Goal: Task Accomplishment & Management: Manage account settings

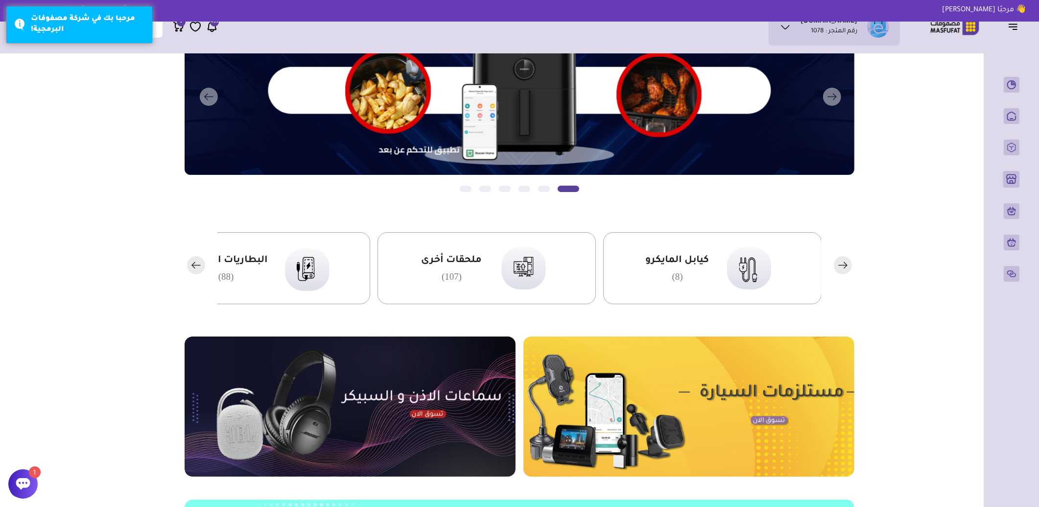
scroll to position [109, 0]
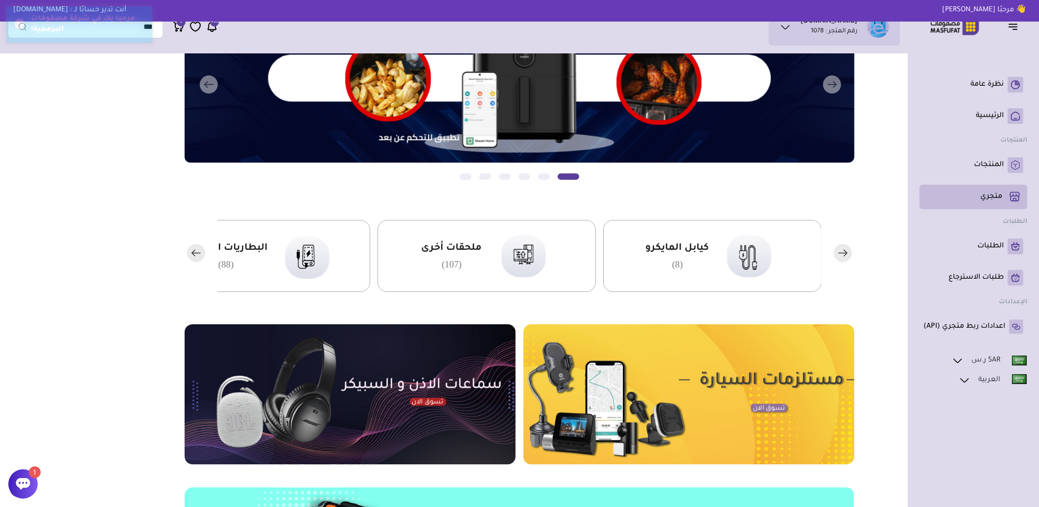
click at [1001, 198] on p "متجري ( 0 )" at bounding box center [991, 197] width 22 height 10
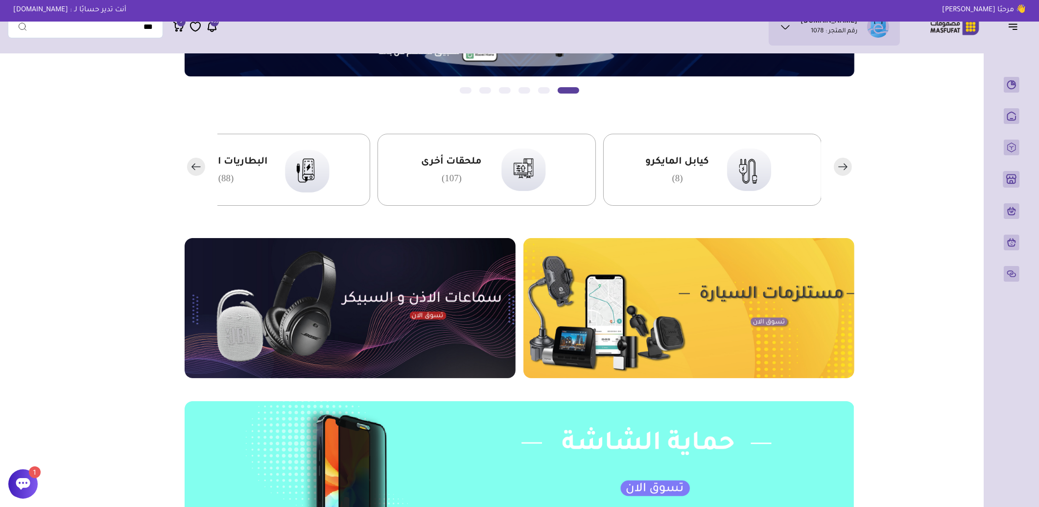
scroll to position [323, 0]
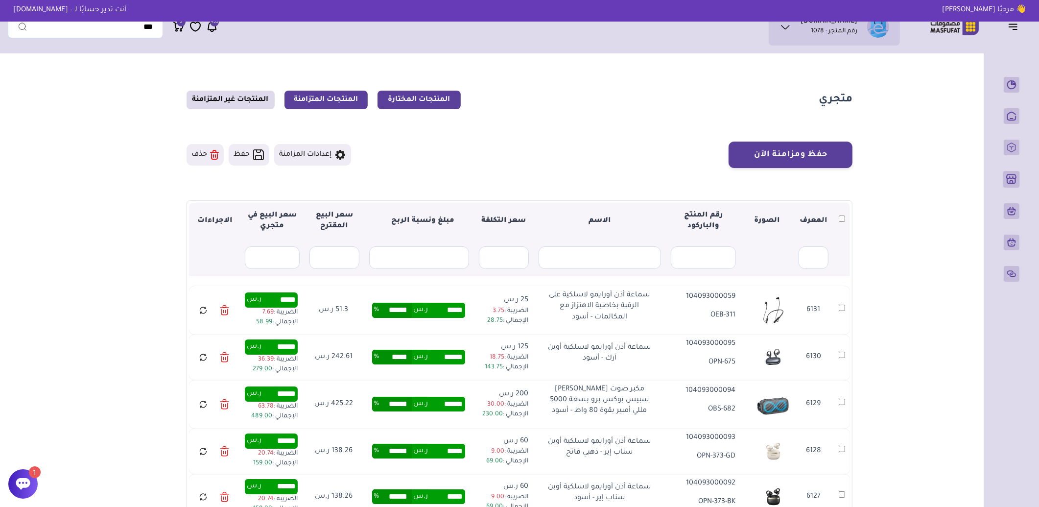
click at [349, 103] on link "المنتجات المتزامنة" at bounding box center [325, 100] width 83 height 19
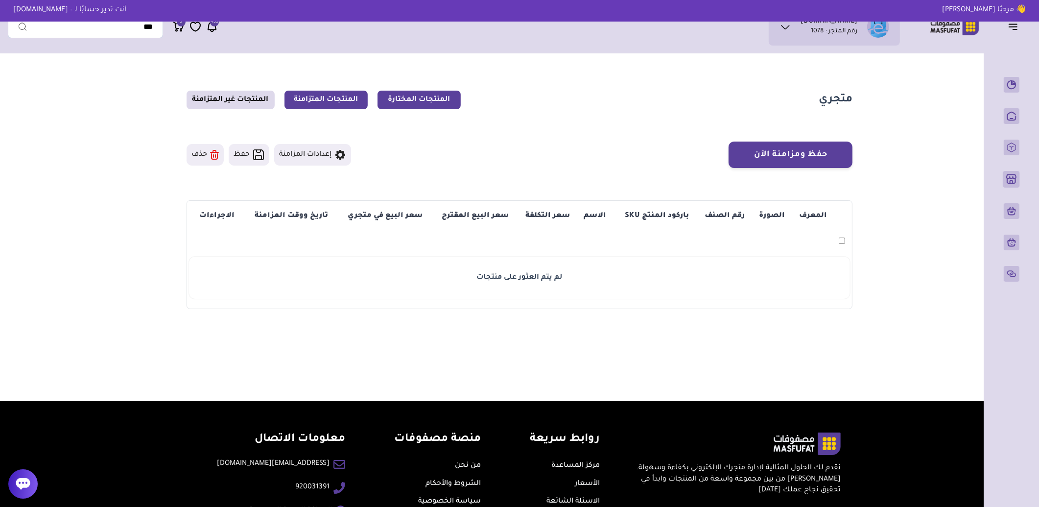
click at [413, 99] on link "المنتجات المختارة" at bounding box center [419, 100] width 83 height 19
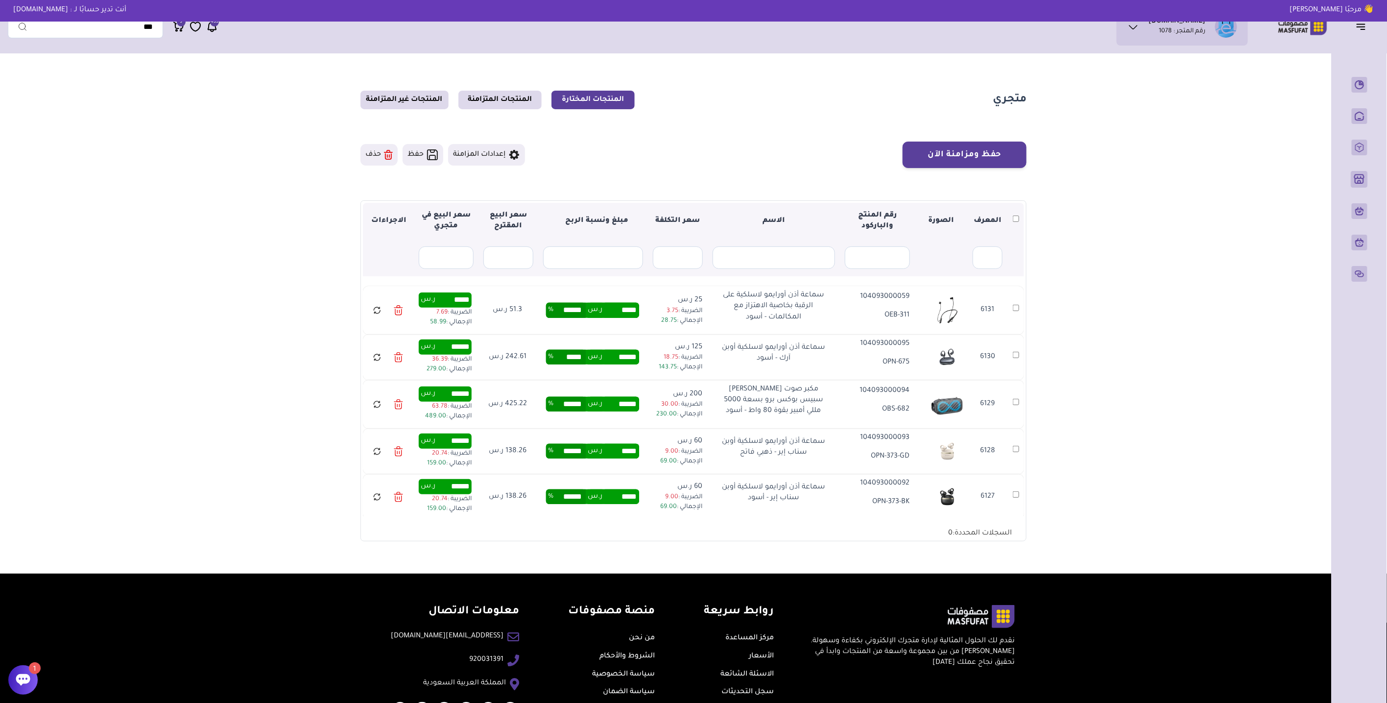
click at [378, 311] on icon at bounding box center [377, 310] width 9 height 12
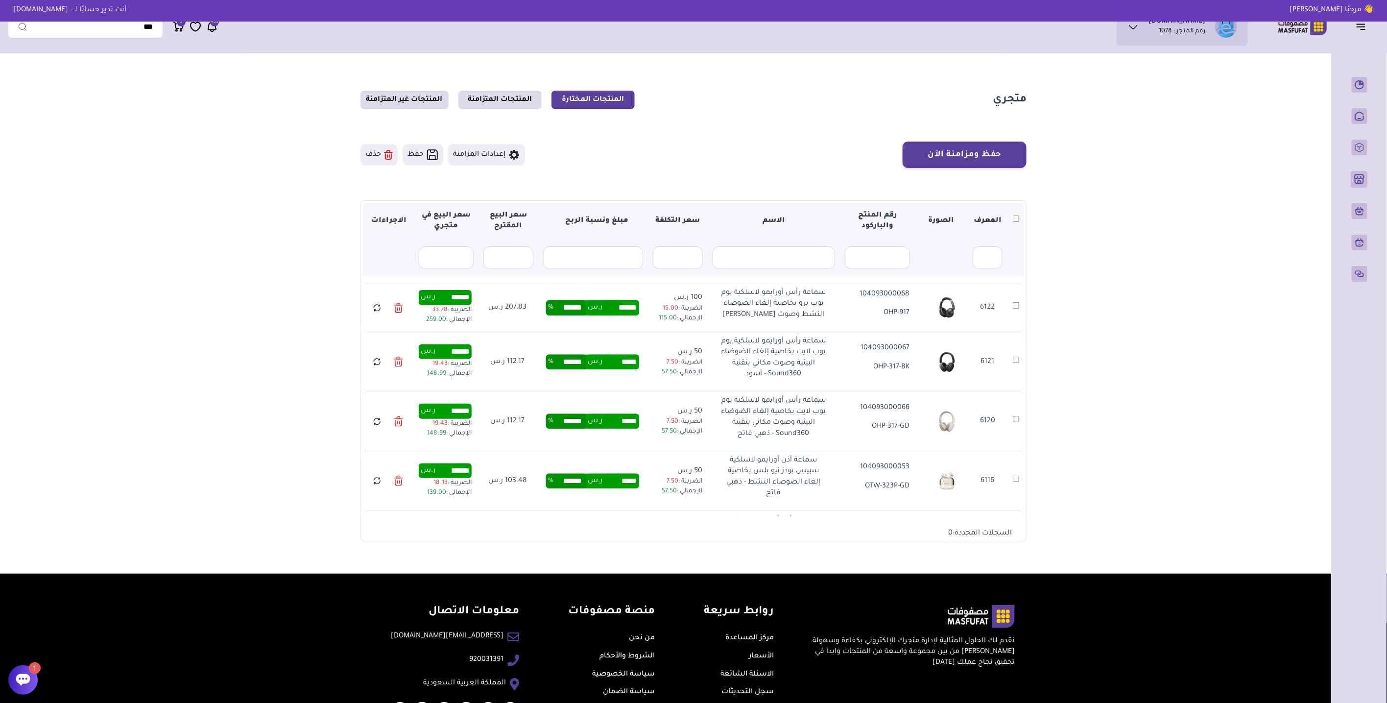
scroll to position [380, 0]
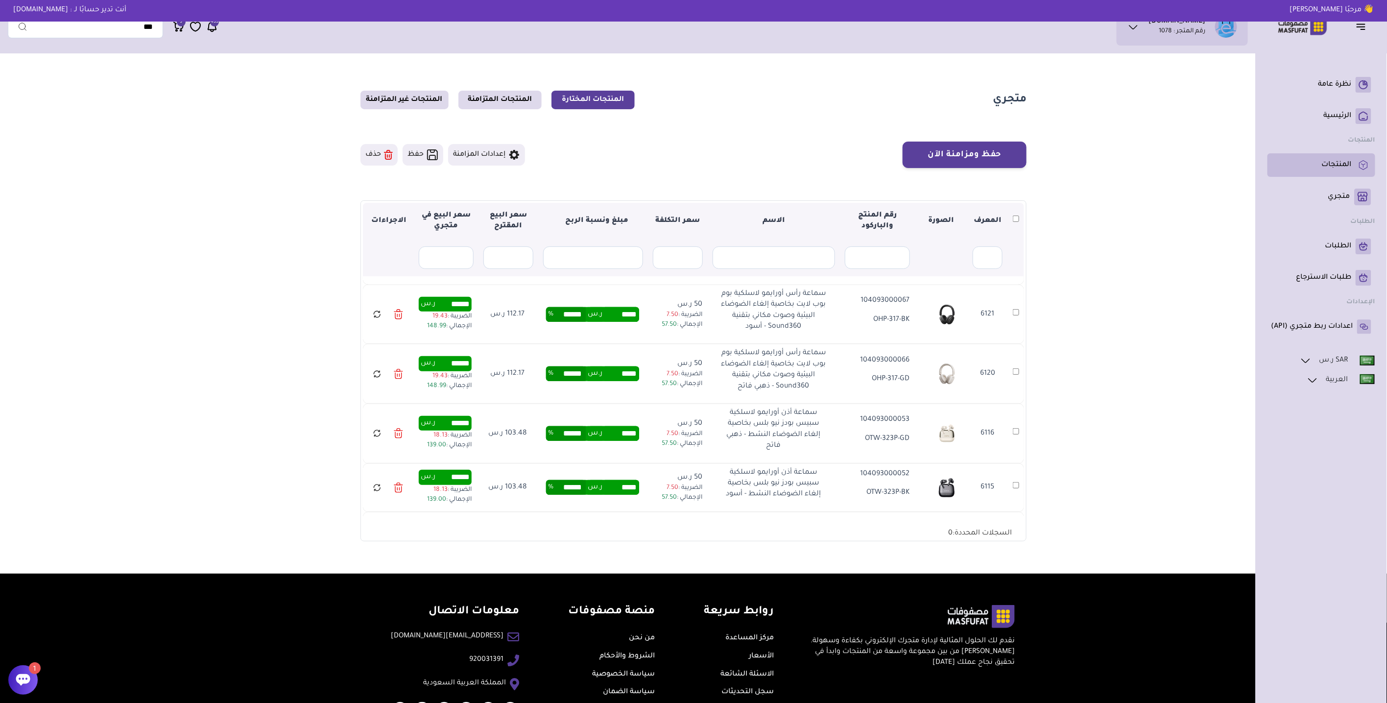
click at [1325, 160] on p "المنتجات" at bounding box center [1337, 165] width 30 height 10
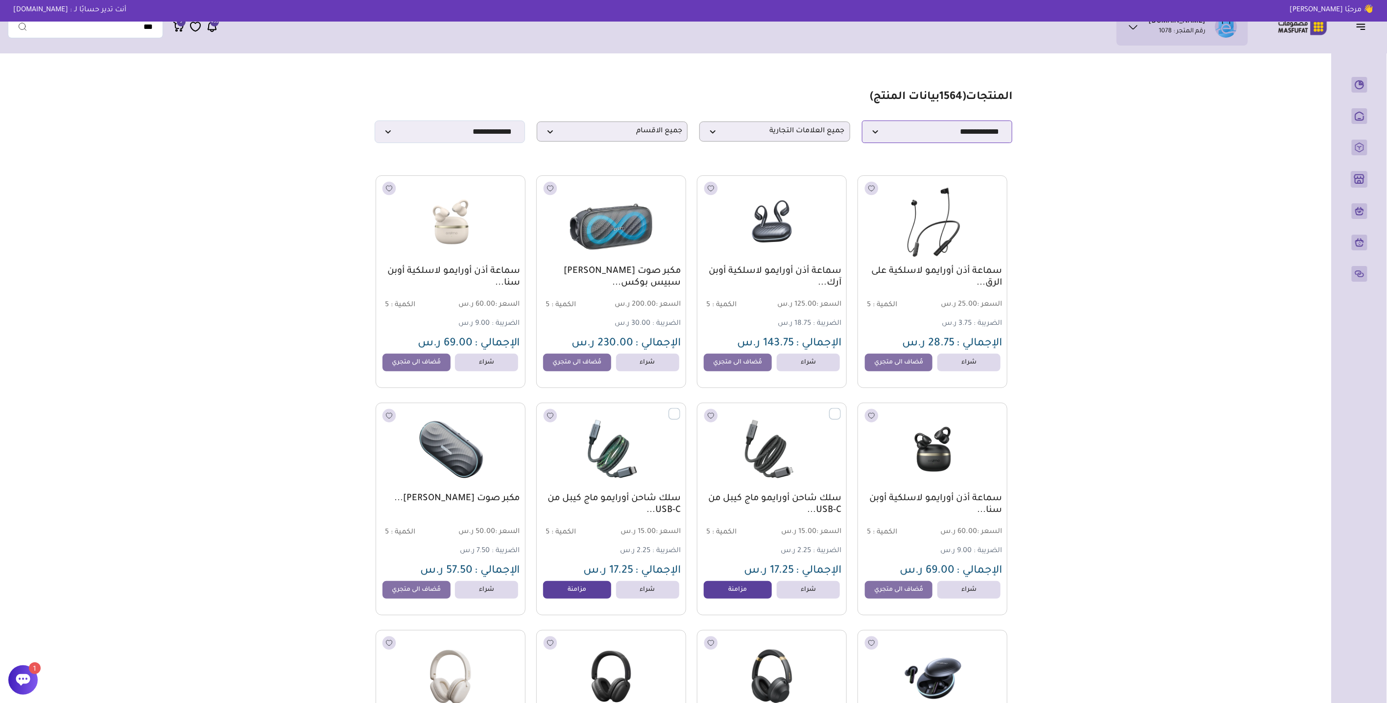
click at [893, 142] on select "**********" at bounding box center [937, 131] width 151 height 23
select select "*"
click at [862, 123] on select "**********" at bounding box center [937, 131] width 151 height 23
click at [767, 136] on span "جميع العلامات التجارية" at bounding box center [775, 131] width 140 height 9
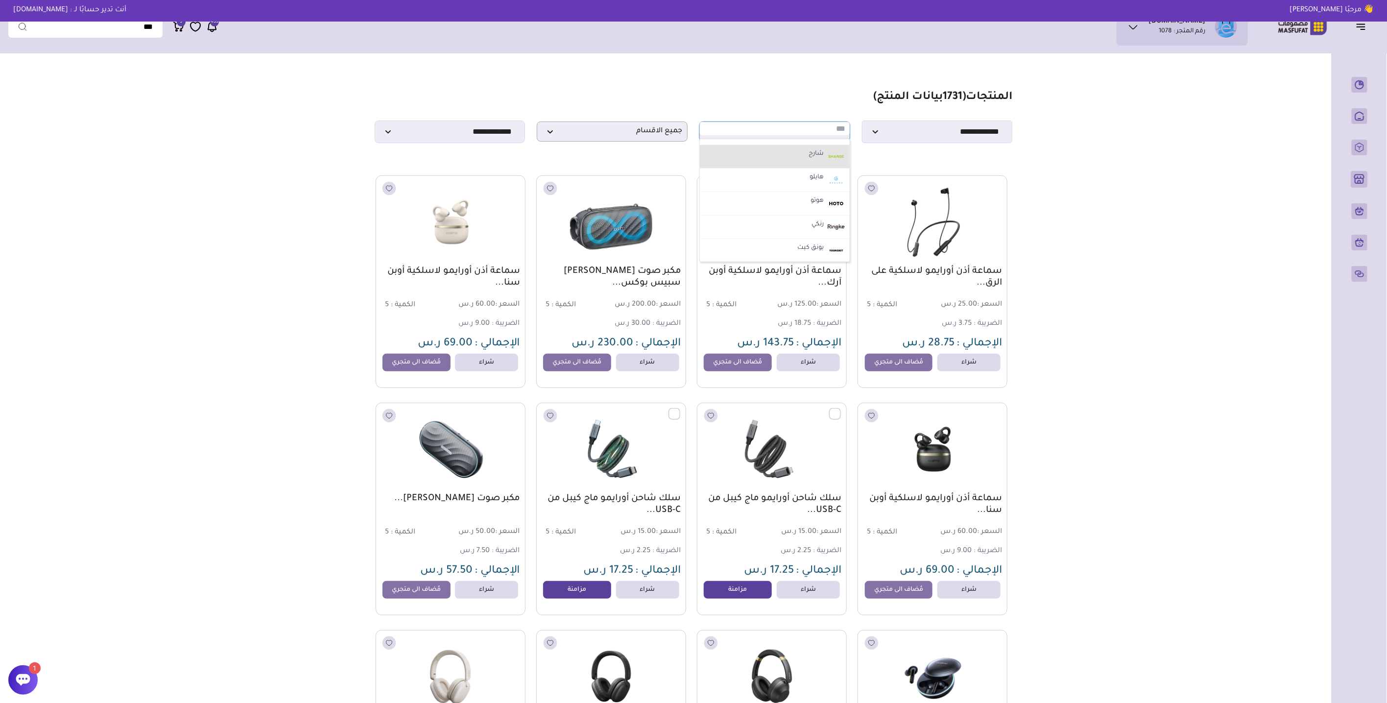
click at [807, 160] on label "شارج" at bounding box center [816, 154] width 18 height 13
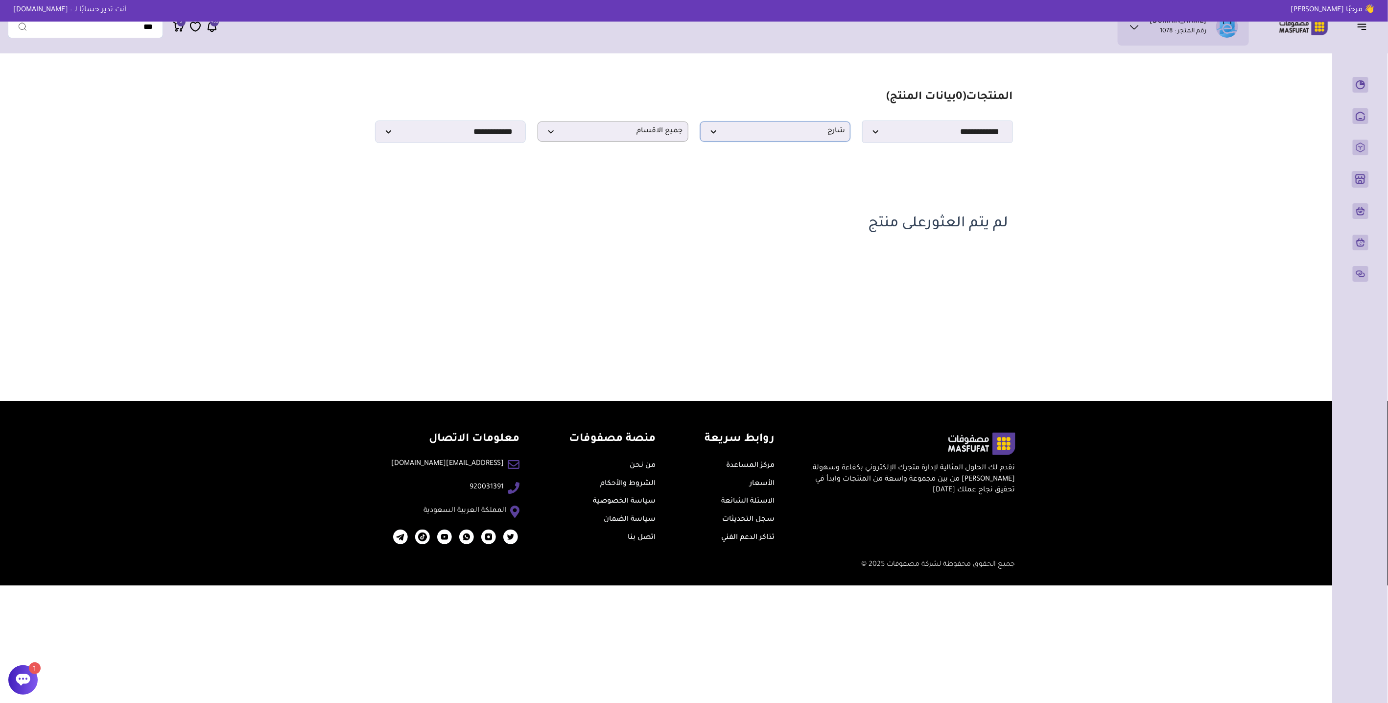
click at [821, 136] on span "شارج" at bounding box center [776, 131] width 140 height 9
click at [800, 202] on li "هوتو" at bounding box center [776, 204] width 150 height 24
click at [792, 133] on span "هوتو" at bounding box center [776, 131] width 140 height 9
click at [807, 228] on li "رنكي" at bounding box center [776, 227] width 150 height 24
click at [811, 131] on span "رنكي" at bounding box center [776, 131] width 140 height 9
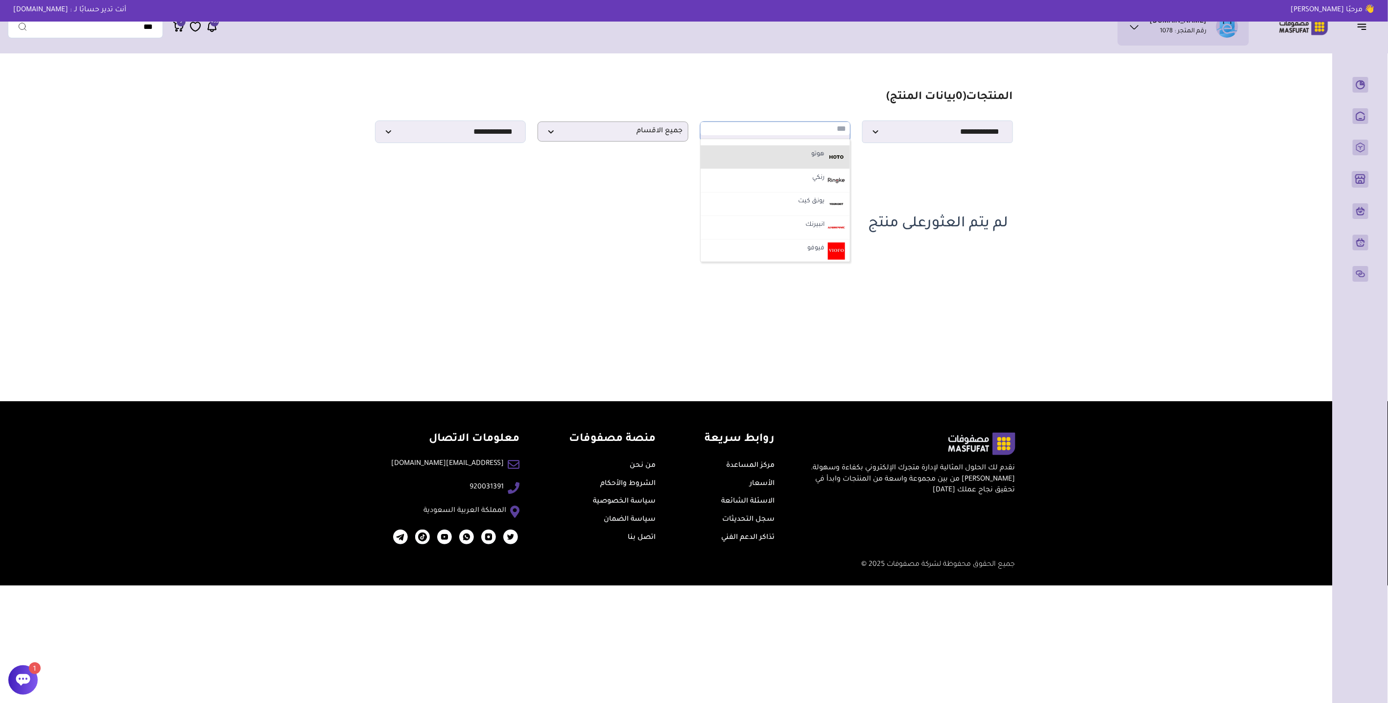
scroll to position [163, 0]
click at [823, 239] on label "فيوفو" at bounding box center [816, 241] width 20 height 13
click at [808, 132] on span "فيوفو" at bounding box center [776, 131] width 140 height 9
click at [817, 147] on label "70 ماي" at bounding box center [815, 145] width 22 height 13
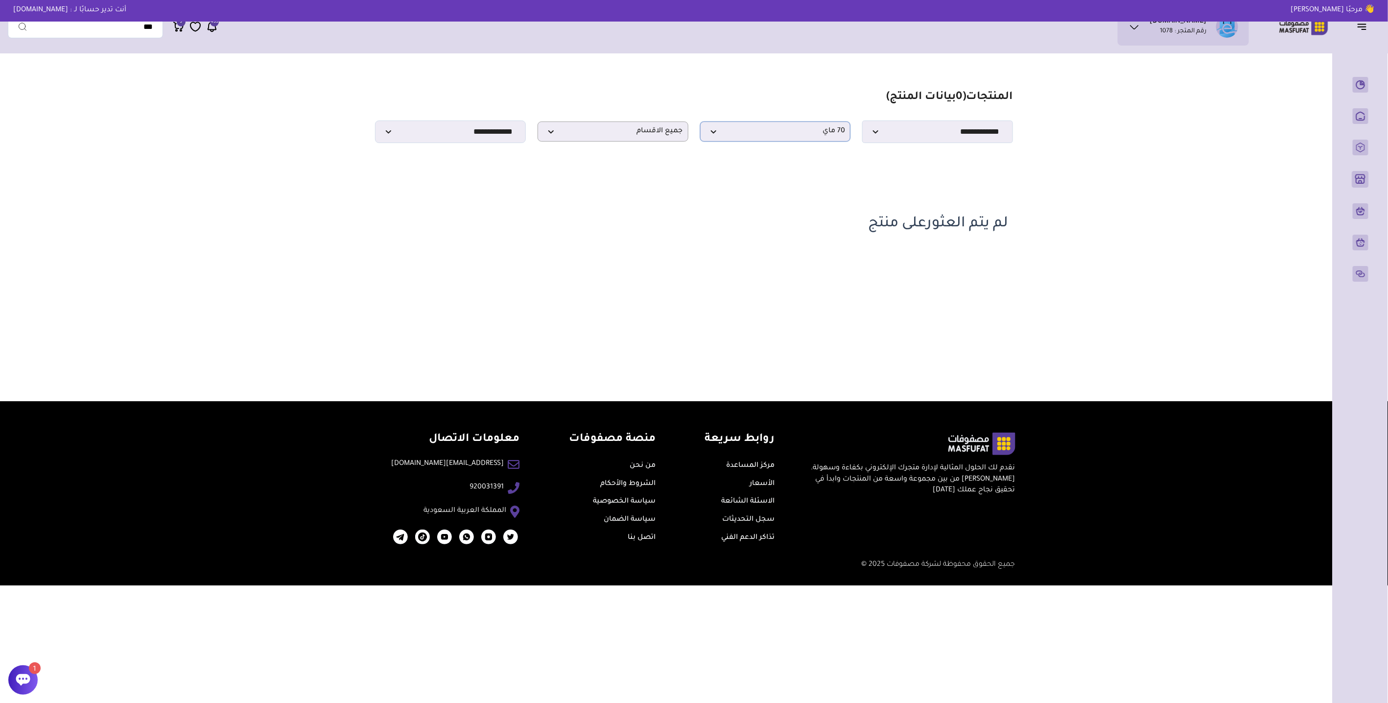
click at [820, 136] on span "70 ماي" at bounding box center [776, 131] width 140 height 9
click at [803, 224] on li "ديريا" at bounding box center [776, 230] width 150 height 22
click at [807, 136] on span "ديريا" at bounding box center [776, 131] width 140 height 9
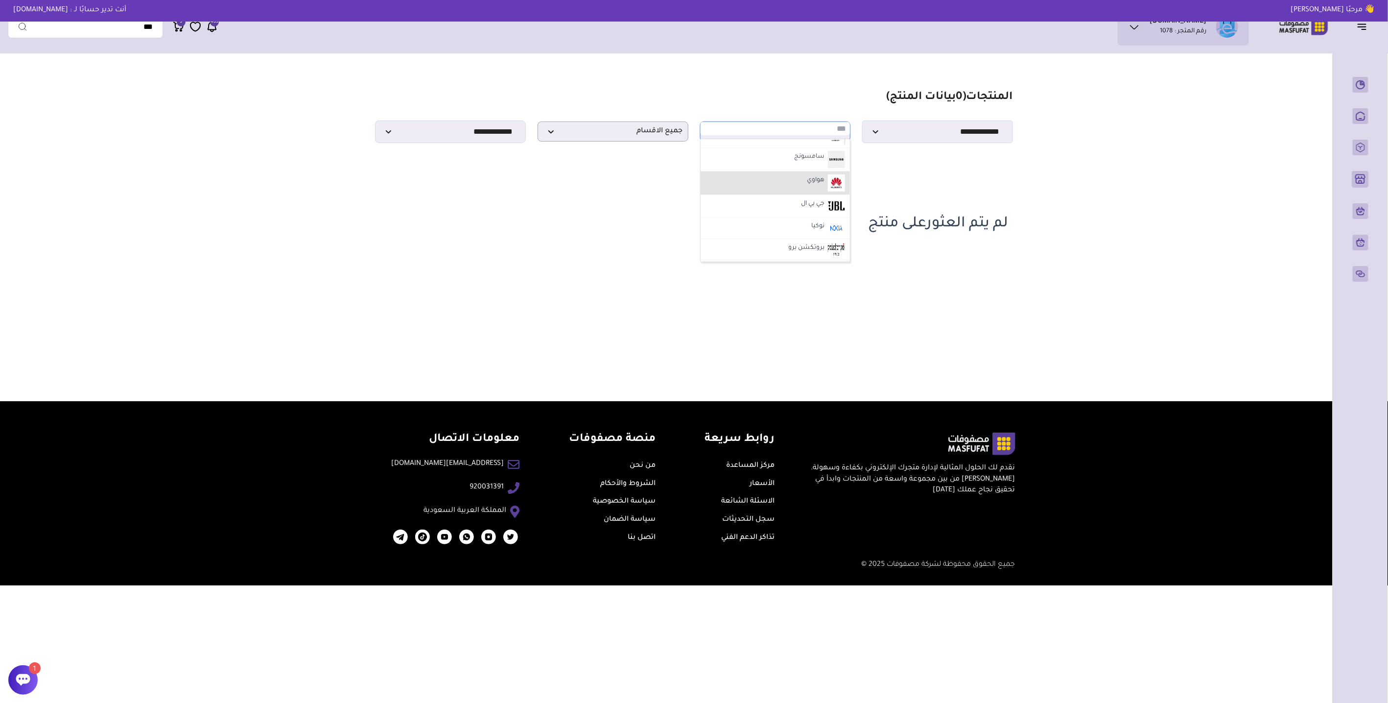
click at [808, 177] on label "هواوي" at bounding box center [815, 180] width 21 height 13
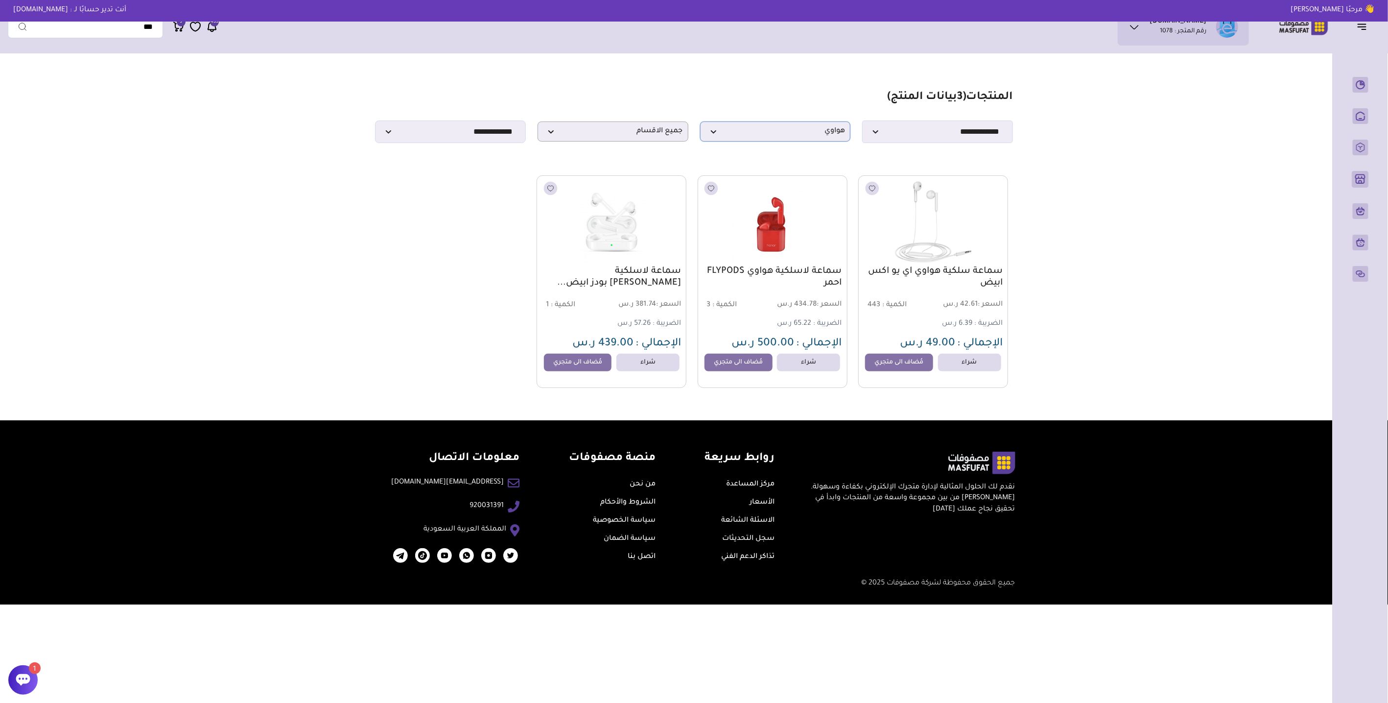
click at [792, 134] on span "هواوي" at bounding box center [776, 131] width 140 height 9
click at [782, 200] on li "جي بي ال" at bounding box center [776, 206] width 150 height 23
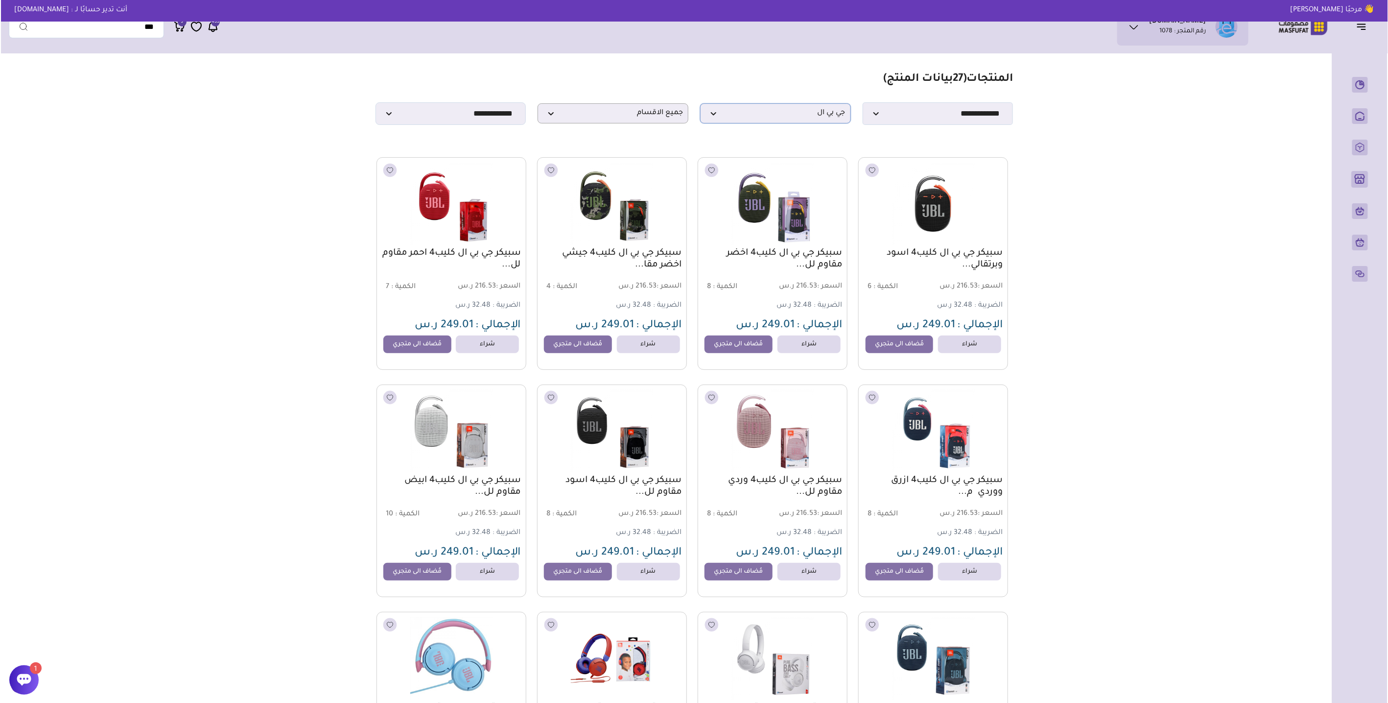
scroll to position [0, 0]
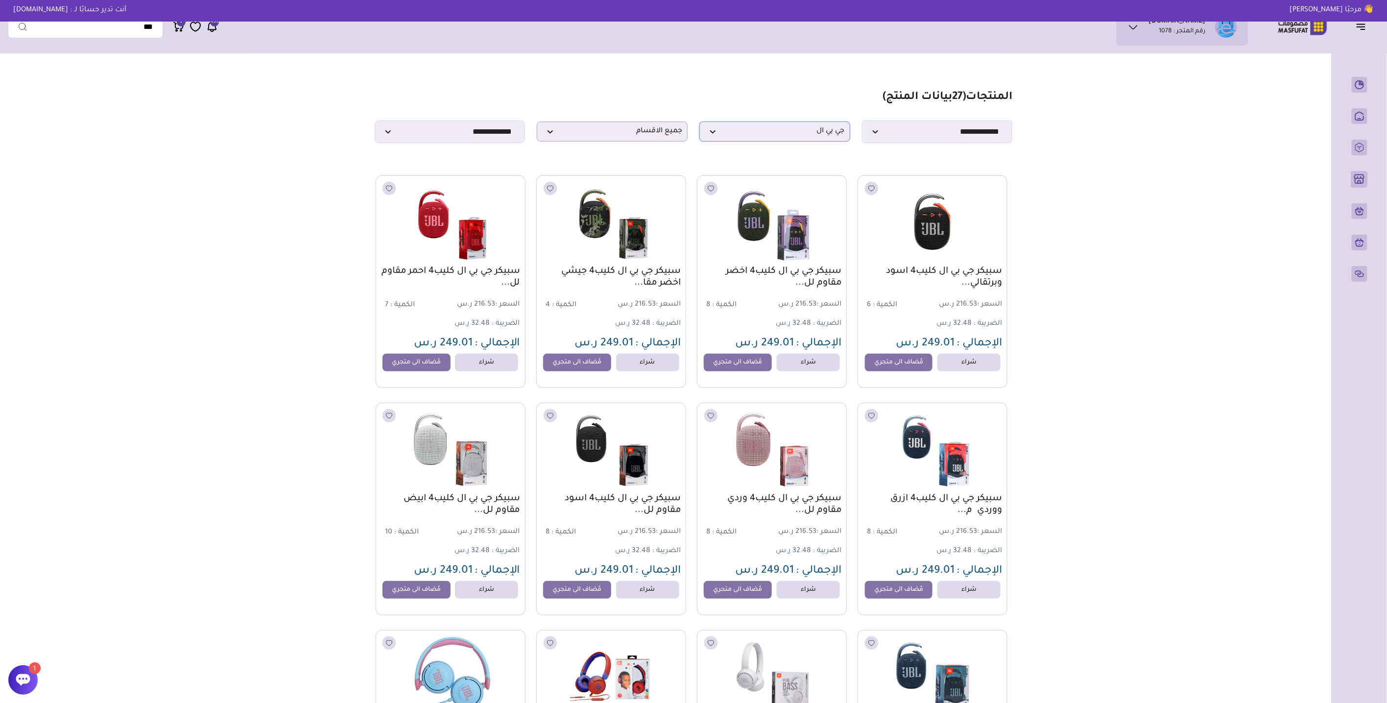
click at [779, 131] on span "جي بي ال" at bounding box center [775, 131] width 140 height 9
click at [788, 219] on li "نوكيا" at bounding box center [775, 228] width 150 height 22
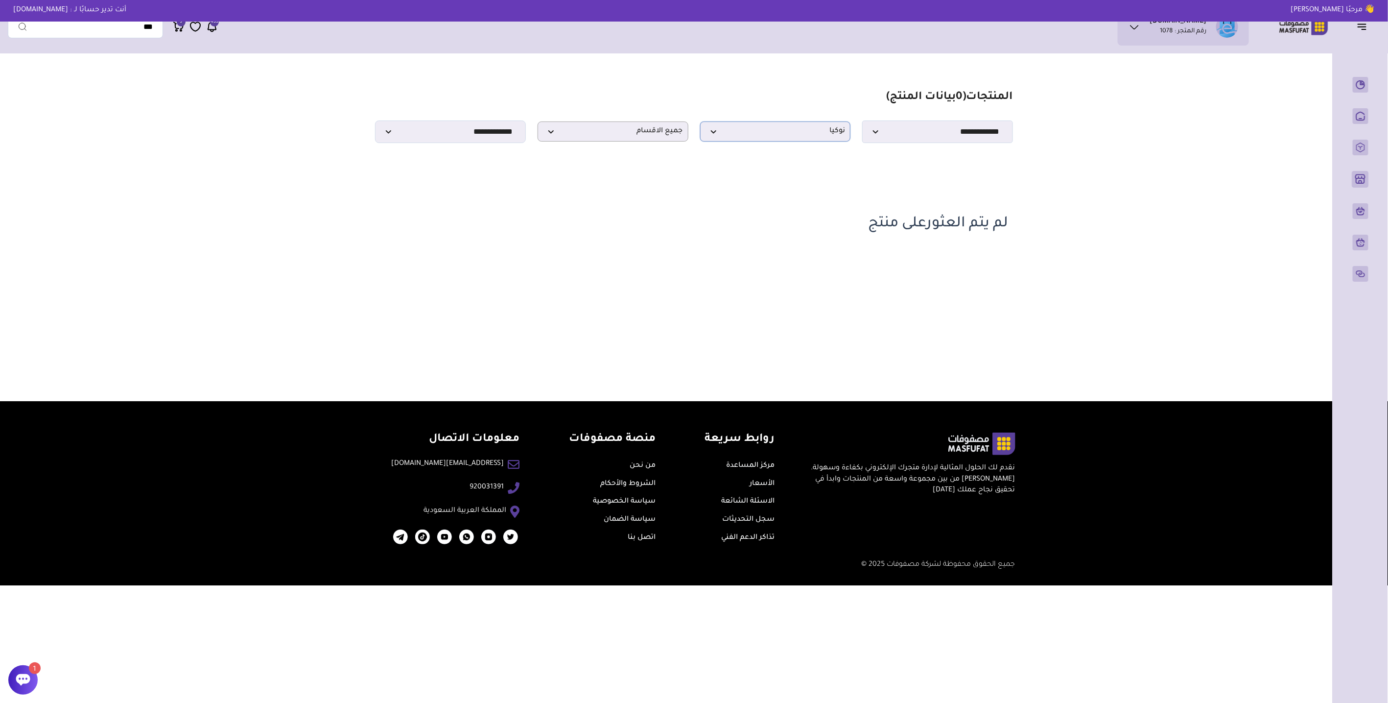
click at [800, 142] on p "نوكيا" at bounding box center [775, 131] width 151 height 20
click at [814, 198] on label "شاومي" at bounding box center [815, 197] width 24 height 13
select select "*"
click at [493, 141] on select "**********" at bounding box center [450, 131] width 151 height 23
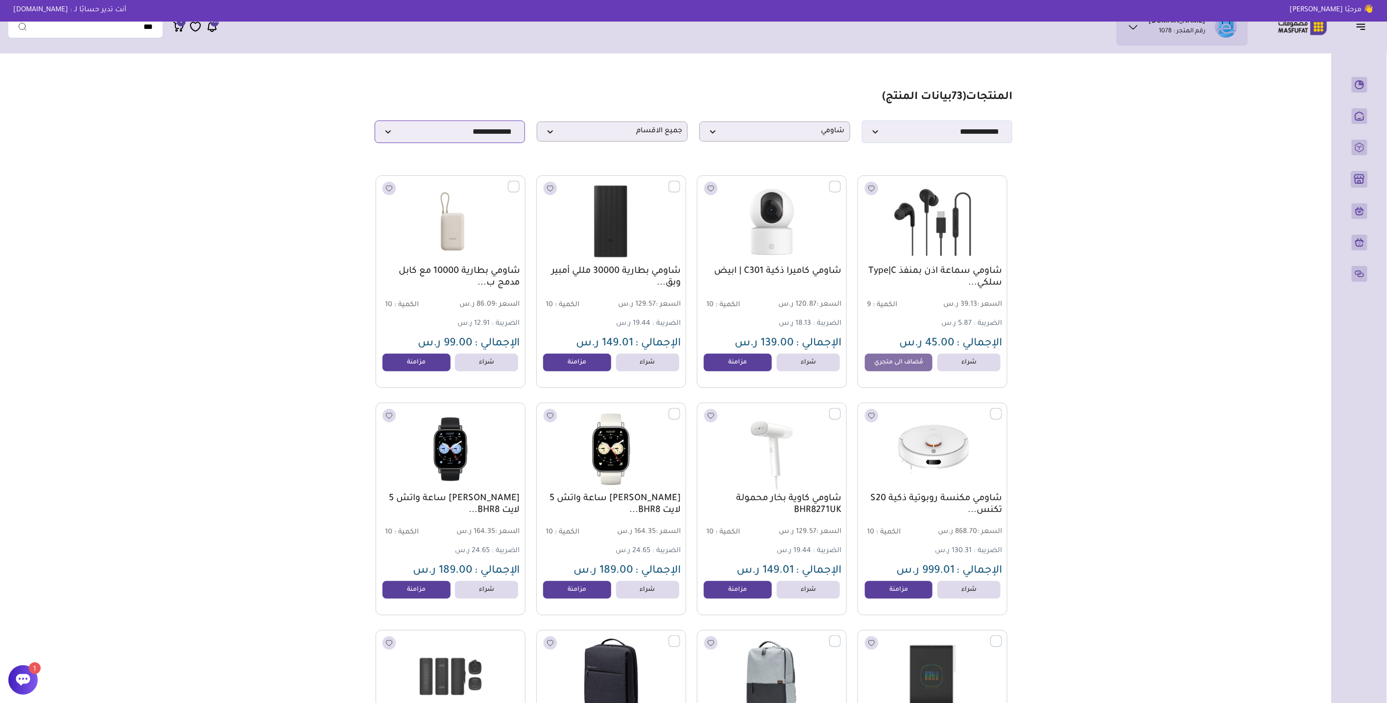
select select "**********"
click at [375, 123] on select "**********" at bounding box center [450, 131] width 151 height 23
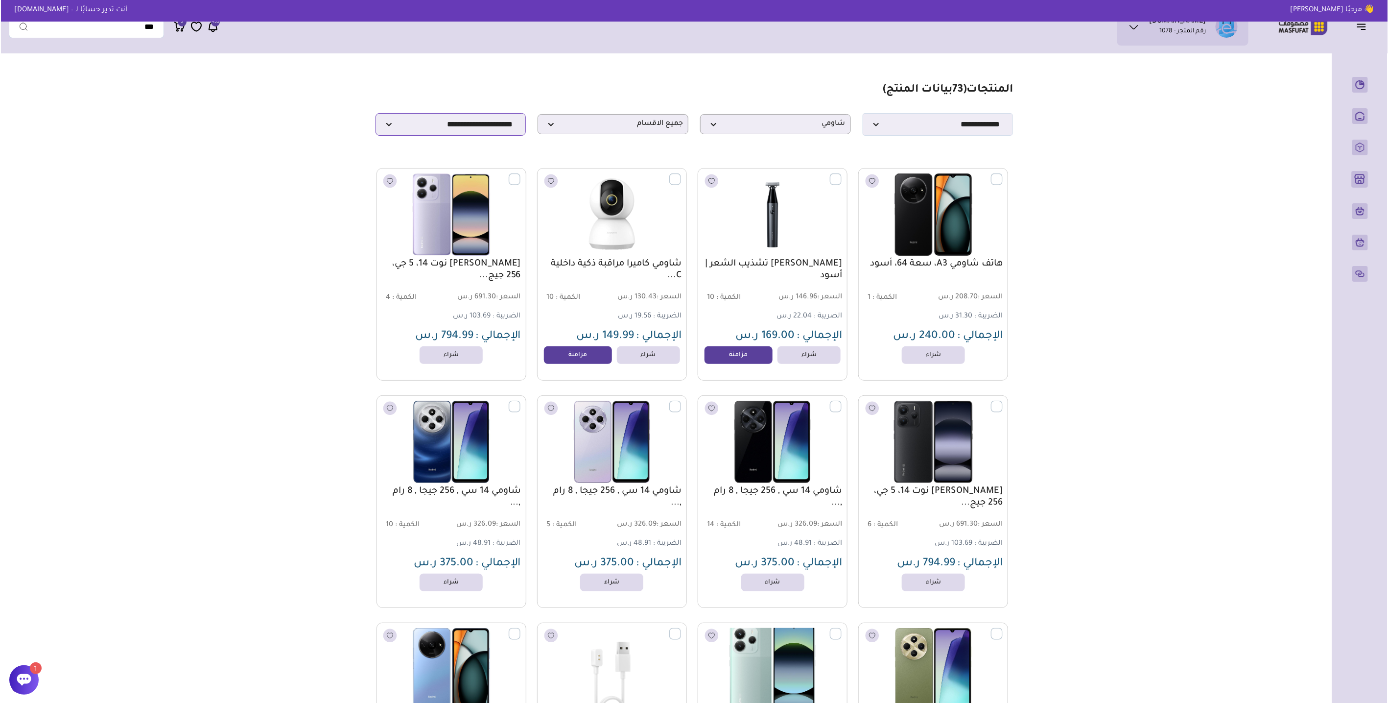
scroll to position [0, 0]
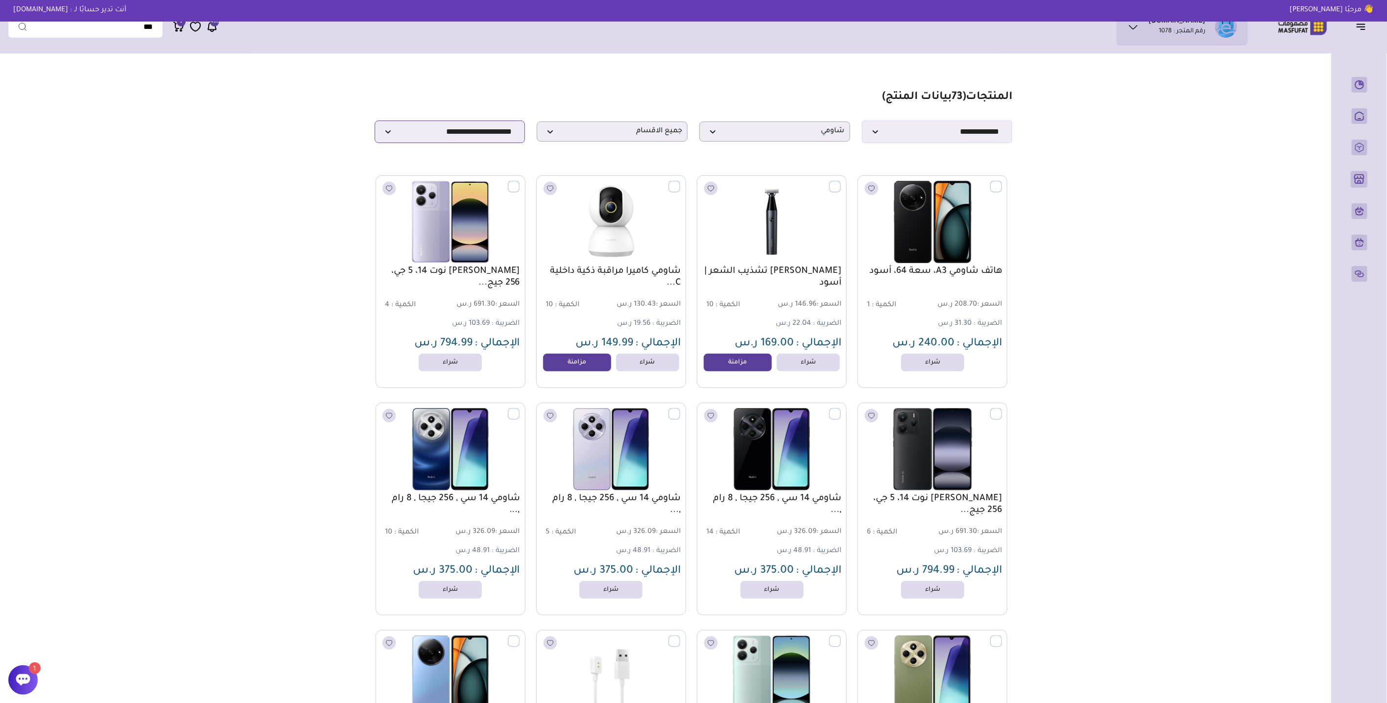
click at [455, 130] on select "**********" at bounding box center [450, 131] width 151 height 23
select select
click at [375, 123] on select "**********" at bounding box center [450, 131] width 151 height 23
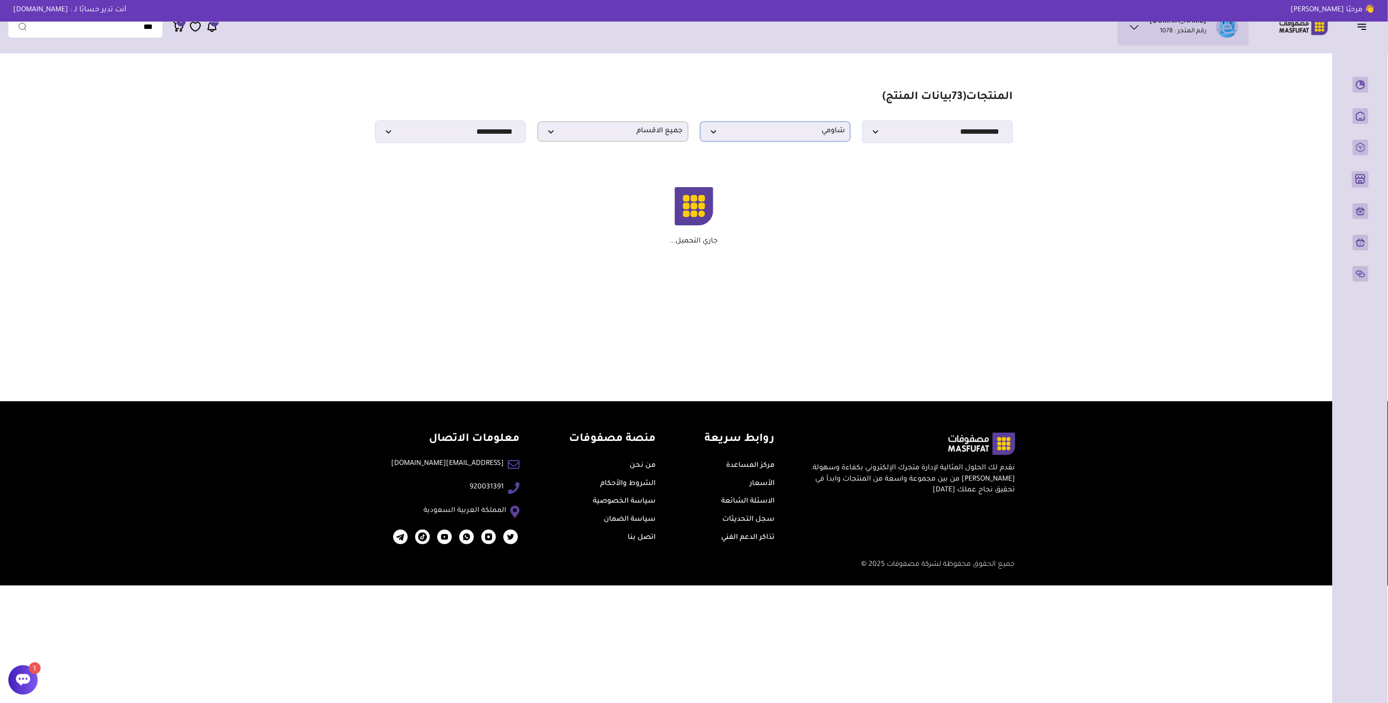
click at [777, 136] on span "شاومي" at bounding box center [776, 131] width 140 height 9
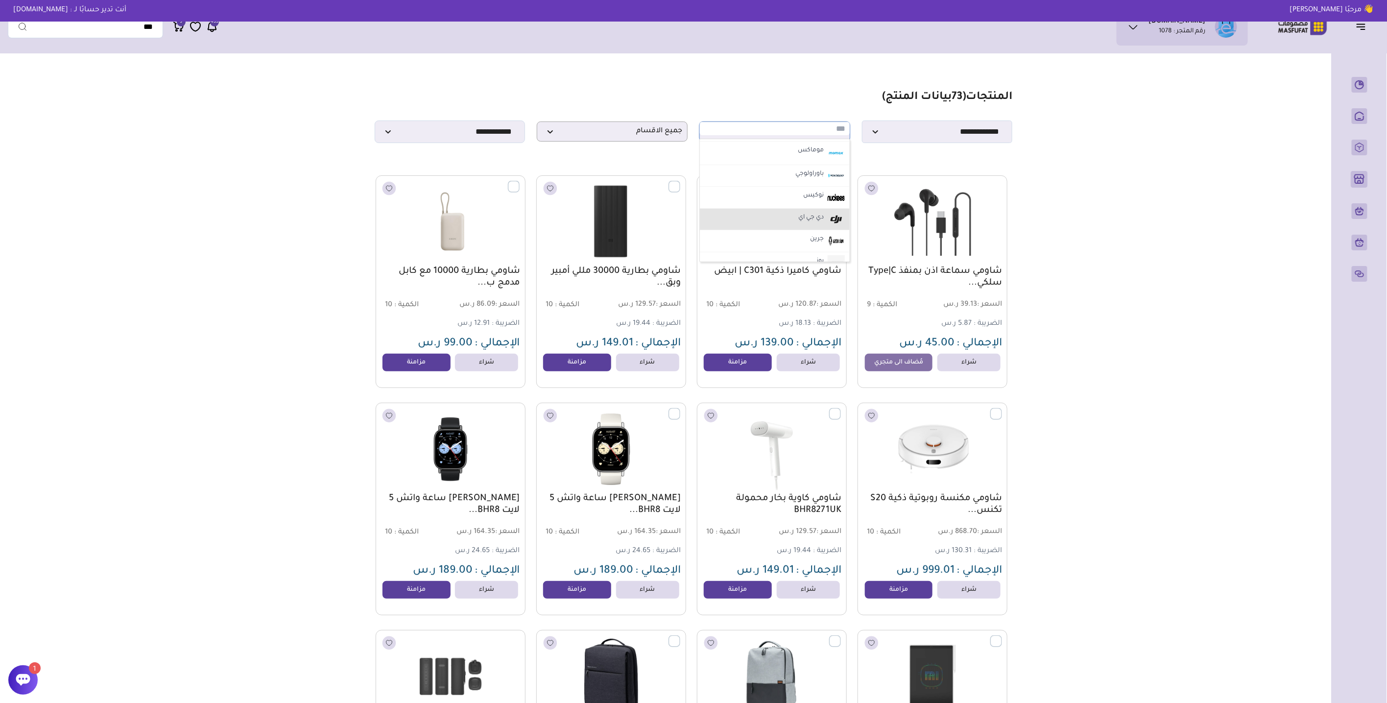
click at [787, 213] on li "دي جي اي" at bounding box center [775, 220] width 150 height 22
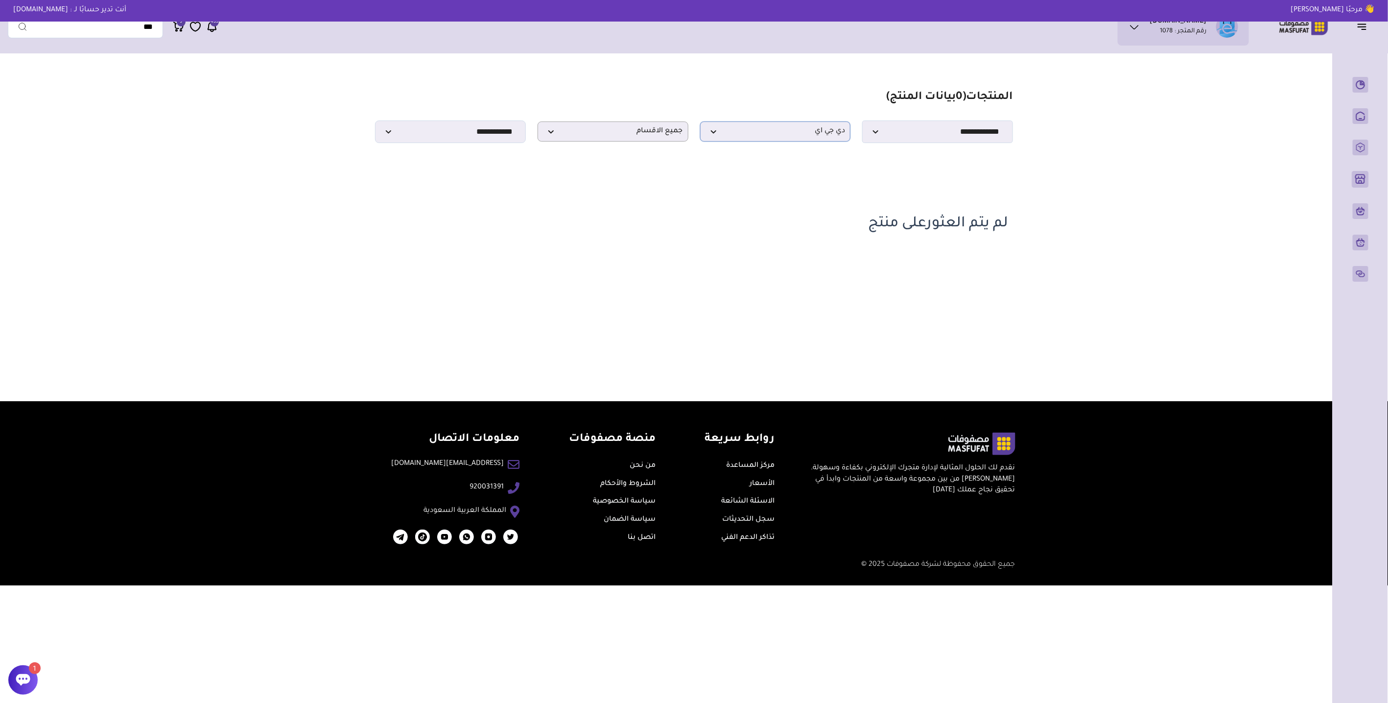
click at [832, 136] on span "دي جي اي" at bounding box center [776, 131] width 140 height 9
click at [831, 199] on img at bounding box center [836, 197] width 17 height 16
click at [824, 136] on span "نوكيس" at bounding box center [776, 131] width 140 height 9
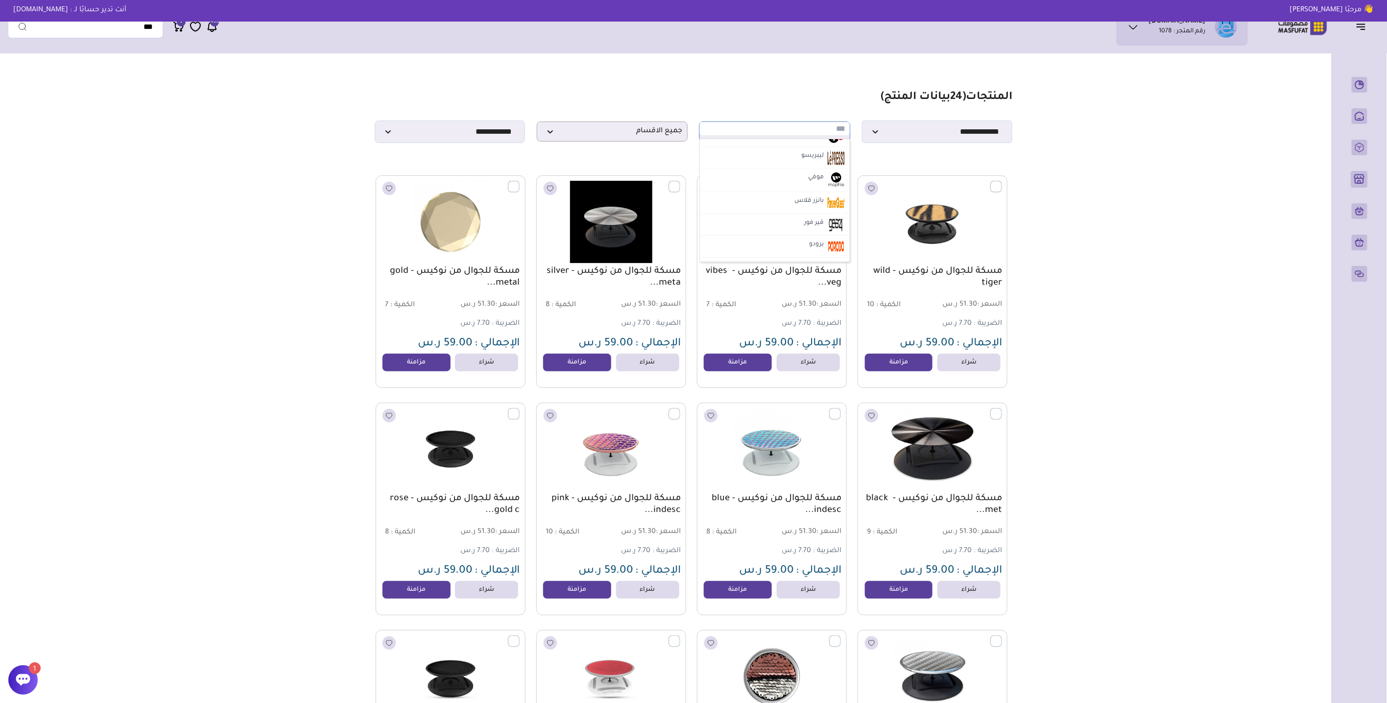
scroll to position [1142, 0]
click at [813, 209] on label "بانزر قلاس" at bounding box center [809, 212] width 32 height 13
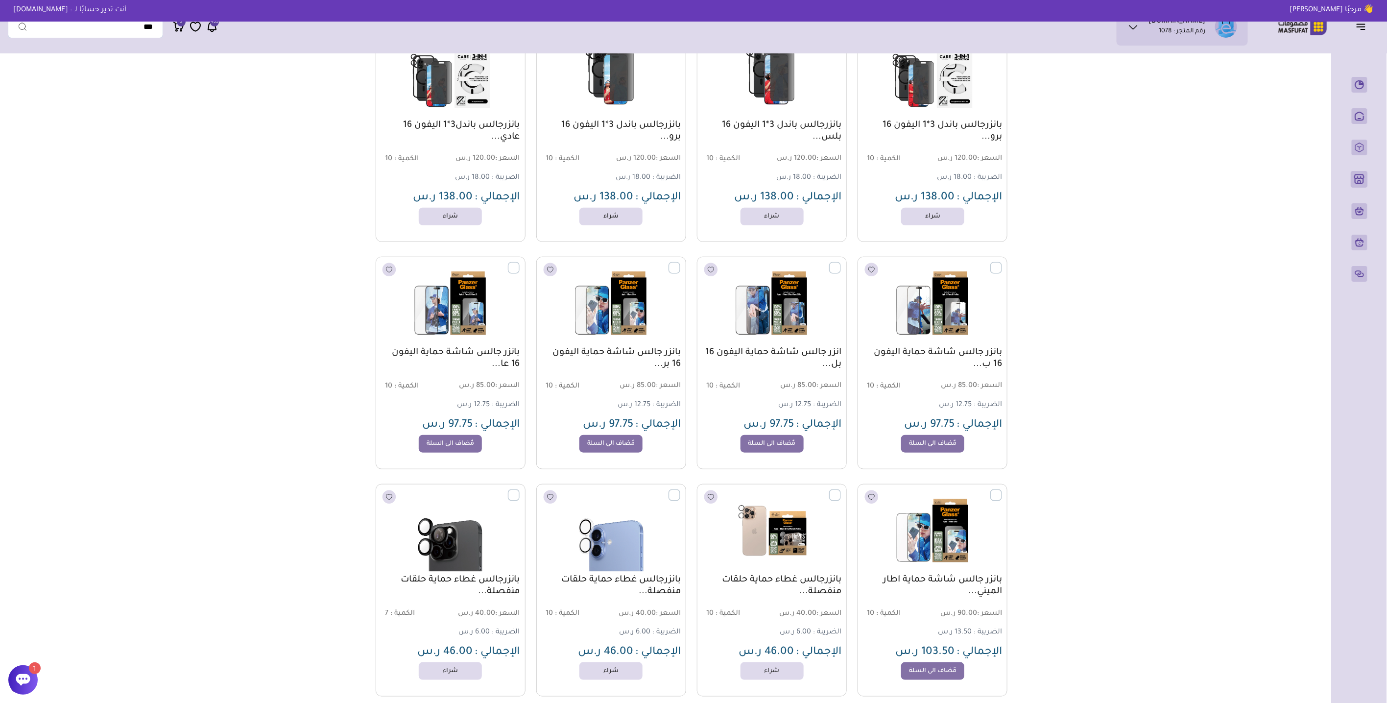
scroll to position [0, 0]
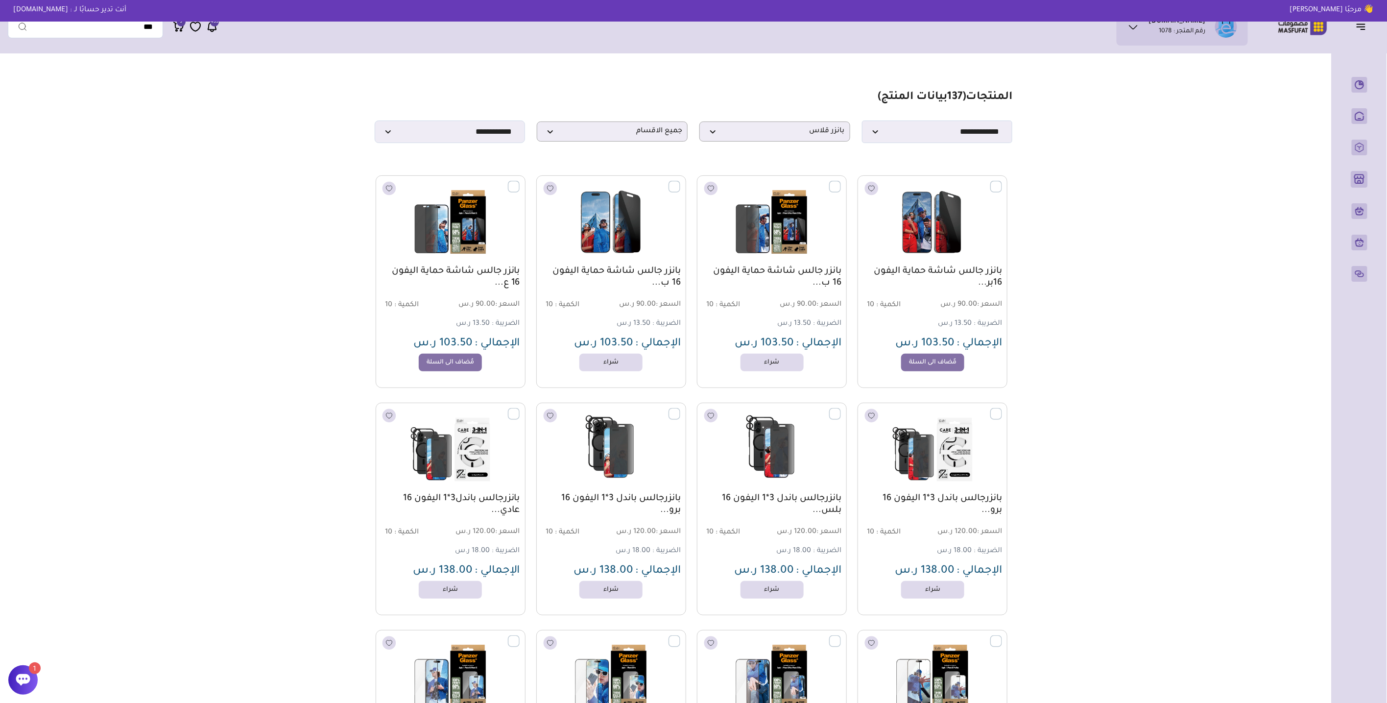
drag, startPoint x: 321, startPoint y: 389, endPoint x: 356, endPoint y: 236, distance: 156.8
click at [802, 140] on p "بانزر قلاس" at bounding box center [774, 131] width 151 height 20
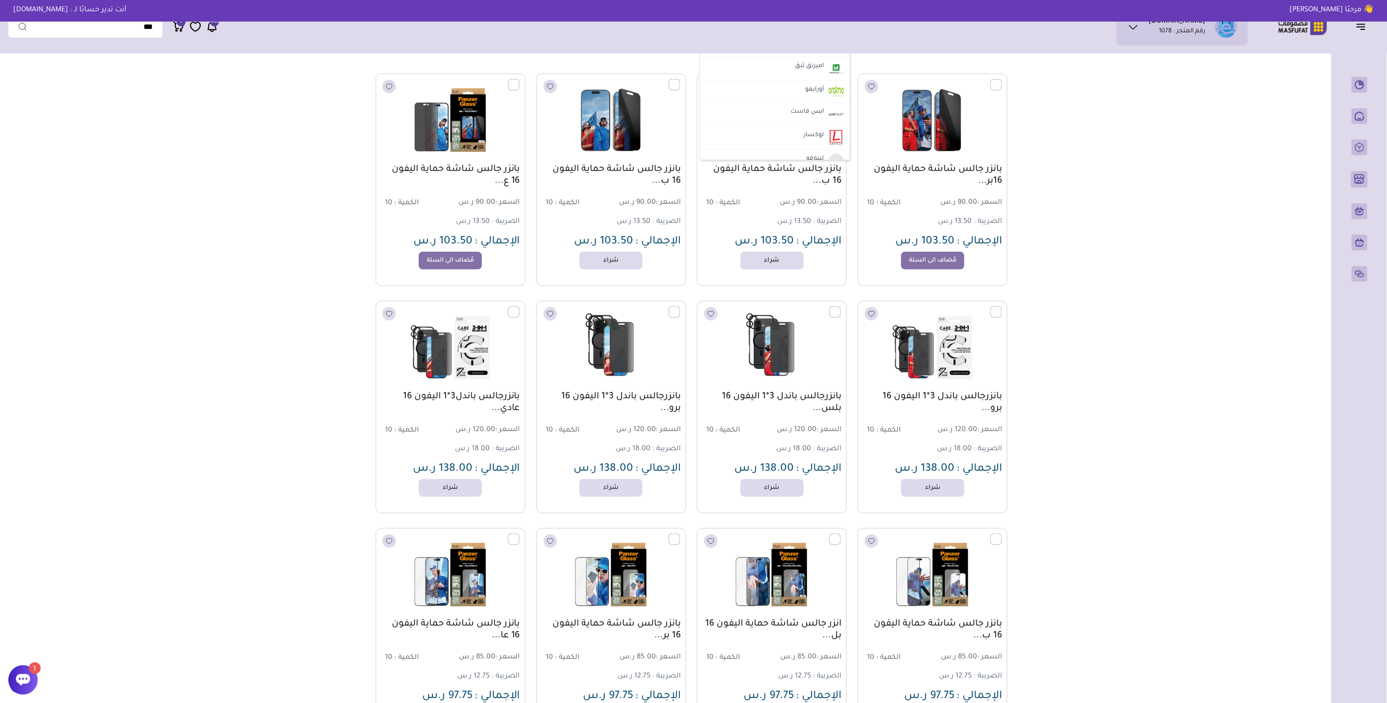
scroll to position [109, 0]
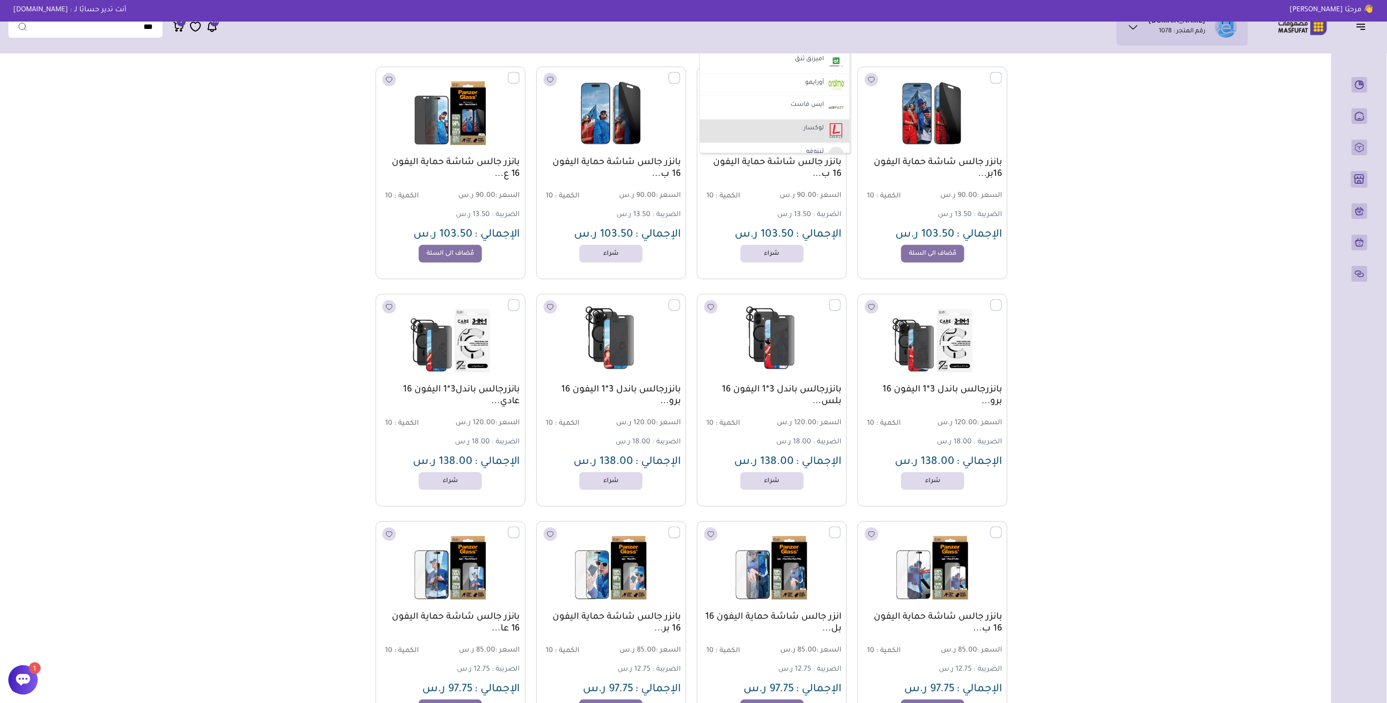
click at [749, 128] on li "لوكسار" at bounding box center [775, 131] width 150 height 24
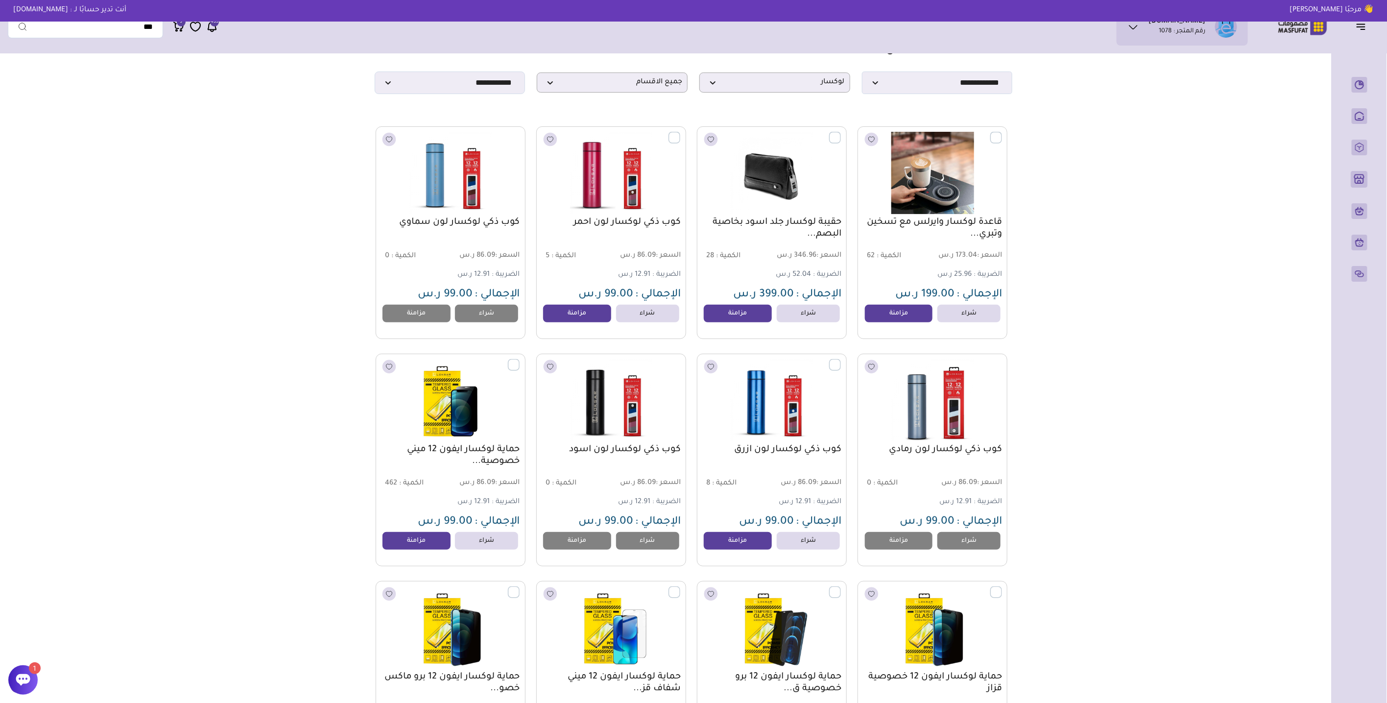
scroll to position [0, 0]
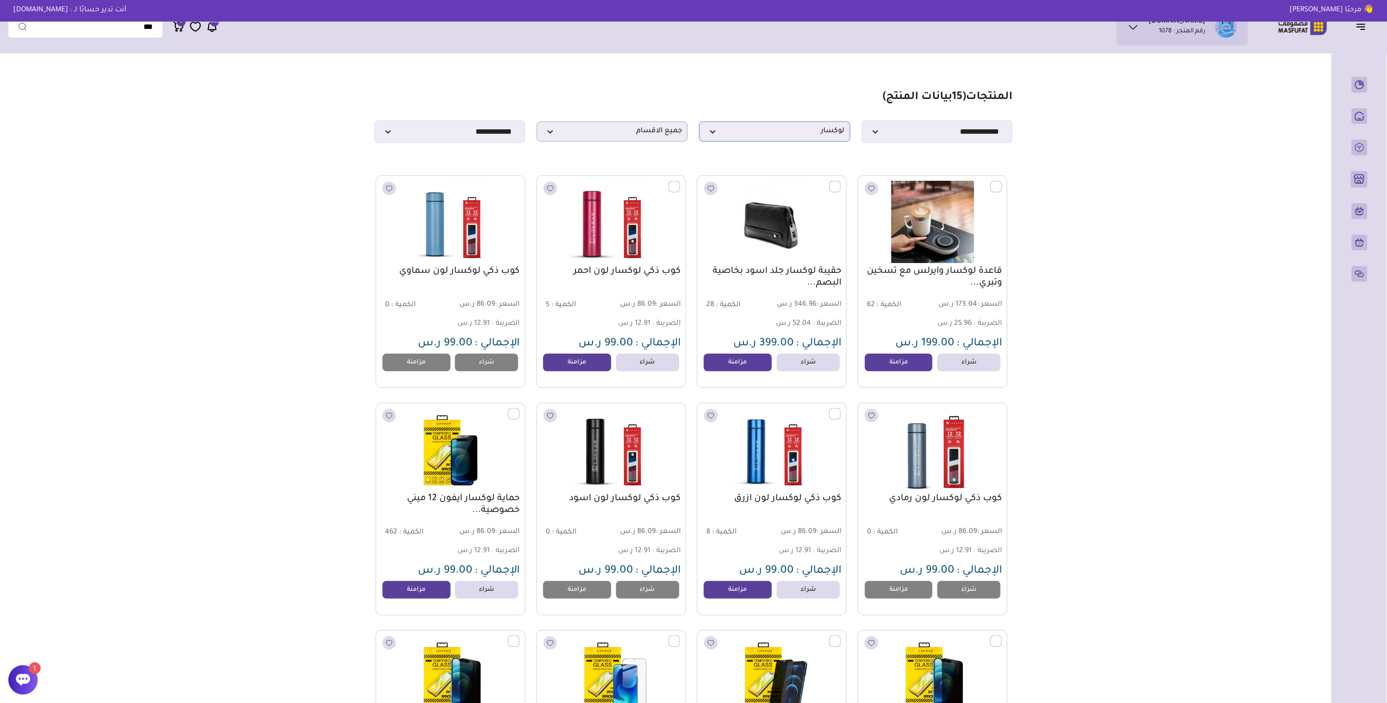
click at [788, 130] on span "لوكسار" at bounding box center [775, 131] width 140 height 9
click at [802, 149] on label "جميع العلامات التجارية" at bounding box center [775, 148] width 144 height 13
select select "*"
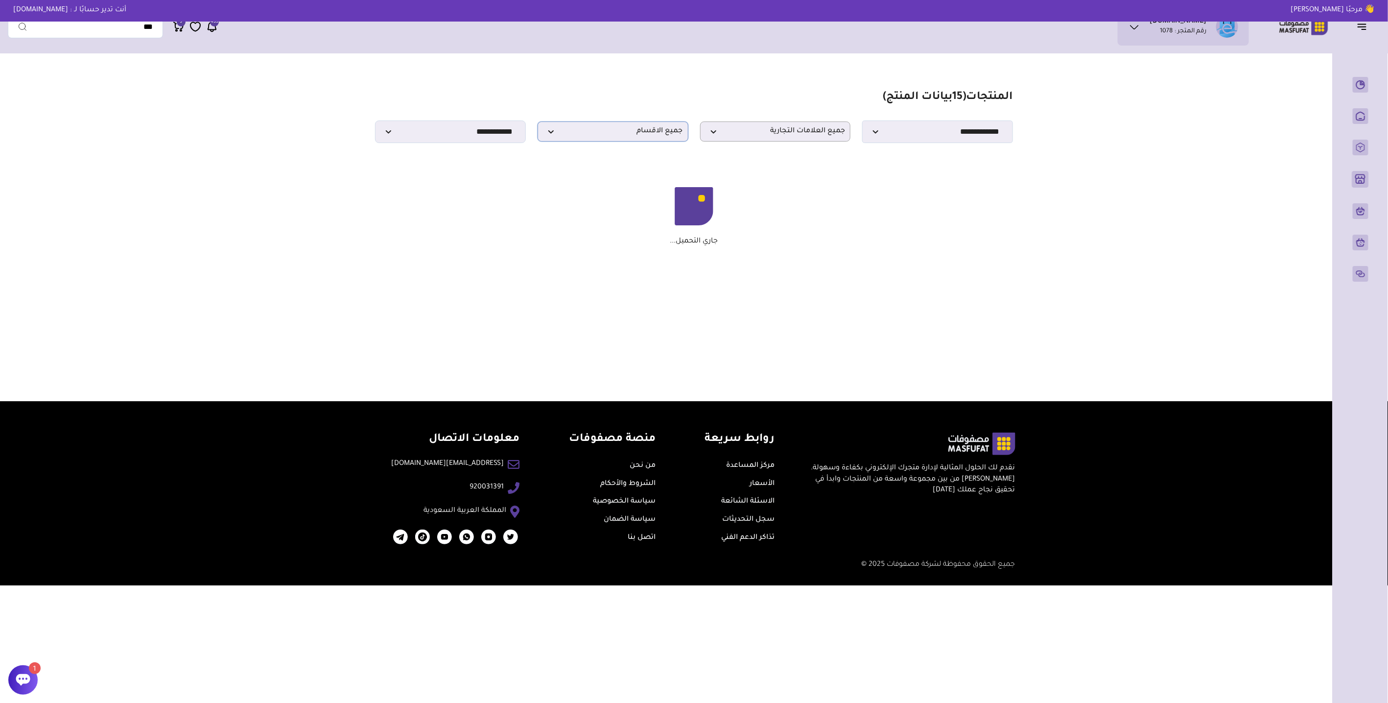
click at [621, 134] on span "جميع الاقسام" at bounding box center [613, 131] width 140 height 9
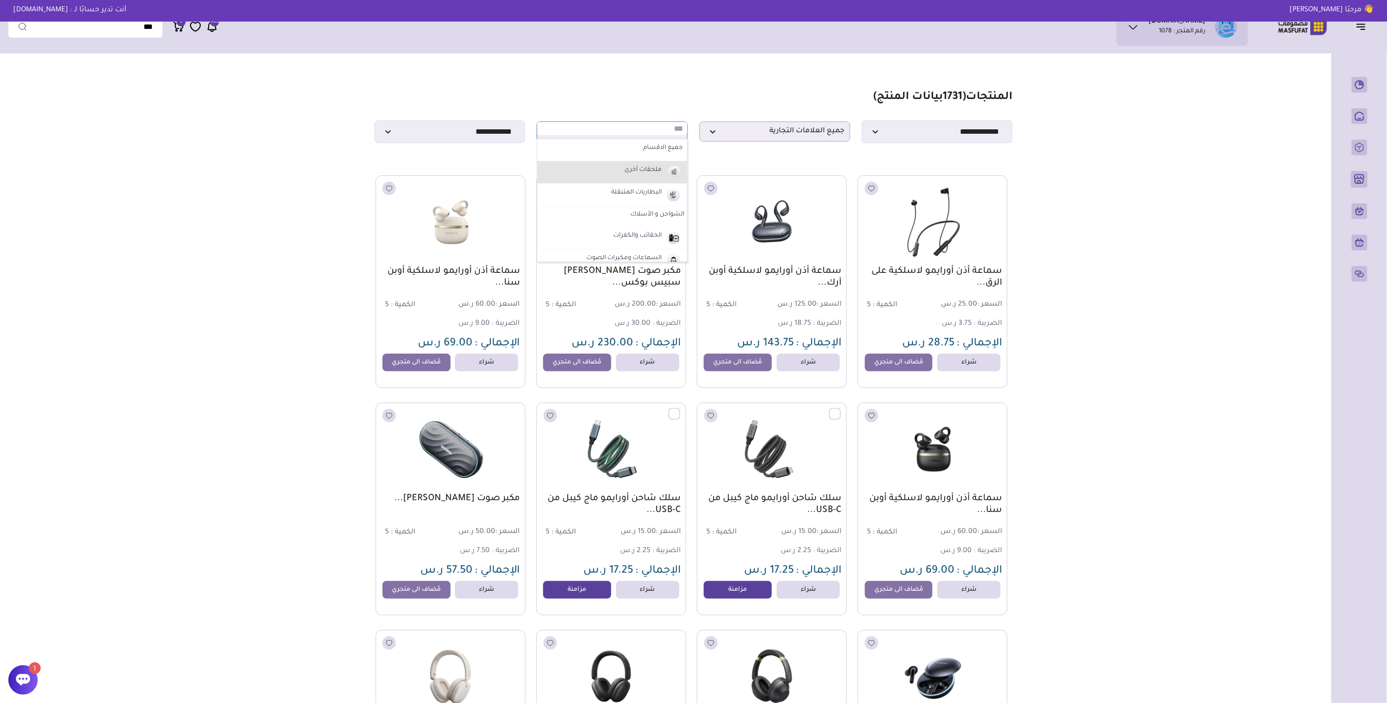
click at [635, 167] on label "ملحقات أخرى" at bounding box center [643, 170] width 40 height 13
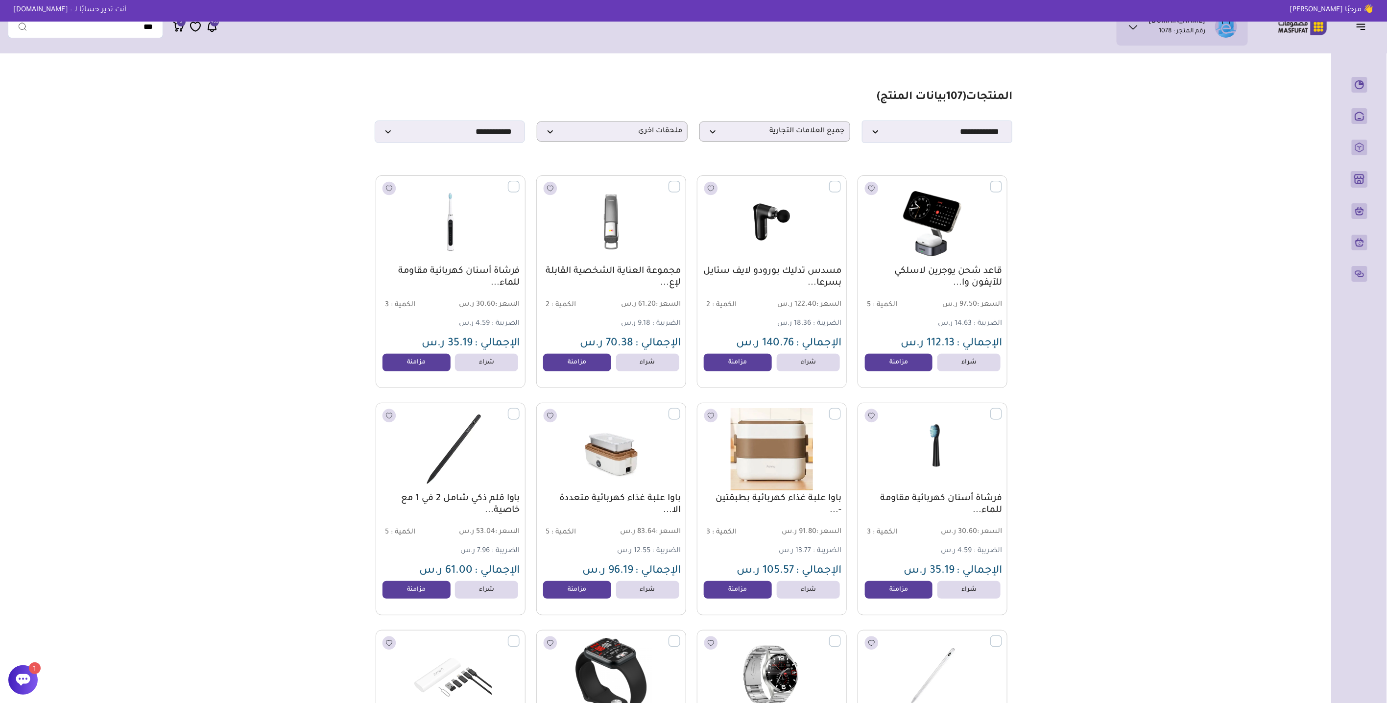
drag, startPoint x: 319, startPoint y: 365, endPoint x: 322, endPoint y: 208, distance: 157.2
click at [634, 130] on span "ملحقات أخرى" at bounding box center [612, 131] width 140 height 9
click at [634, 194] on label "البطاريات المتنقلة" at bounding box center [636, 193] width 53 height 13
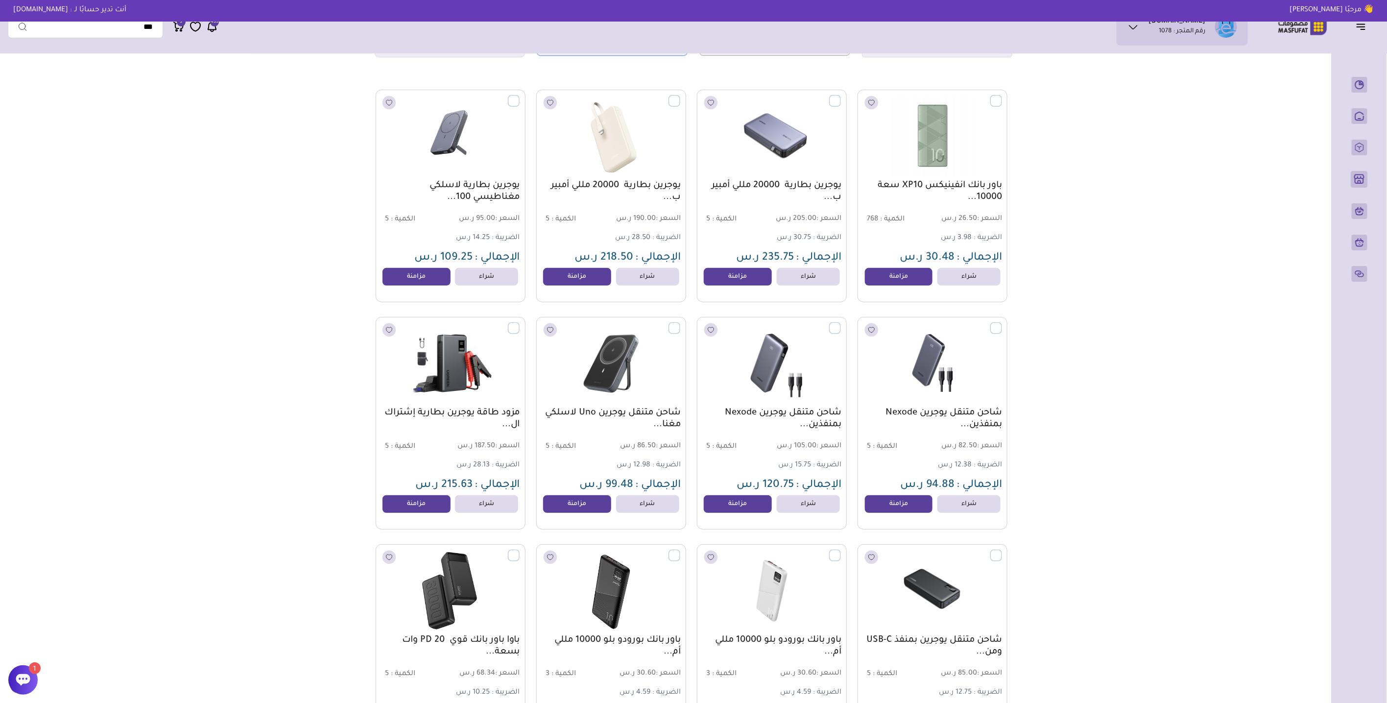
scroll to position [109, 0]
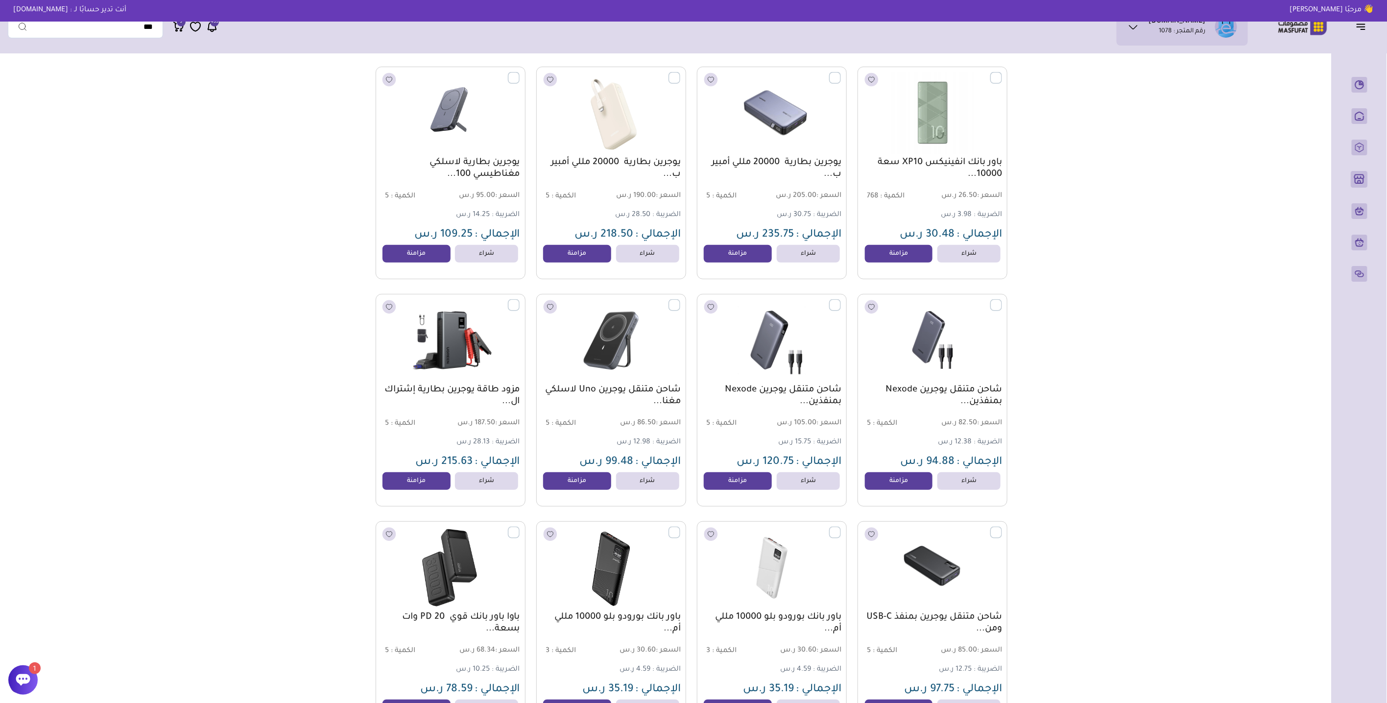
click at [482, 387] on link "مزود طاقة يوجرين بطارية إشتراك ال..." at bounding box center [450, 396] width 139 height 24
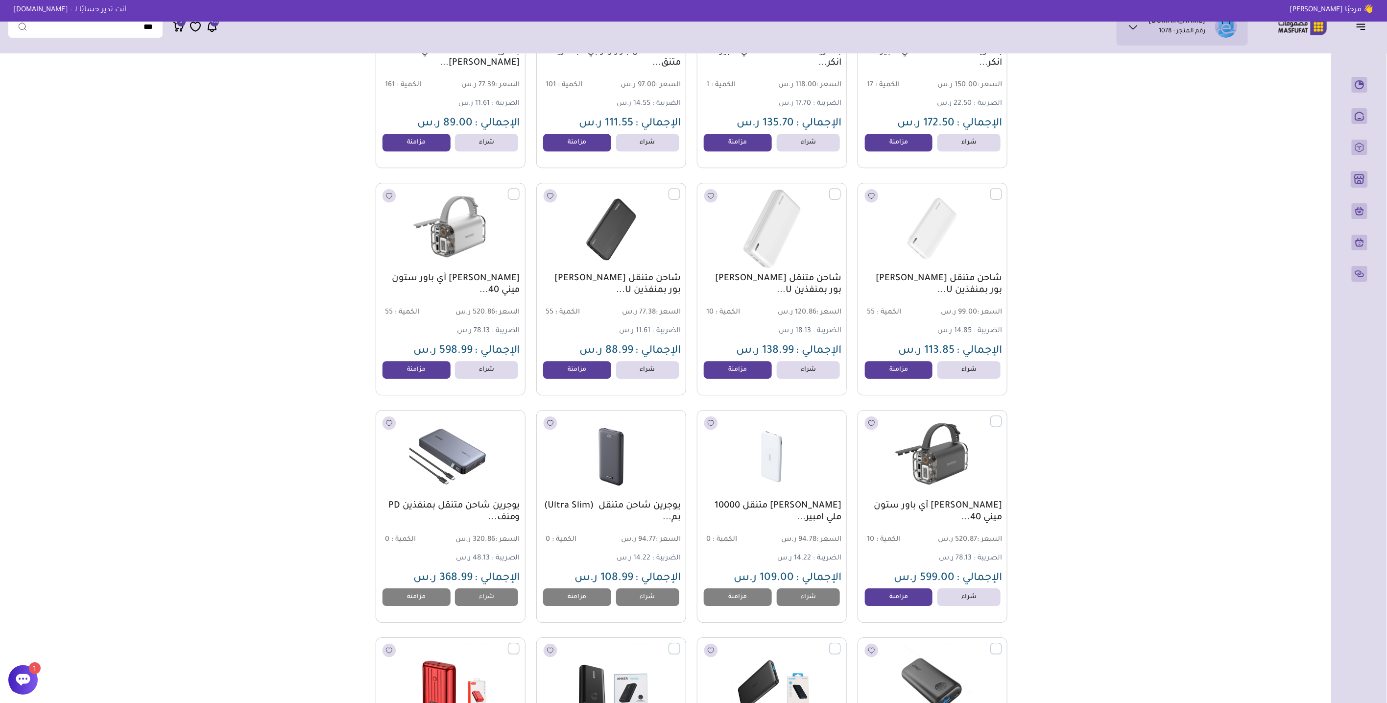
scroll to position [3866, 0]
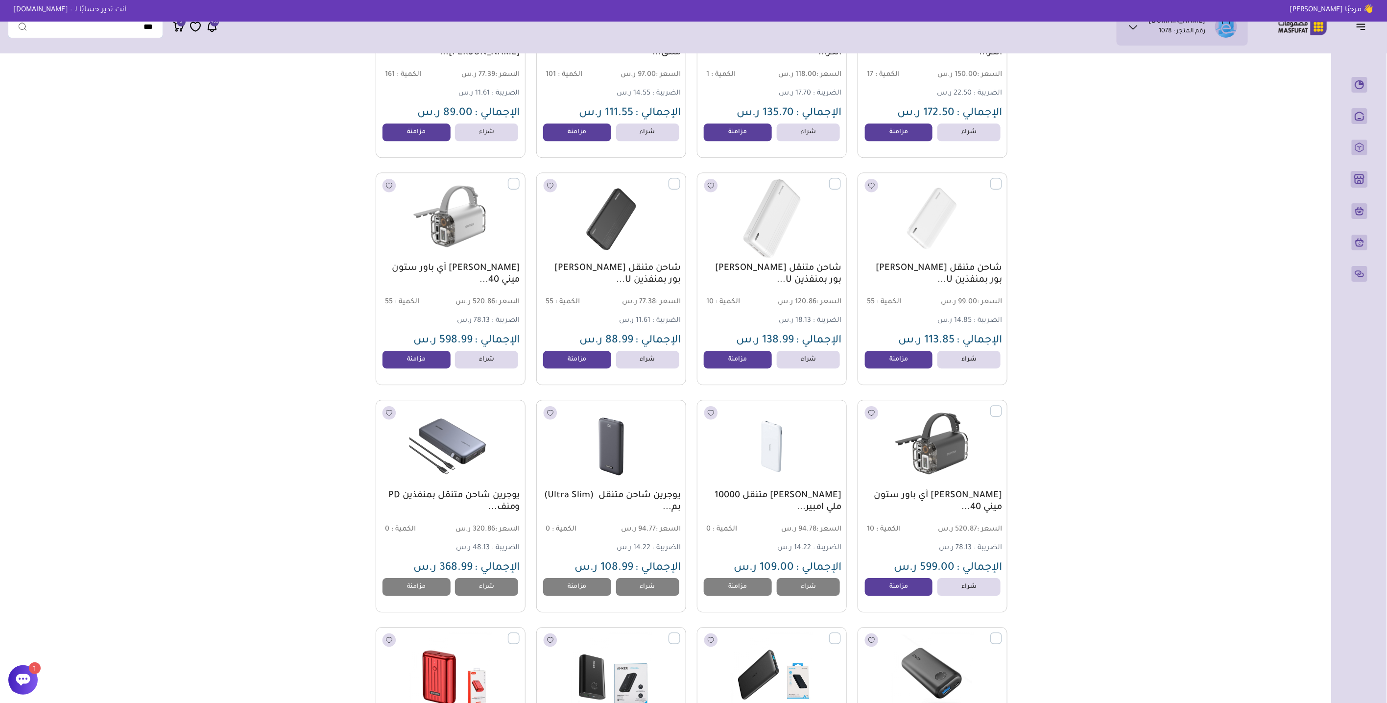
click at [487, 271] on link "موماكس بطارية آي باور ستون ميني 40..." at bounding box center [450, 274] width 139 height 24
click at [903, 497] on link "موماكس بطارية آي باور ستون ميني 40..." at bounding box center [932, 502] width 139 height 24
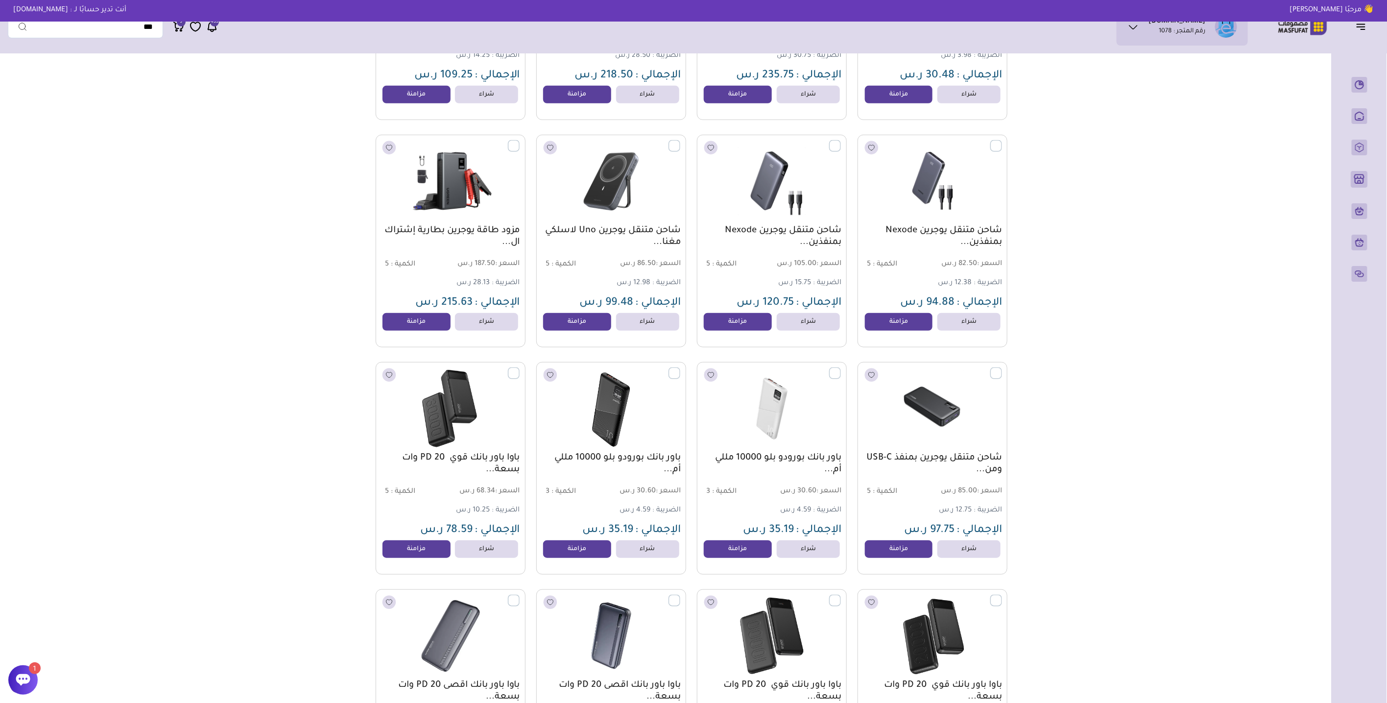
scroll to position [0, 0]
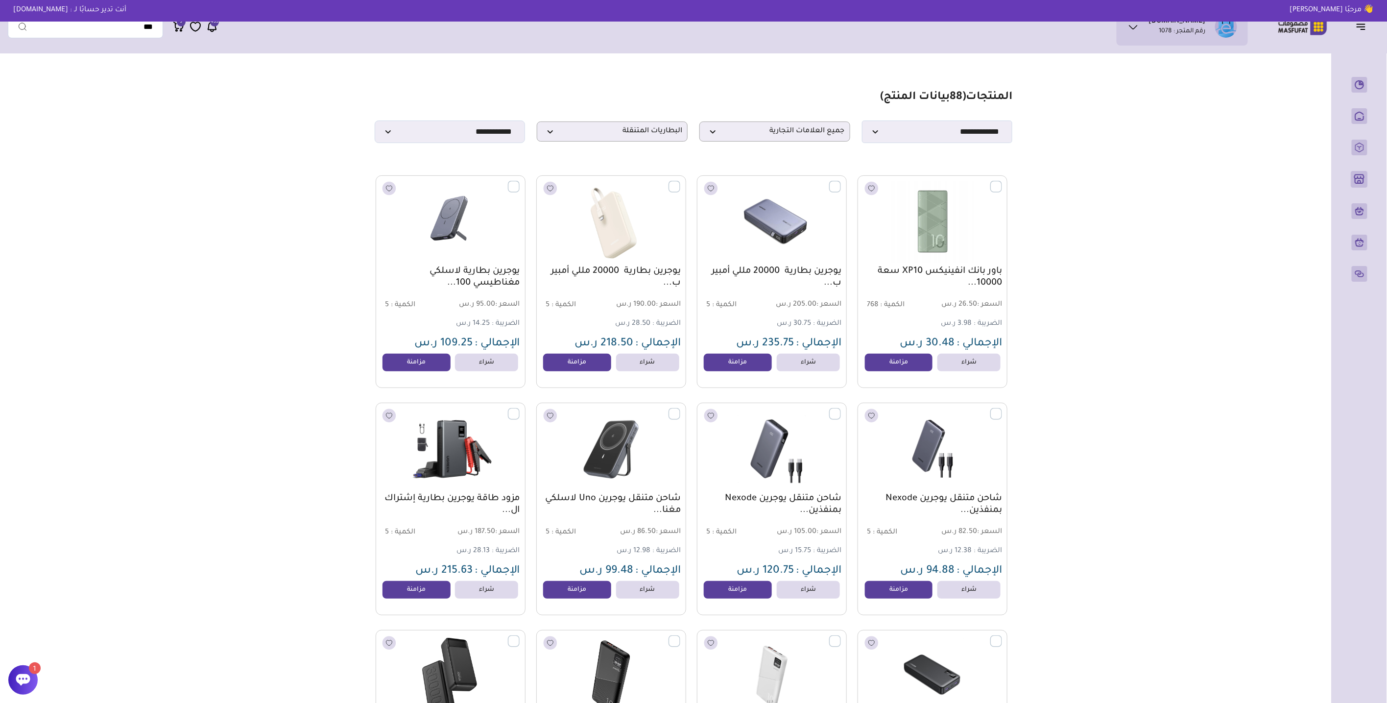
drag, startPoint x: 341, startPoint y: 286, endPoint x: 390, endPoint y: 46, distance: 245.8
click at [650, 131] on span "البطاريات المتنقلة" at bounding box center [612, 131] width 140 height 9
click at [645, 199] on label "الساعات و الأساور" at bounding box center [636, 195] width 54 height 13
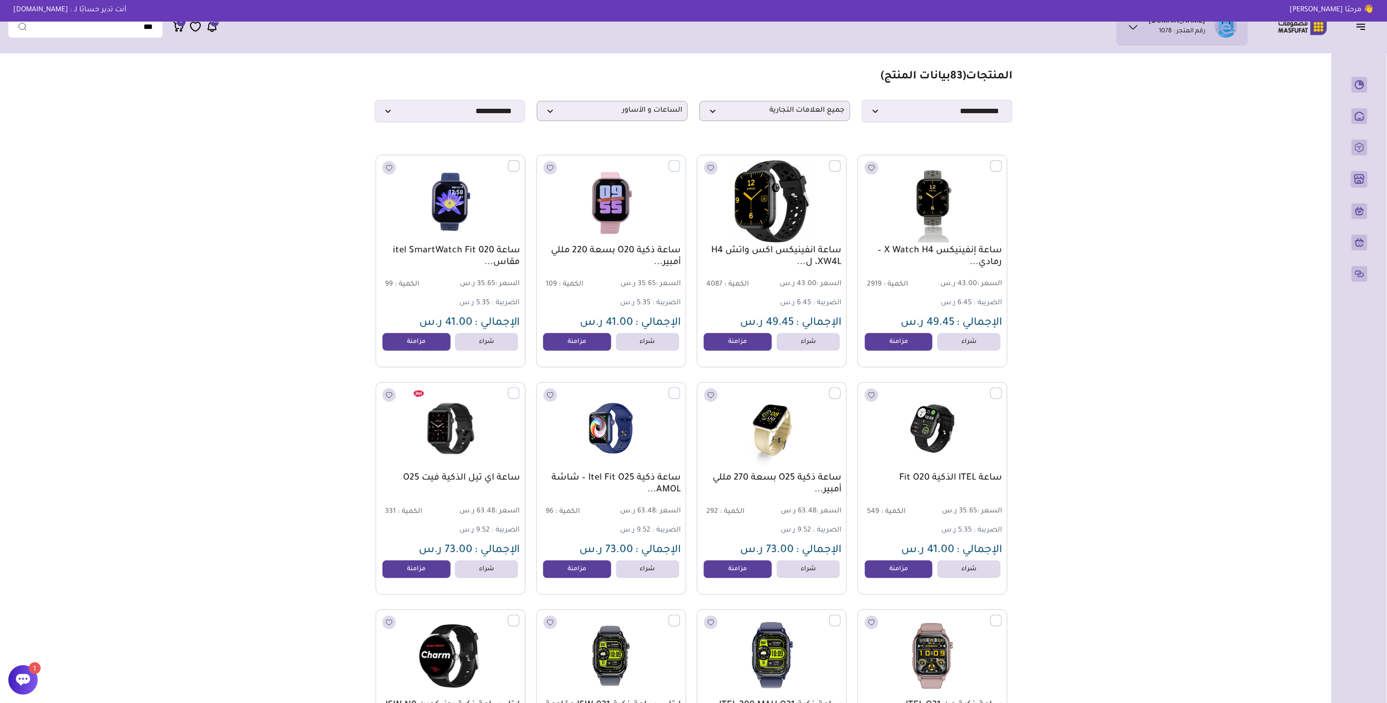
scroll to position [0, 0]
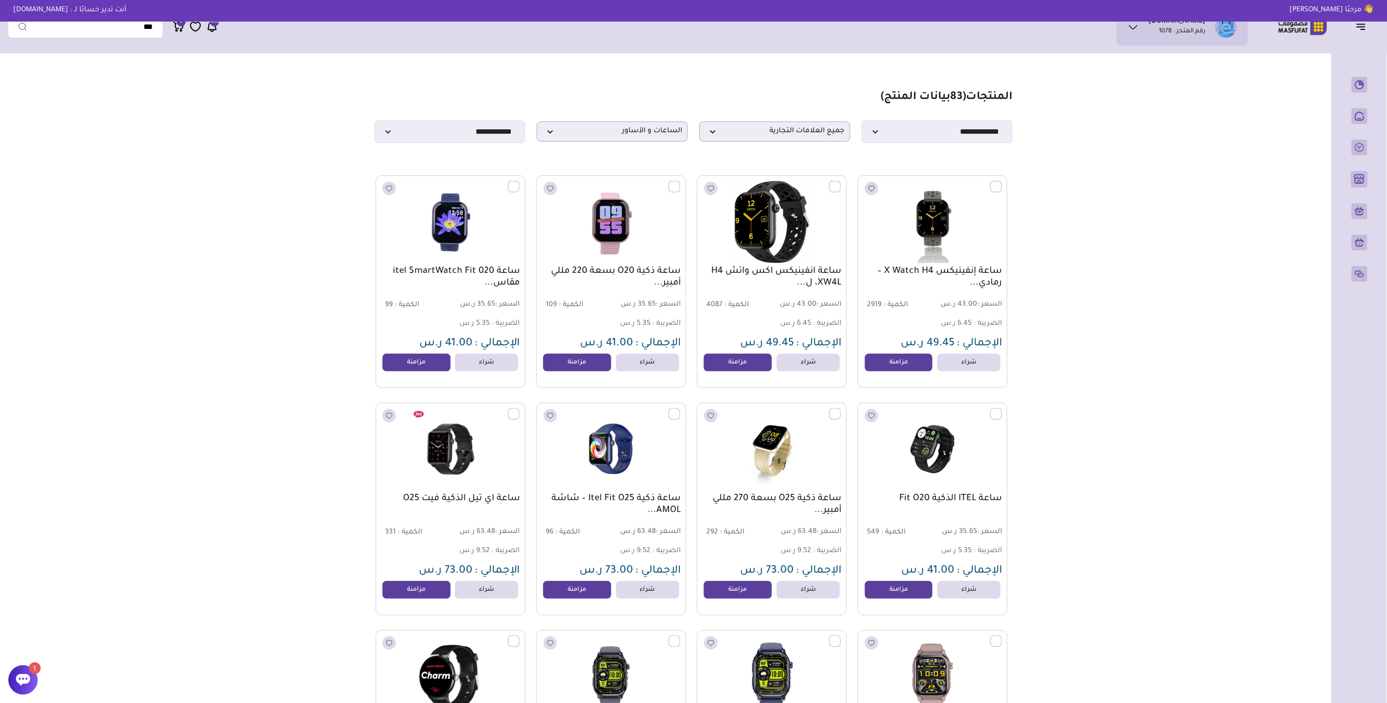
drag, startPoint x: 284, startPoint y: 250, endPoint x: 315, endPoint y: 111, distance: 143.0
click at [625, 136] on span "الساعات و الأساور" at bounding box center [612, 131] width 140 height 9
click at [650, 185] on label "الطابعات" at bounding box center [648, 185] width 29 height 13
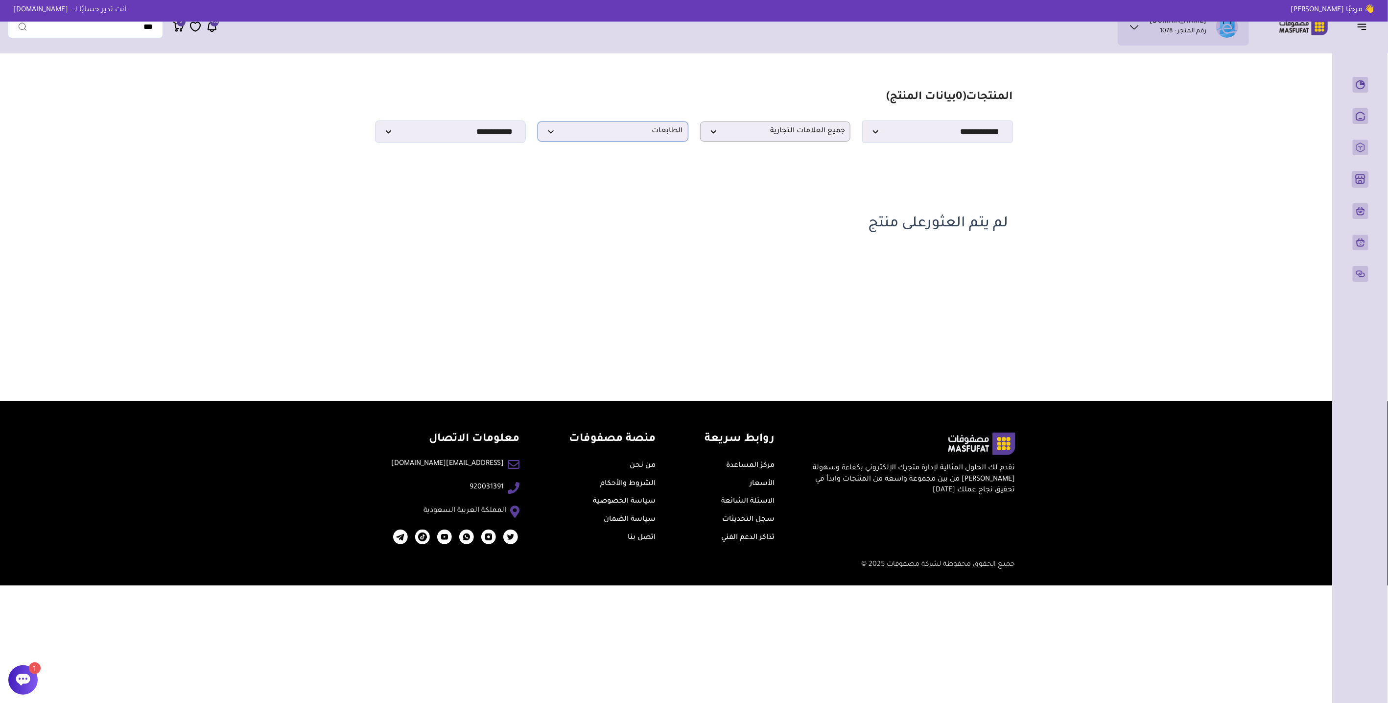
click at [644, 136] on span "الطابعات" at bounding box center [613, 131] width 140 height 9
click at [652, 203] on label "الراوترات" at bounding box center [651, 208] width 26 height 13
click at [645, 132] on span "الراوترات" at bounding box center [613, 131] width 140 height 9
click at [652, 232] on label "الكاميرات وملحقاتها" at bounding box center [634, 230] width 59 height 13
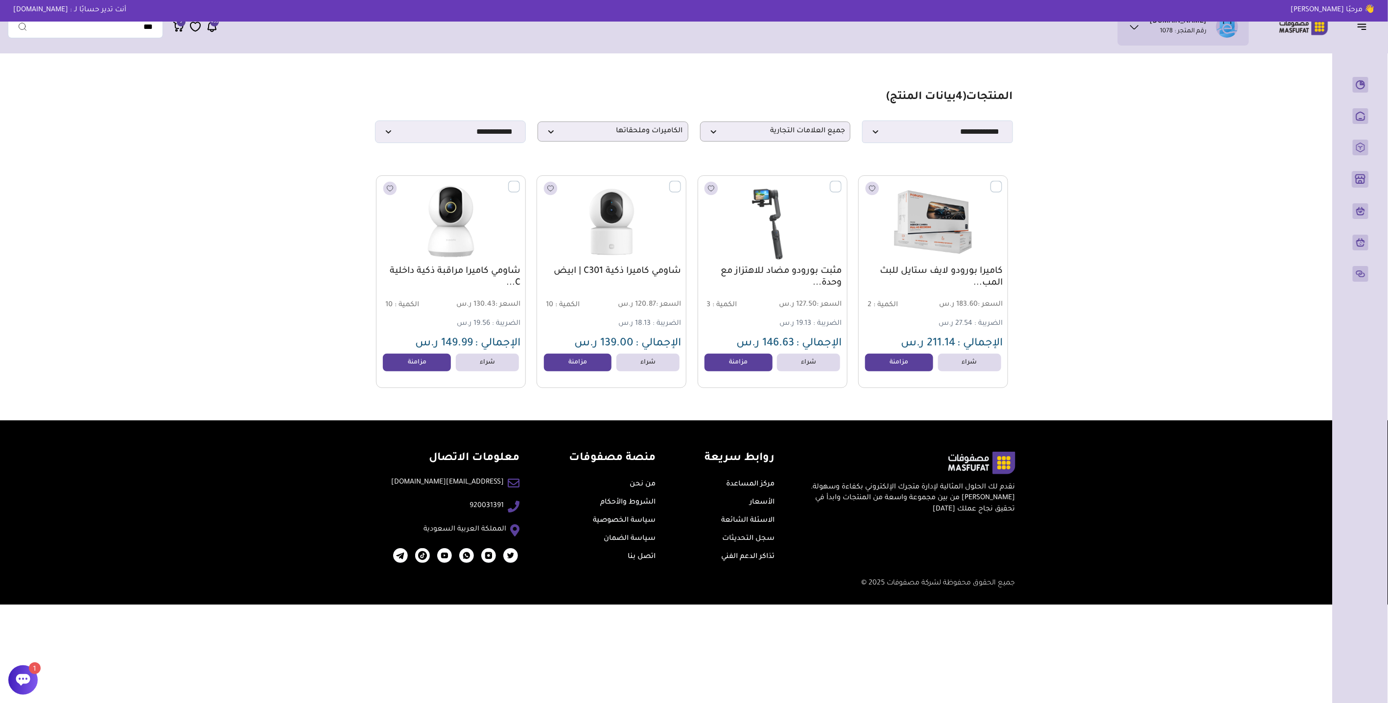
click at [933, 274] on link "كاميرا بورودو لايف ستايل للبث المب..." at bounding box center [933, 277] width 139 height 24
click at [618, 133] on span "الكاميرات وملحقاتها" at bounding box center [613, 131] width 140 height 9
click at [655, 250] on label "المساكات والمثبتات" at bounding box center [634, 253] width 59 height 13
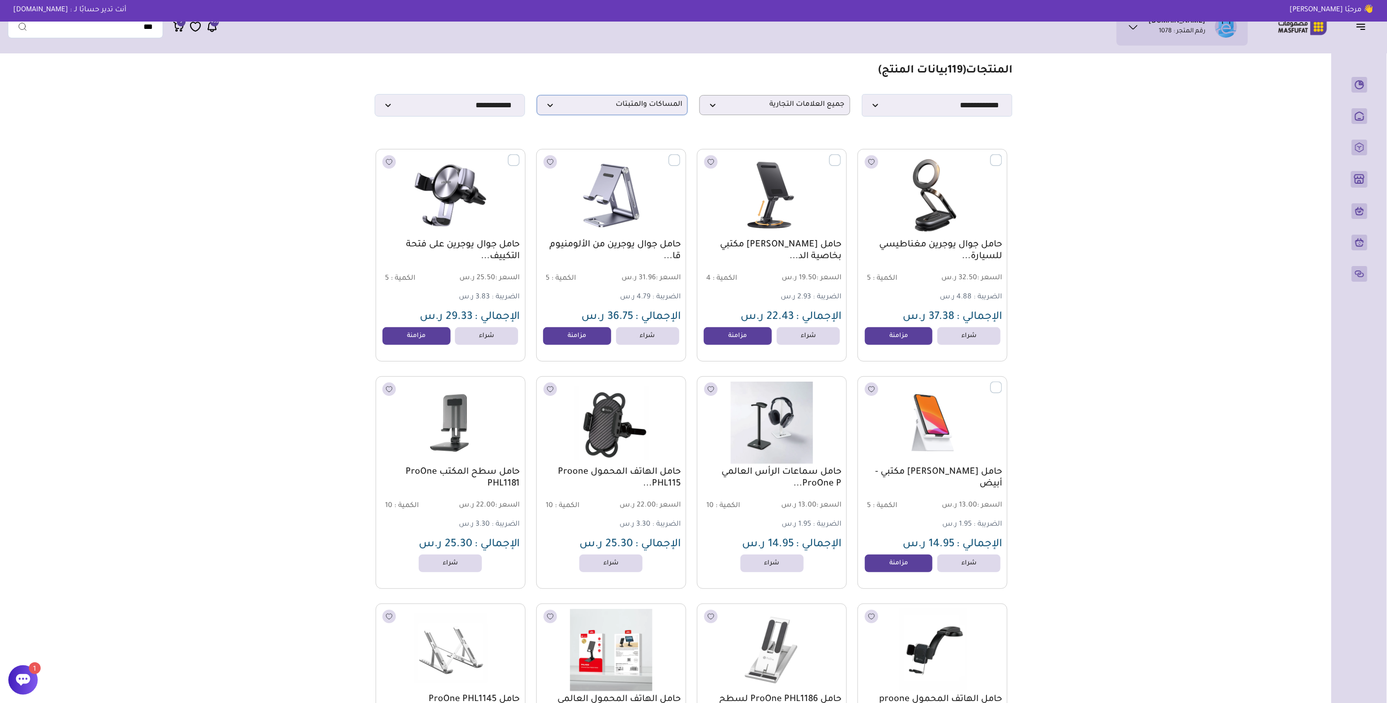
scroll to position [0, 0]
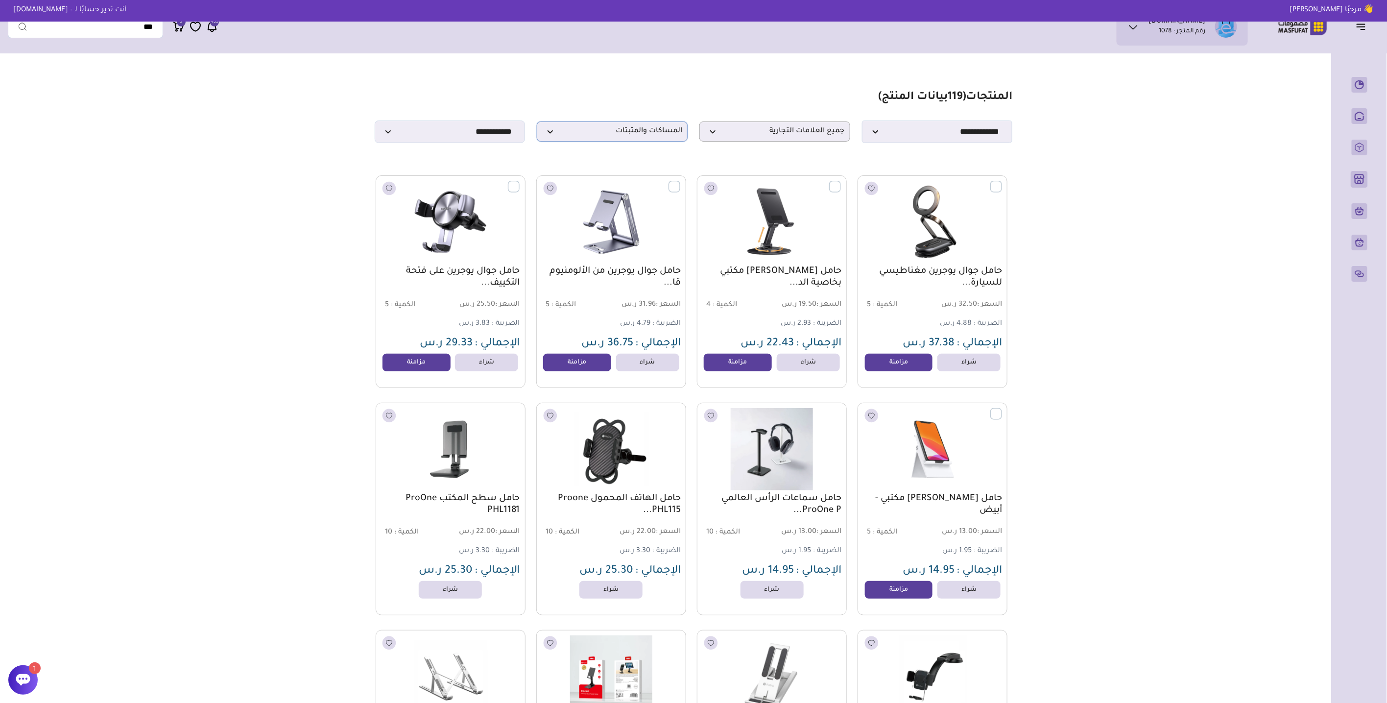
click at [604, 125] on p "المساكات والمثبتات" at bounding box center [612, 131] width 151 height 20
click at [620, 213] on li "مكائن التغليف الحراري" at bounding box center [612, 223] width 150 height 23
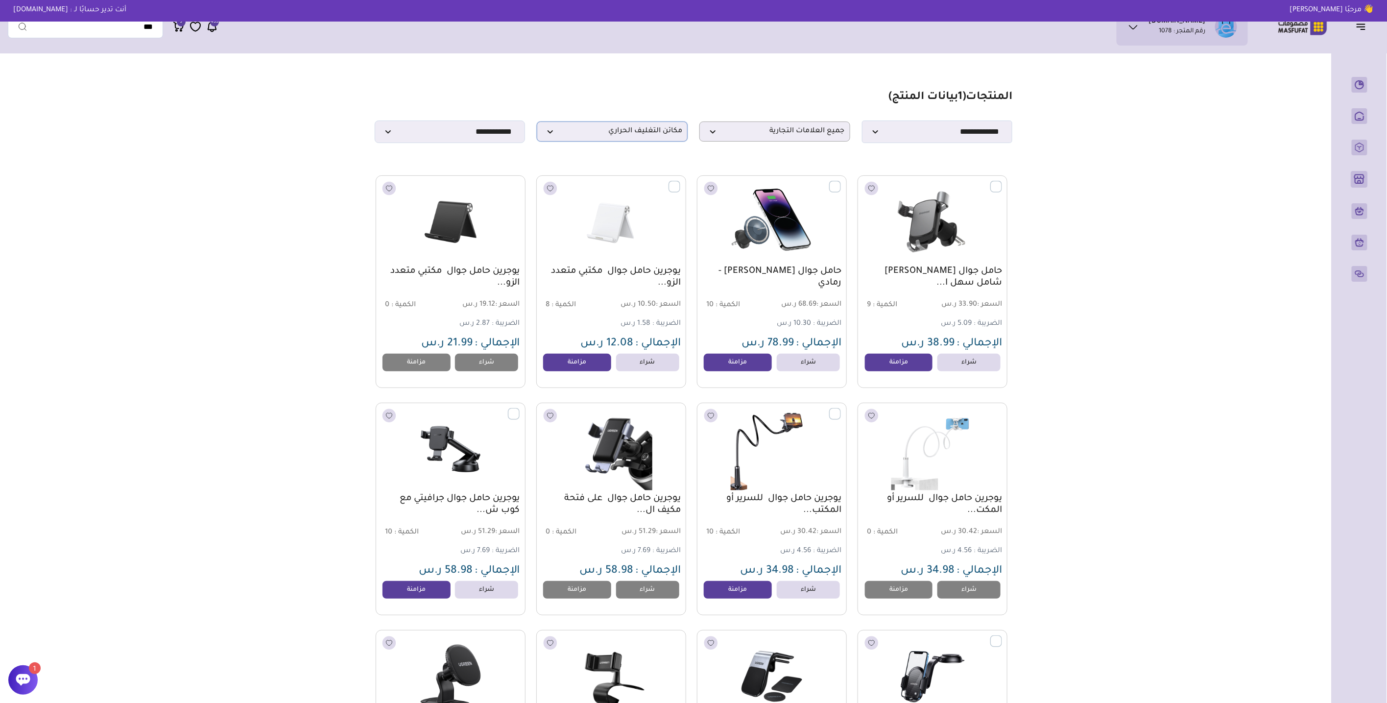
click at [646, 134] on span "مكائن التغليف الحراري" at bounding box center [612, 131] width 140 height 9
click at [638, 226] on label "مكائن التغليف الحراري" at bounding box center [631, 221] width 64 height 13
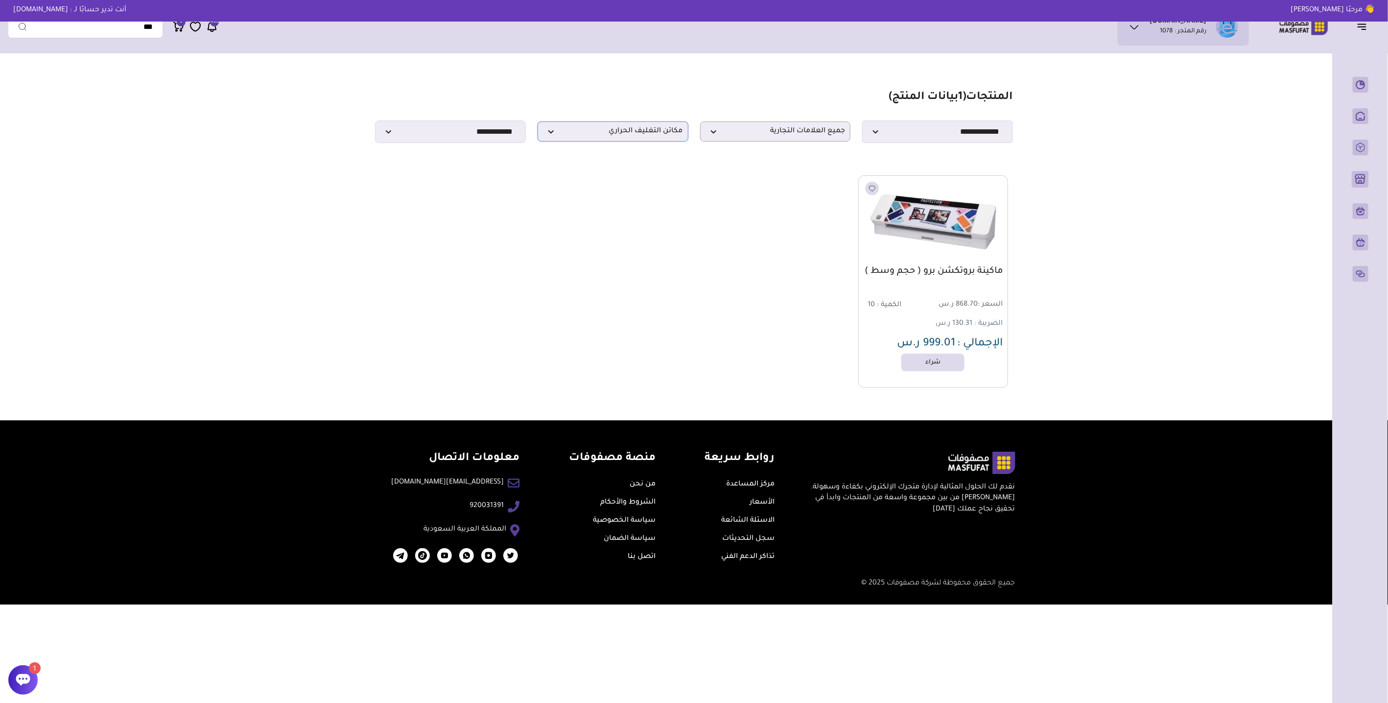
click at [629, 136] on span "مكائن التغليف الحراري" at bounding box center [613, 131] width 140 height 9
click at [650, 213] on label "قطع الغيار" at bounding box center [647, 213] width 34 height 13
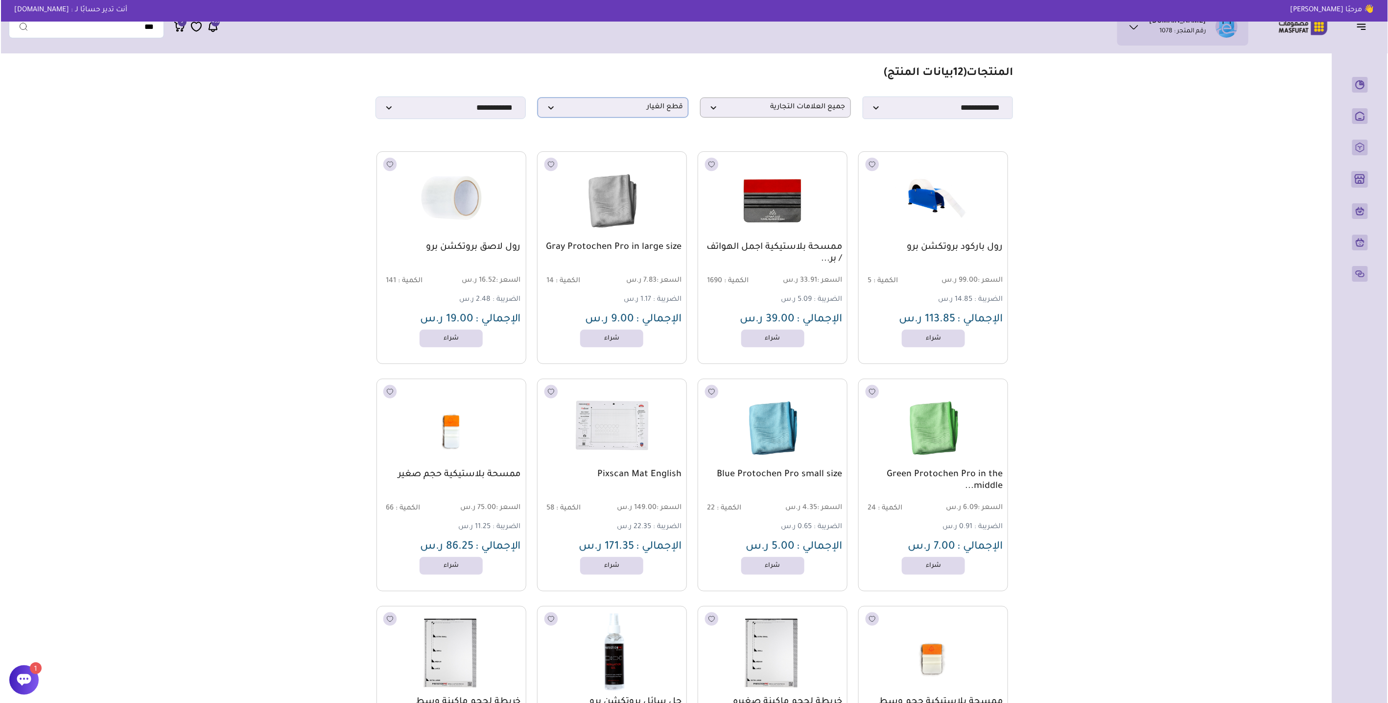
scroll to position [0, 0]
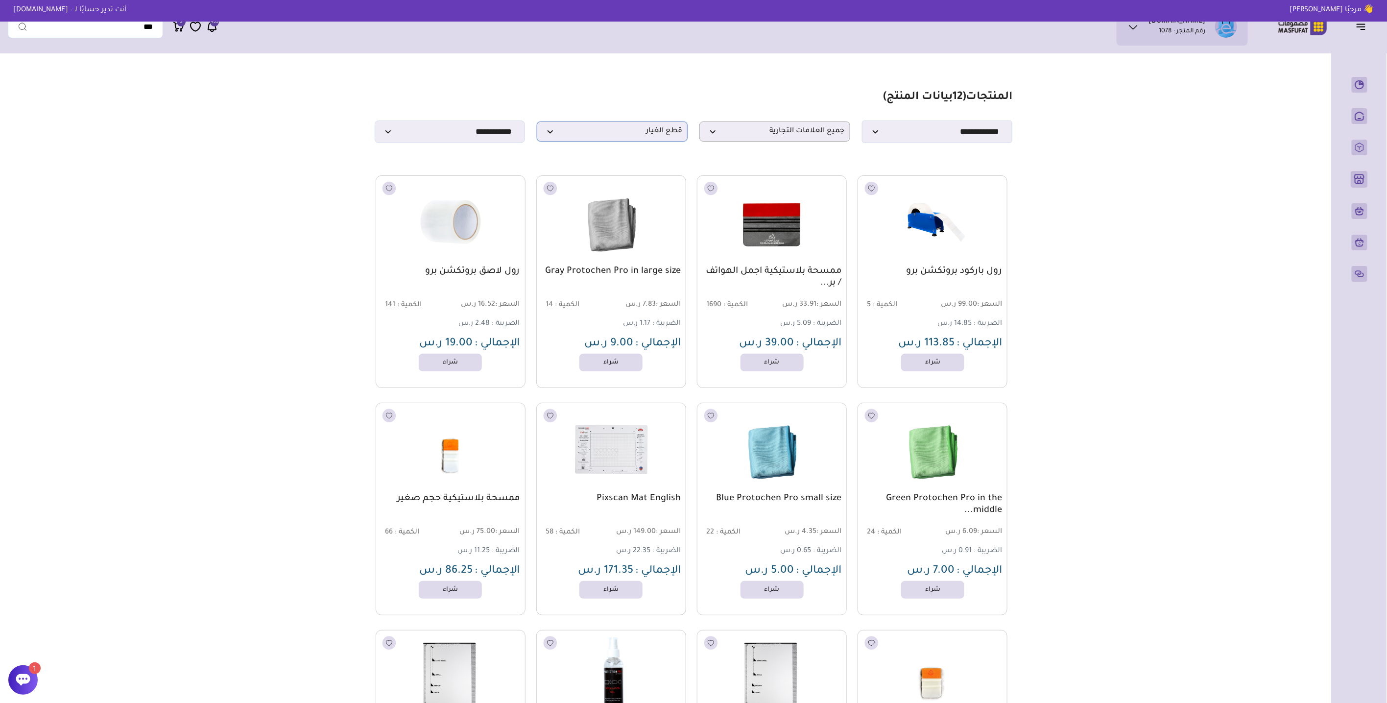
click at [655, 132] on span "قطع الغيار" at bounding box center [612, 131] width 140 height 9
click at [651, 238] on label "الالعاب وملحقاتها" at bounding box center [636, 235] width 53 height 13
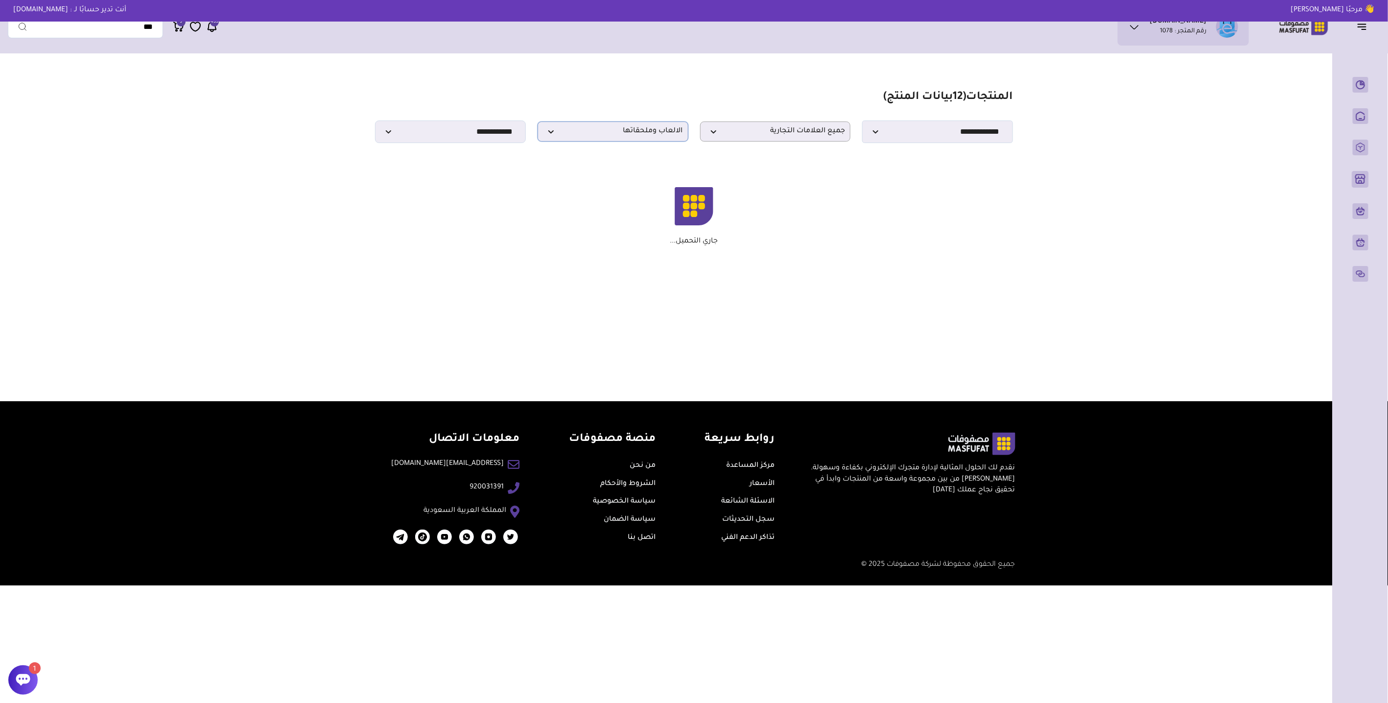
click at [640, 129] on span "الالعاب وملحقاتها" at bounding box center [613, 131] width 140 height 9
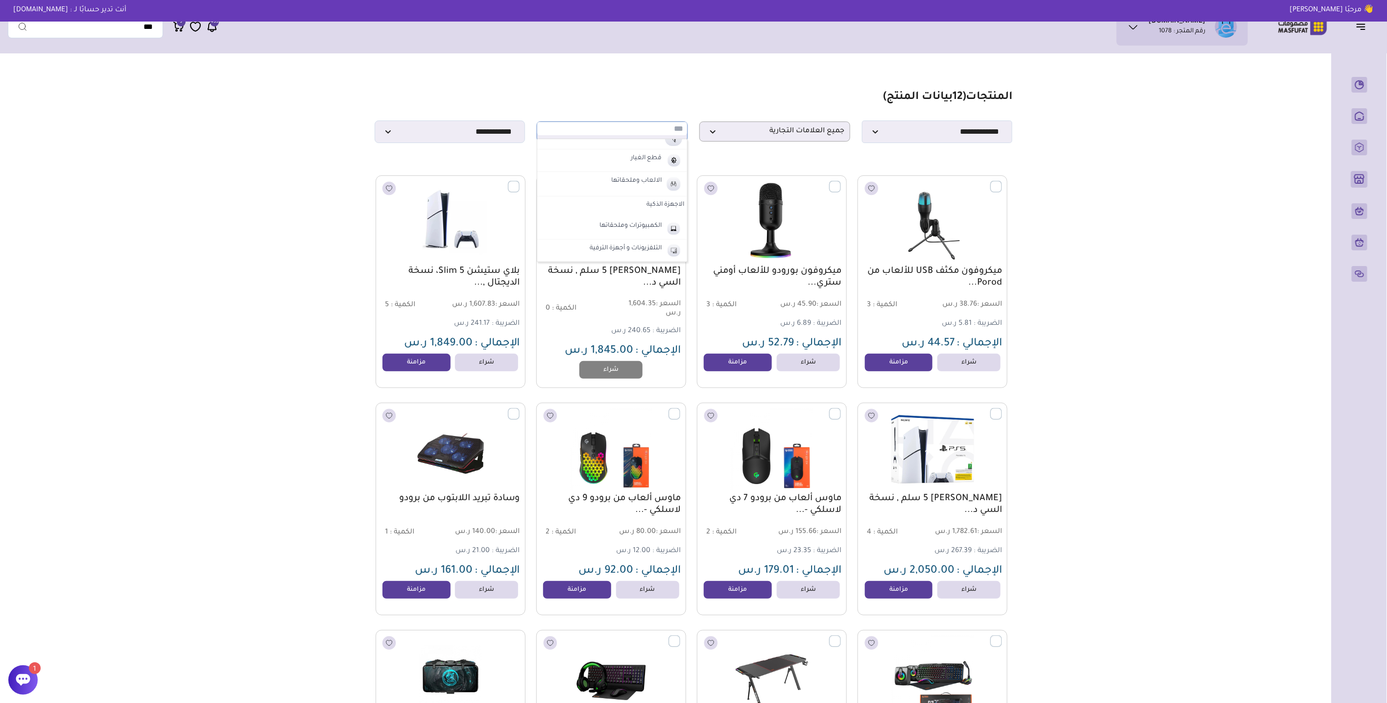
click at [288, 195] on main "مزامنة ( 0 ) تحديد الكل إلغاء التحديد ( 12 بيانات المنتج) ***** "" at bounding box center [693, 466] width 1371 height 816
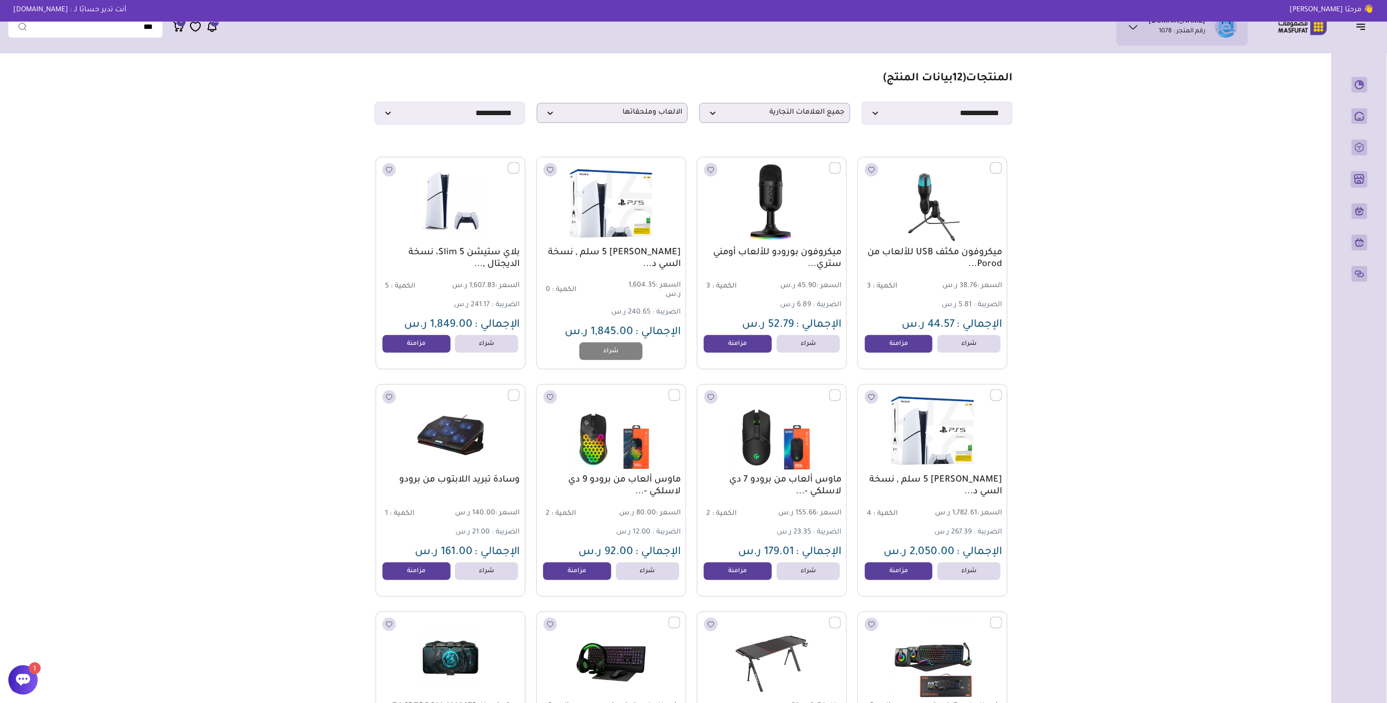
scroll to position [0, 0]
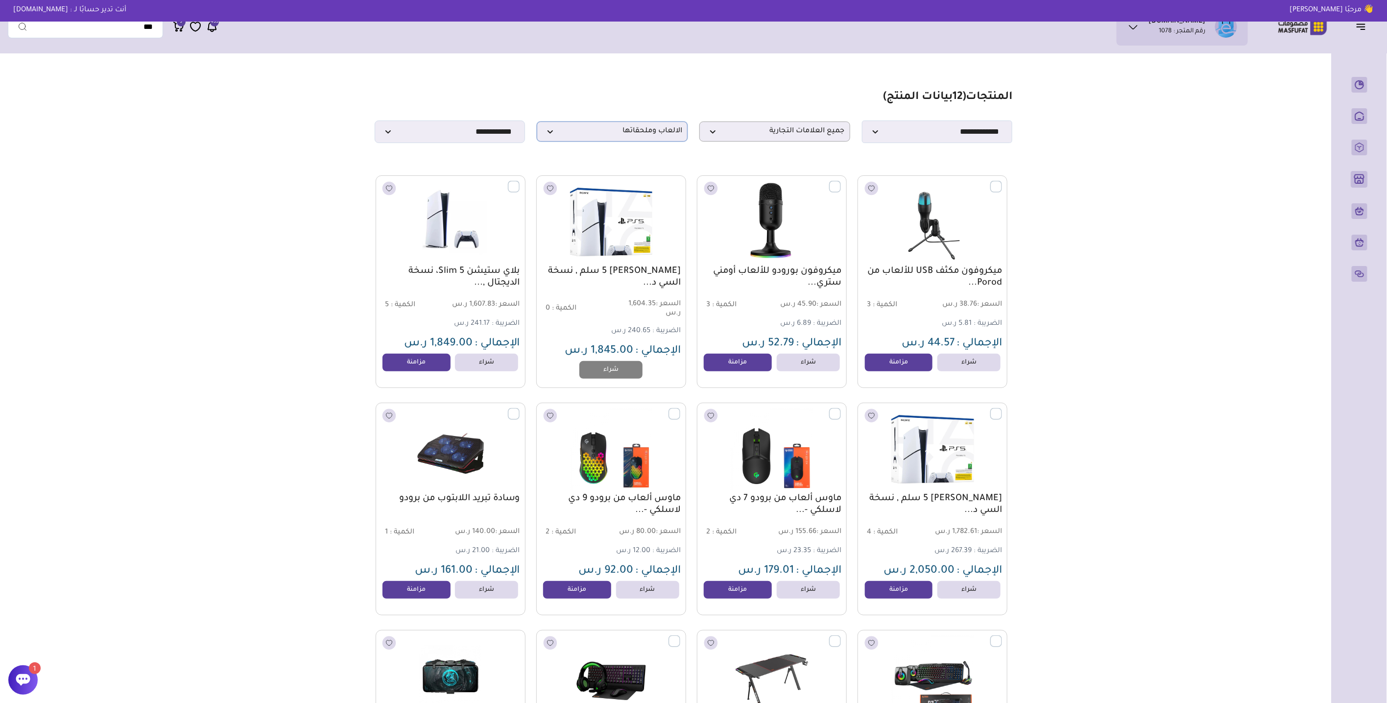
click at [609, 130] on span "الالعاب وملحقاتها" at bounding box center [612, 131] width 140 height 9
click at [638, 175] on label "الكمبيوترات وملحقاتها" at bounding box center [630, 171] width 65 height 13
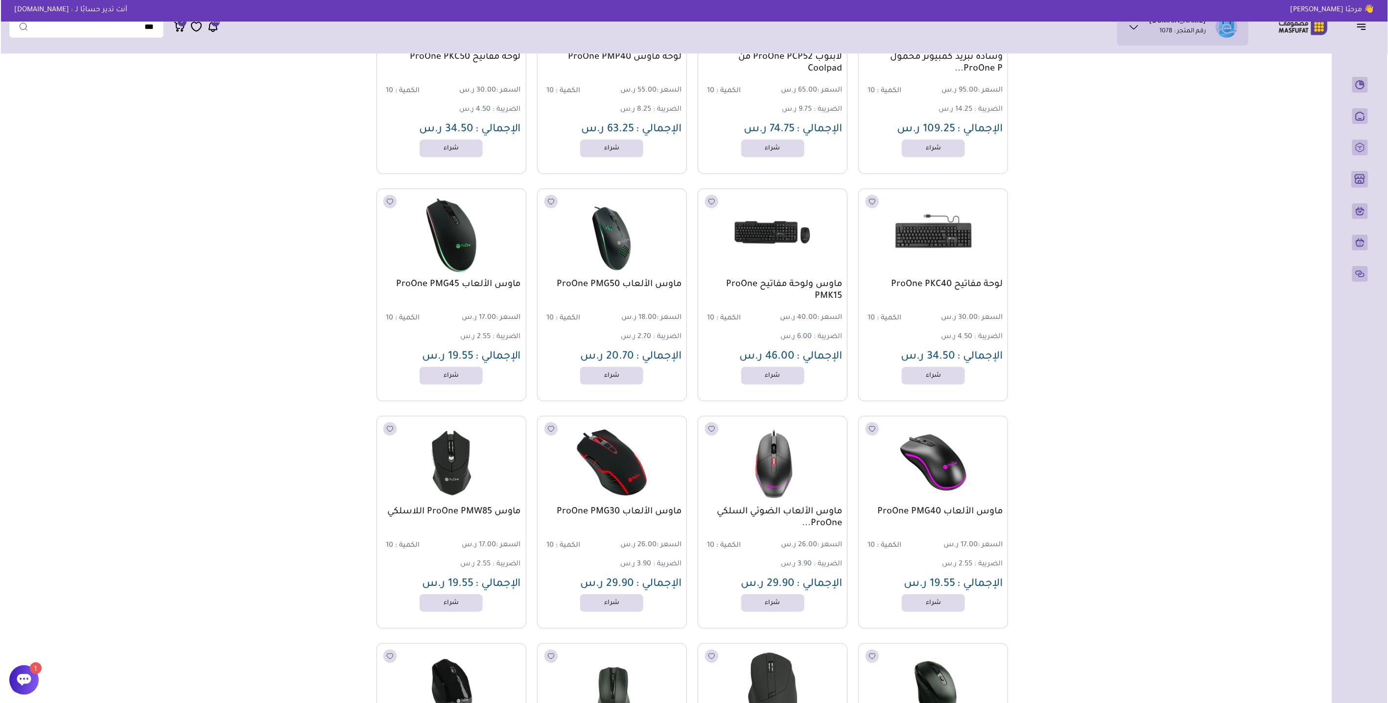
scroll to position [0, 0]
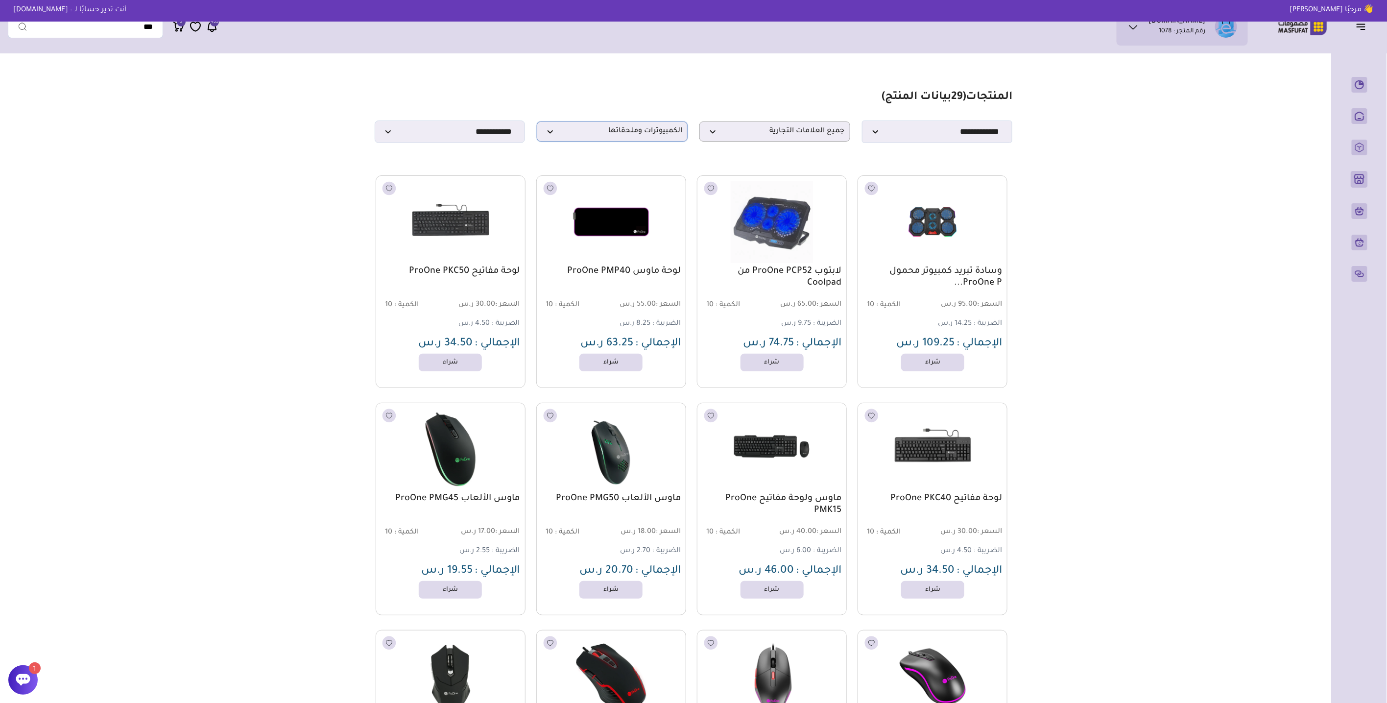
click at [639, 136] on span "الكمبيوترات وملحقاتها" at bounding box center [612, 131] width 140 height 9
click at [625, 197] on label "التلفزيونات و أجهزة الترفية" at bounding box center [625, 194] width 75 height 13
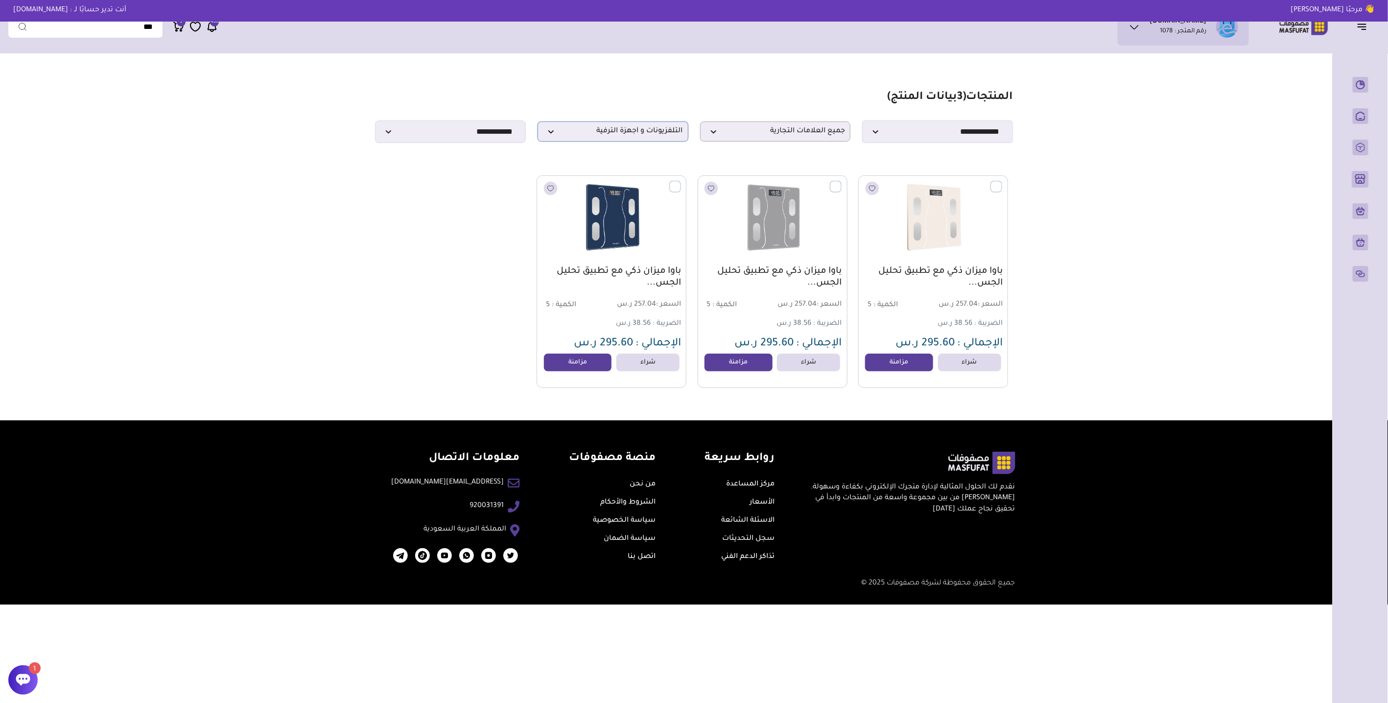
click at [644, 136] on span "التلفزيونات و أجهزة الترفية" at bounding box center [613, 131] width 140 height 9
click at [642, 213] on label "أجهزة التكييف" at bounding box center [643, 217] width 41 height 13
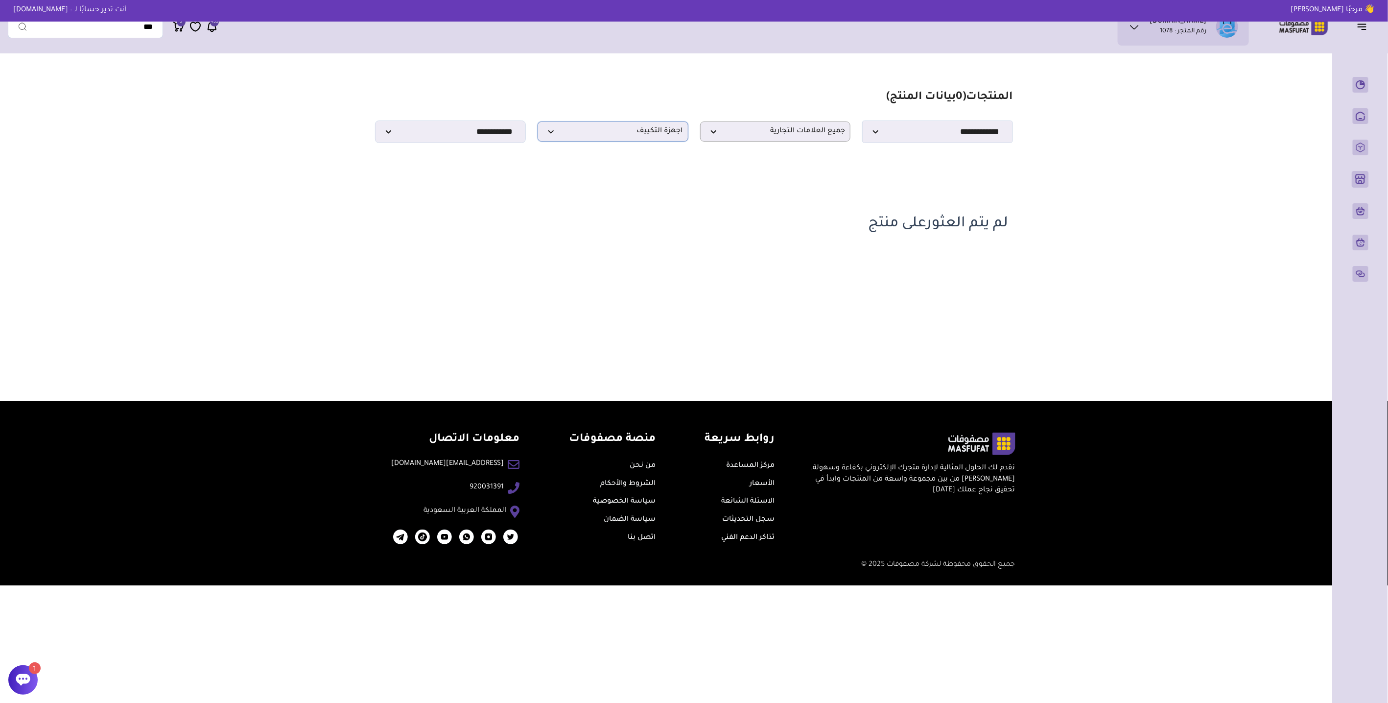
click at [623, 131] on span "أجهزة التكييف" at bounding box center [613, 131] width 140 height 9
click at [646, 236] on label "الغسالات و المجففات" at bounding box center [631, 239] width 65 height 13
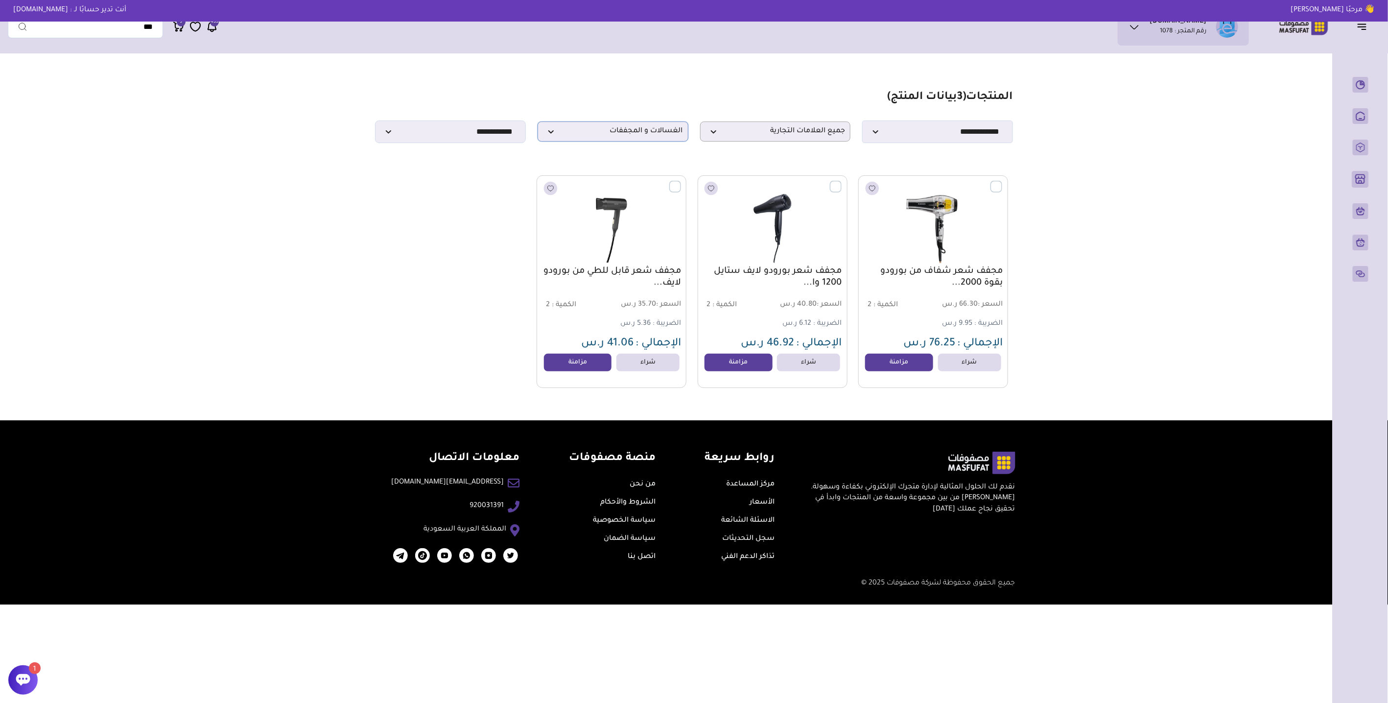
click at [618, 132] on span "الغسالات و المجففات" at bounding box center [613, 131] width 140 height 9
click at [635, 207] on label "الثلاجات و الفريزرات" at bounding box center [636, 207] width 56 height 13
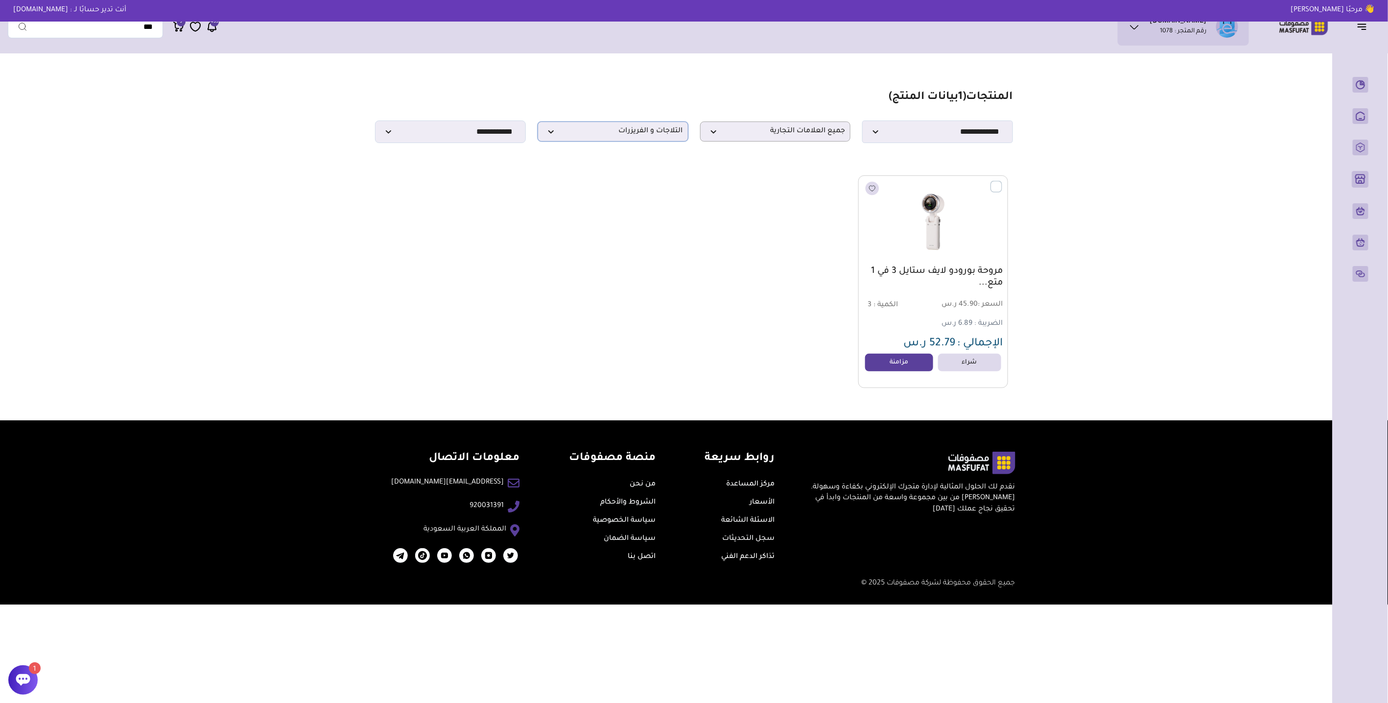
click at [658, 140] on p "الثلاجات و الفريزرات" at bounding box center [613, 131] width 151 height 20
click at [644, 224] on label "الأجهزة الكهربائية (الدفايات-المكانس)" at bounding box center [610, 229] width 107 height 13
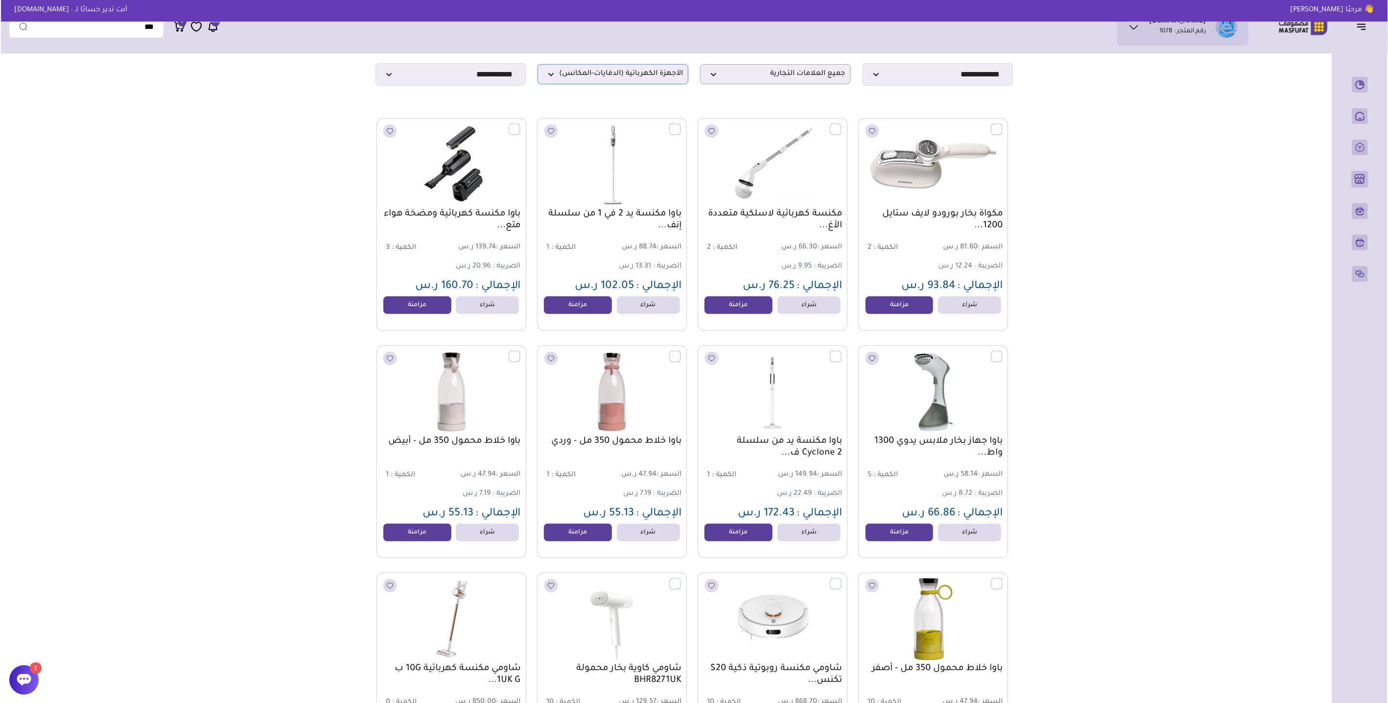
scroll to position [0, 0]
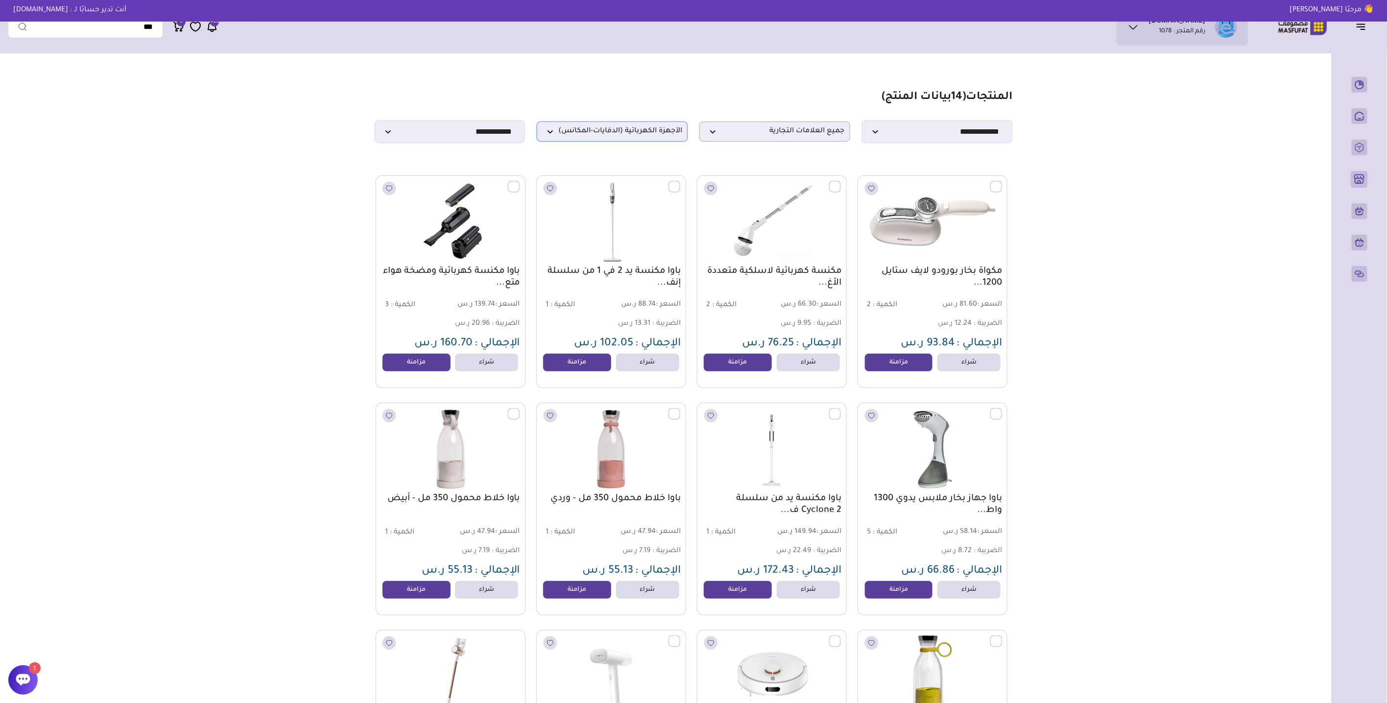
click at [621, 136] on span "الأجهزة الكهربائية (الدفايات-المكانس)" at bounding box center [612, 131] width 140 height 9
click at [629, 245] on label "أجهزة المطبخ (آلات تحضير القهوة - الأفران)" at bounding box center [601, 251] width 123 height 13
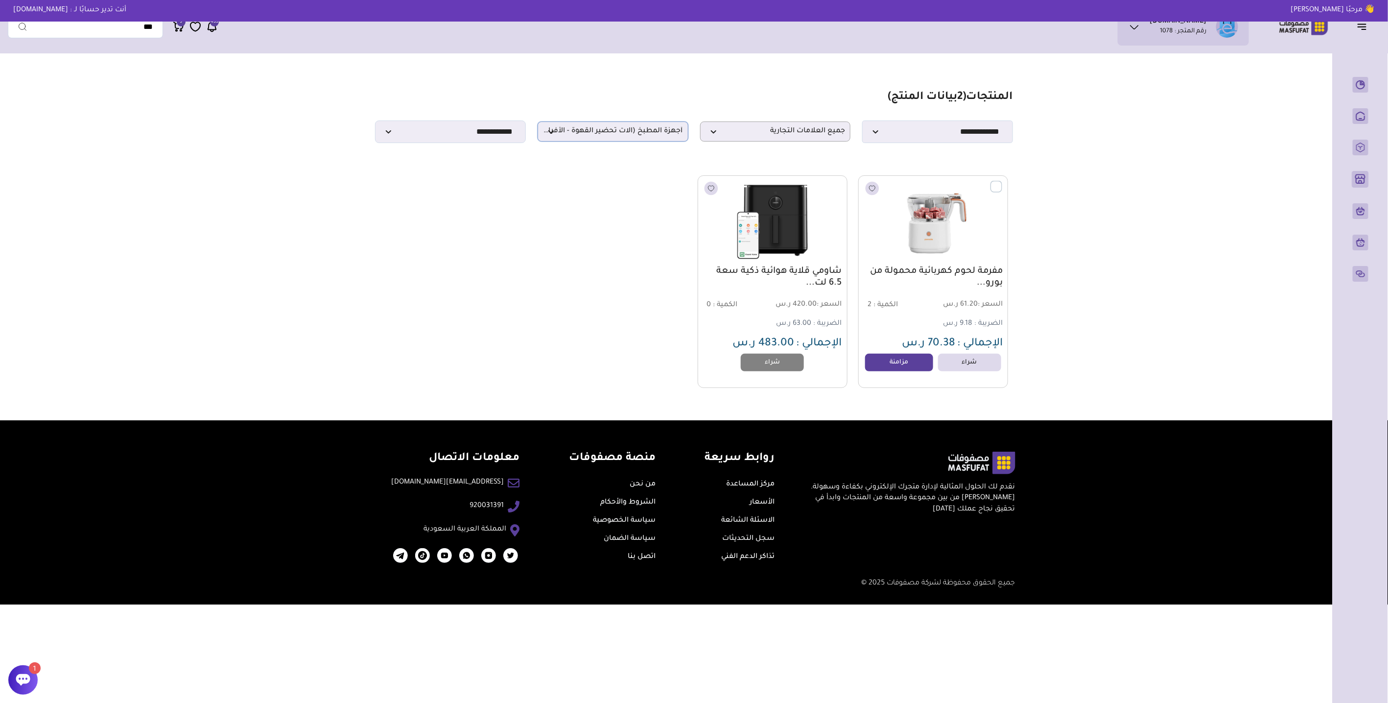
click at [575, 136] on span "أجهزة المطبخ (آلات تحضير القهوة - الأفران)" at bounding box center [613, 131] width 140 height 9
click at [636, 174] on label "ملحقات أخرى" at bounding box center [644, 170] width 40 height 13
select select "*"
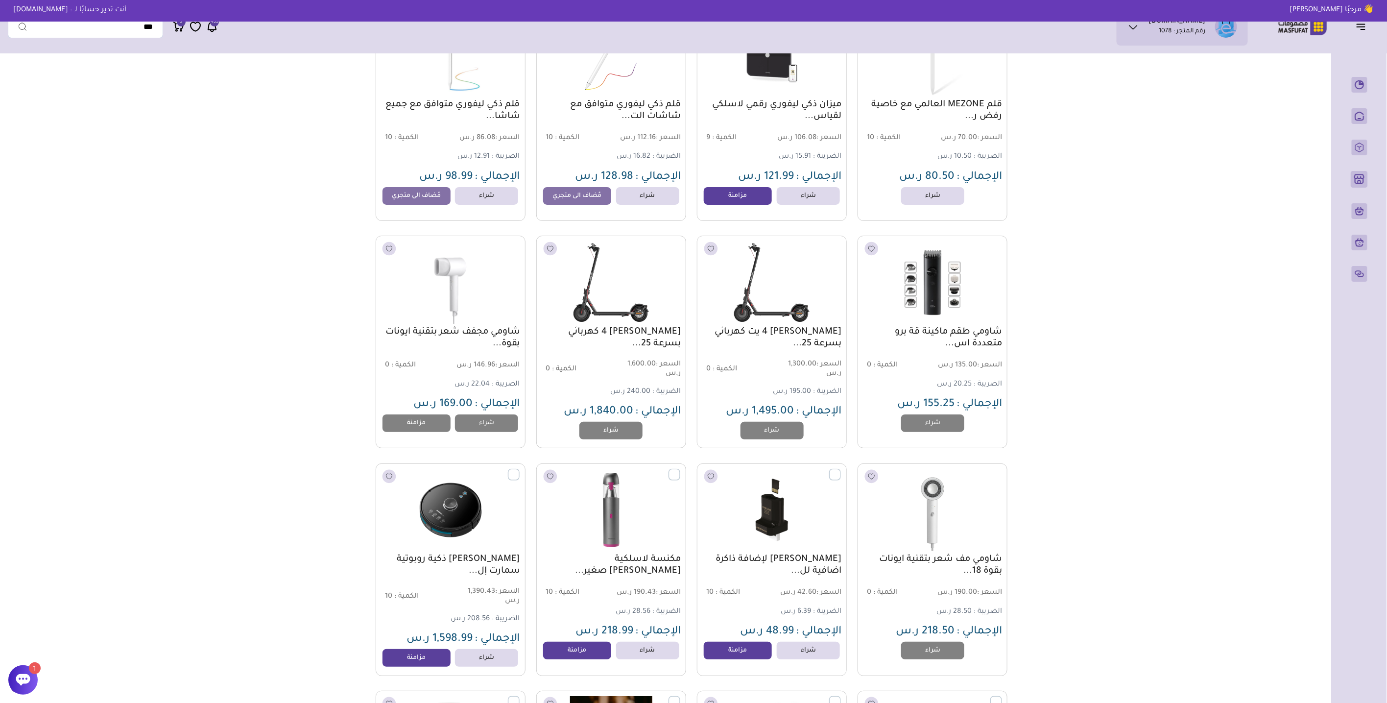
scroll to position [2227, 0]
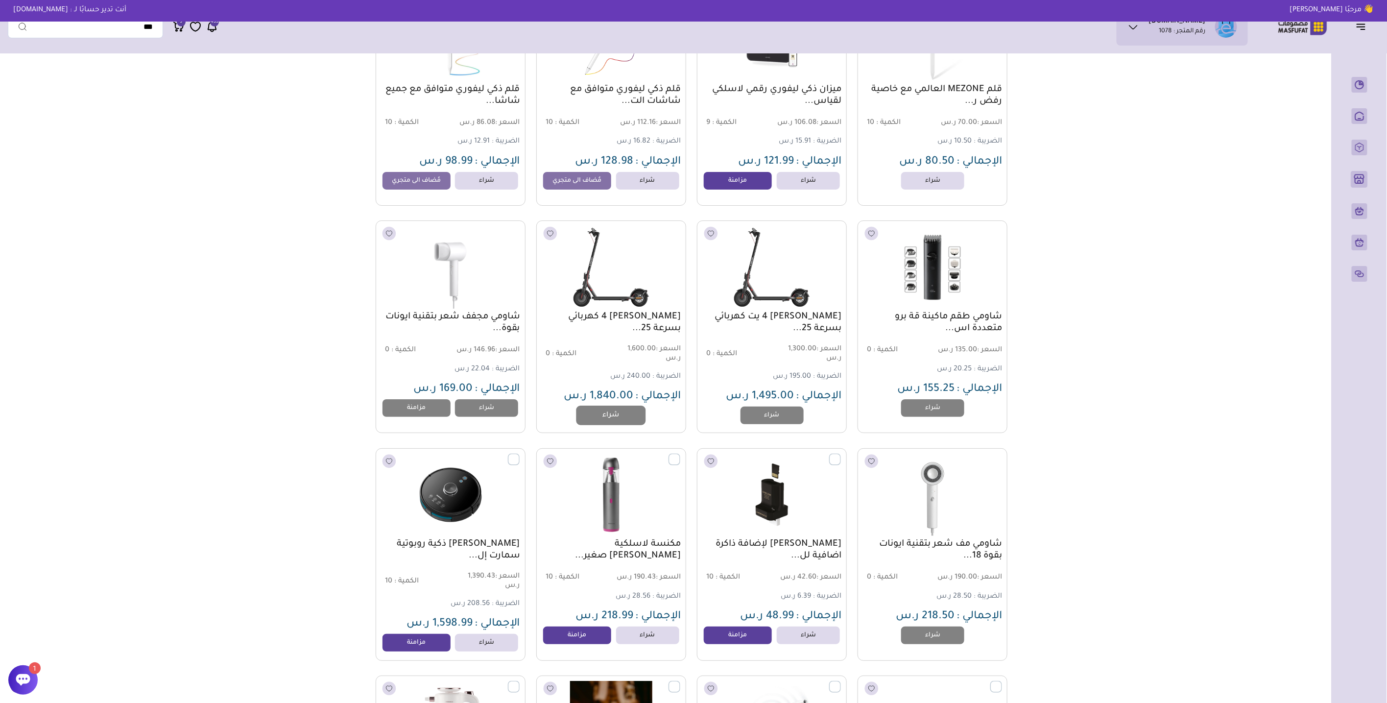
click at [611, 425] on link "شراء" at bounding box center [611, 415] width 70 height 20
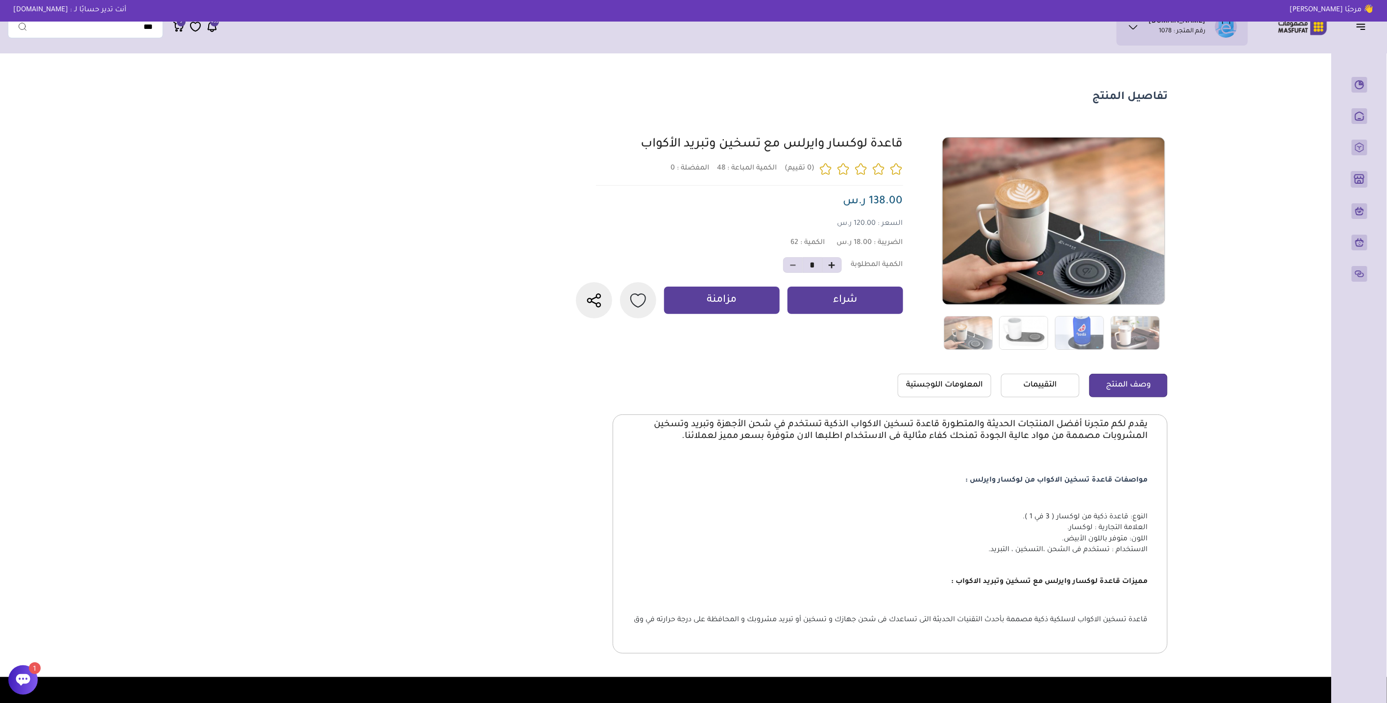
drag, startPoint x: 622, startPoint y: 138, endPoint x: 900, endPoint y: 146, distance: 277.7
click at [900, 146] on div "قاعدة لوكسار وايرلس مع تسخين وتبريد الأكواب" at bounding box center [756, 145] width 294 height 16
copy link "قاعدة لوكسار وايرلس مع تسخين وتبريد الأكواب"
click at [707, 300] on p "مزامنة" at bounding box center [722, 300] width 33 height 15
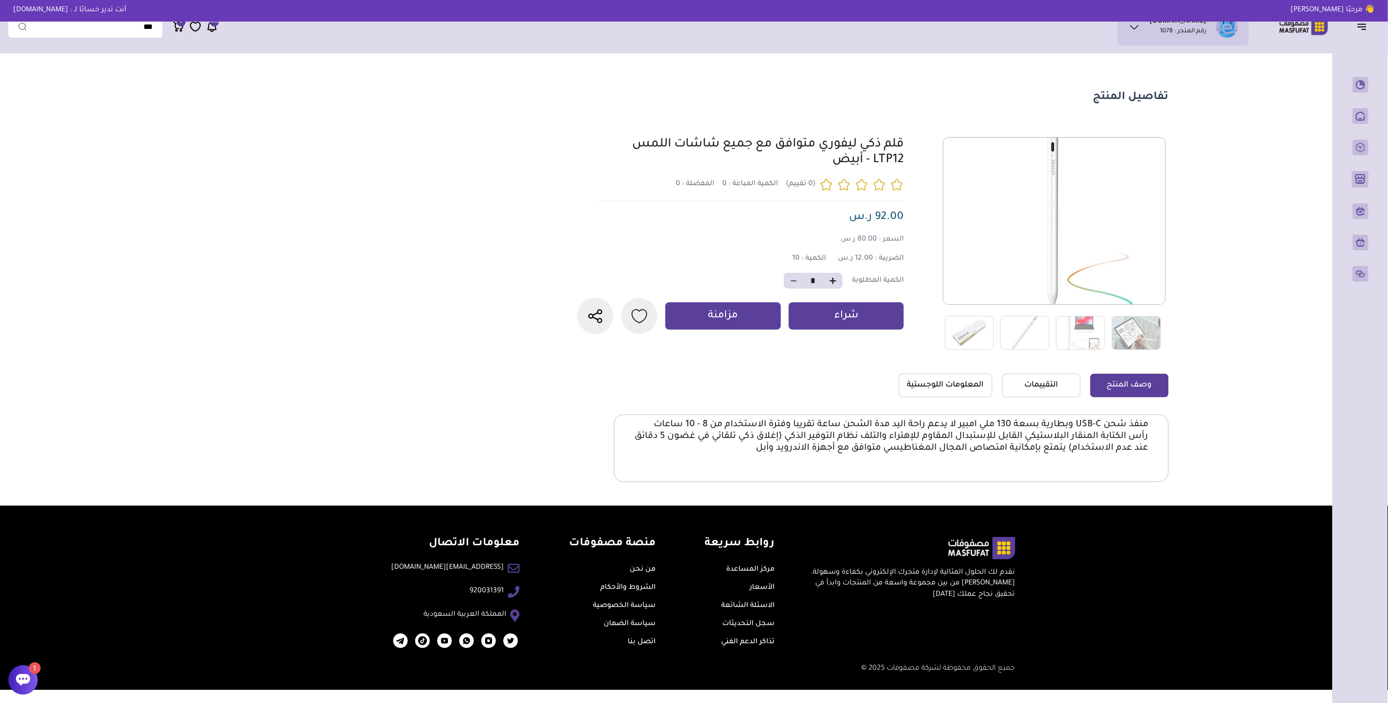
drag, startPoint x: 791, startPoint y: 164, endPoint x: 919, endPoint y: 148, distance: 129.2
click at [919, 148] on div "0 0 10 *" at bounding box center [872, 243] width 594 height 213
copy link "قلم ذكي ليفوري متوافق مع جميع شاشات اللمس LTP12 - أبيض"
click at [724, 324] on p "مزامنة" at bounding box center [723, 315] width 33 height 15
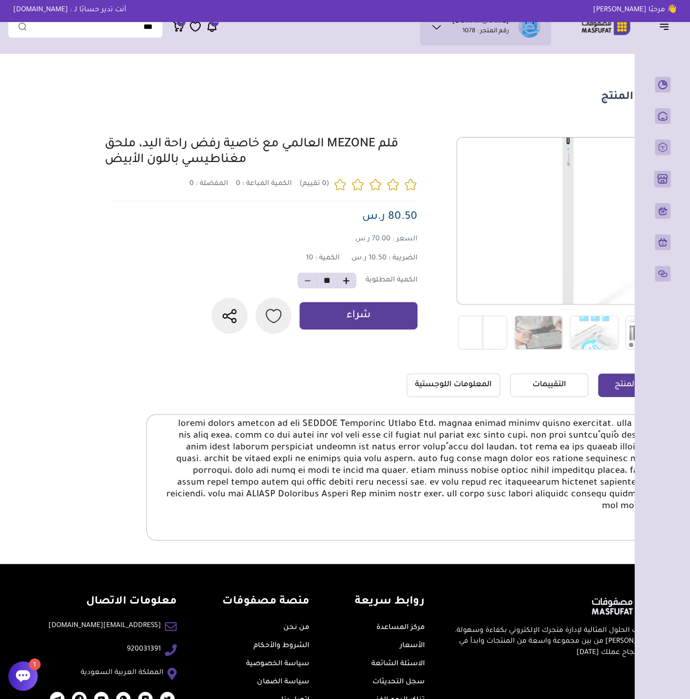
drag, startPoint x: 87, startPoint y: 165, endPoint x: 414, endPoint y: 147, distance: 328.1
click at [414, 147] on section "تفاصيل المنتج 0 المفضلة : 0" at bounding box center [345, 311] width 675 height 506
copy link "قلم MEZONE العالمي مع خاصية رفض راحة اليد، ملحق مغناطيسي باللون الأبيض"
click at [185, 101] on section "تفاصيل المنتج" at bounding box center [345, 98] width 663 height 14
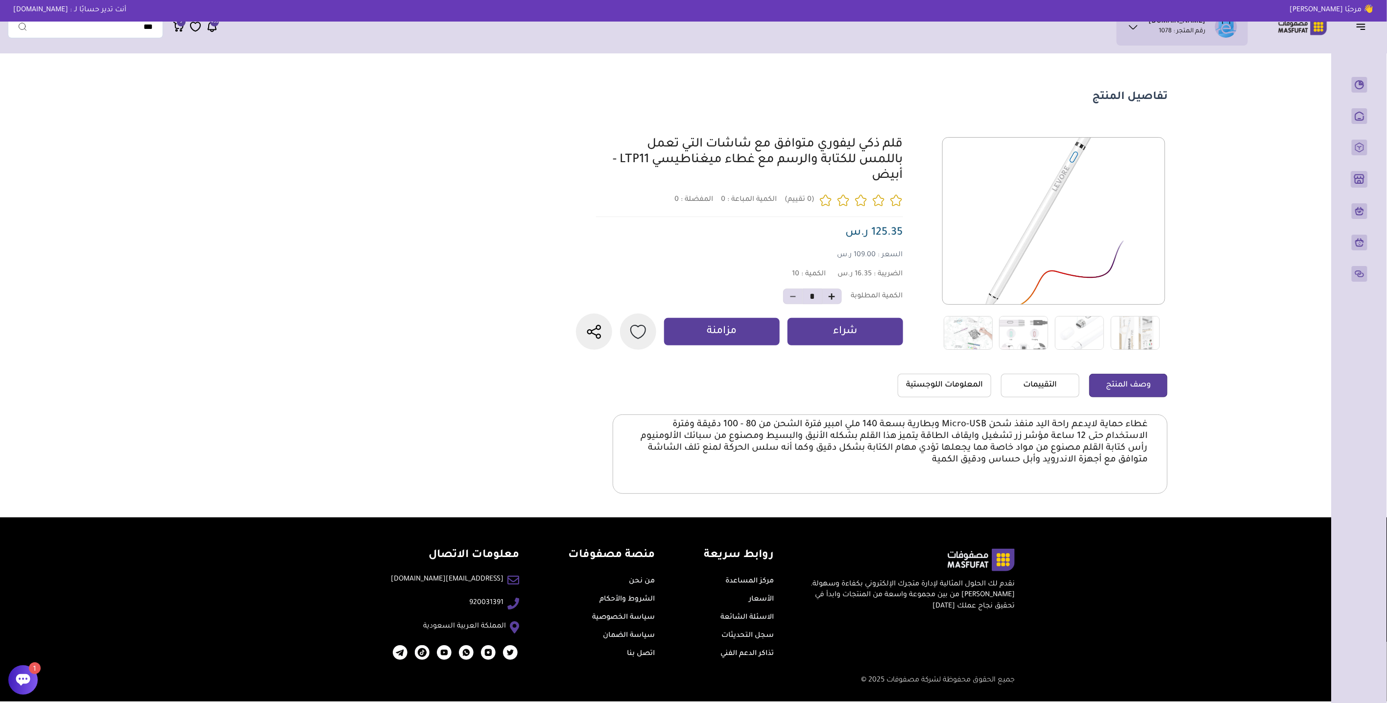
drag, startPoint x: 843, startPoint y: 187, endPoint x: 910, endPoint y: 146, distance: 78.0
click at [910, 146] on div "0 0 10 *" at bounding box center [870, 243] width 594 height 213
copy link "قلم ذكي ليفوري متوافق مع شاشات التي تعمل باللمس للكتابة والرسم مع غطاء ميغناطيس…"
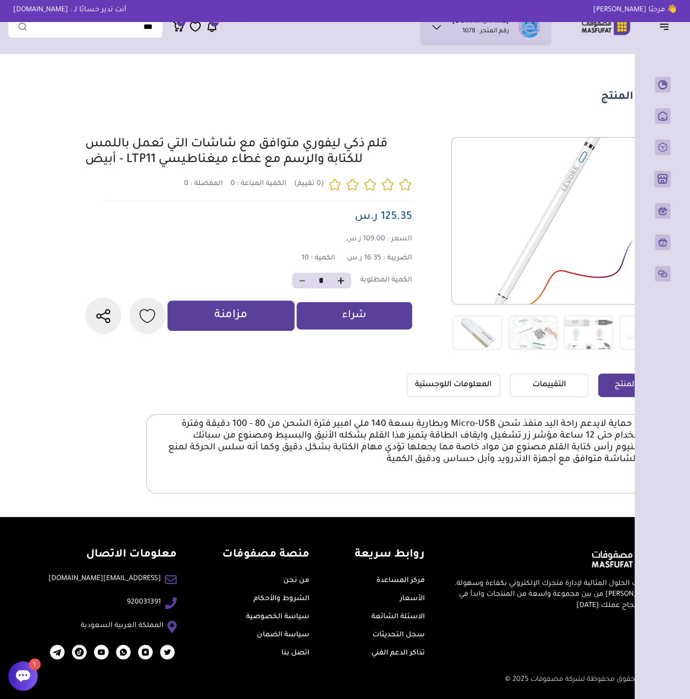
drag, startPoint x: 229, startPoint y: 327, endPoint x: 230, endPoint y: 336, distance: 9.8
click at [229, 324] on p "مزامنة" at bounding box center [231, 315] width 33 height 15
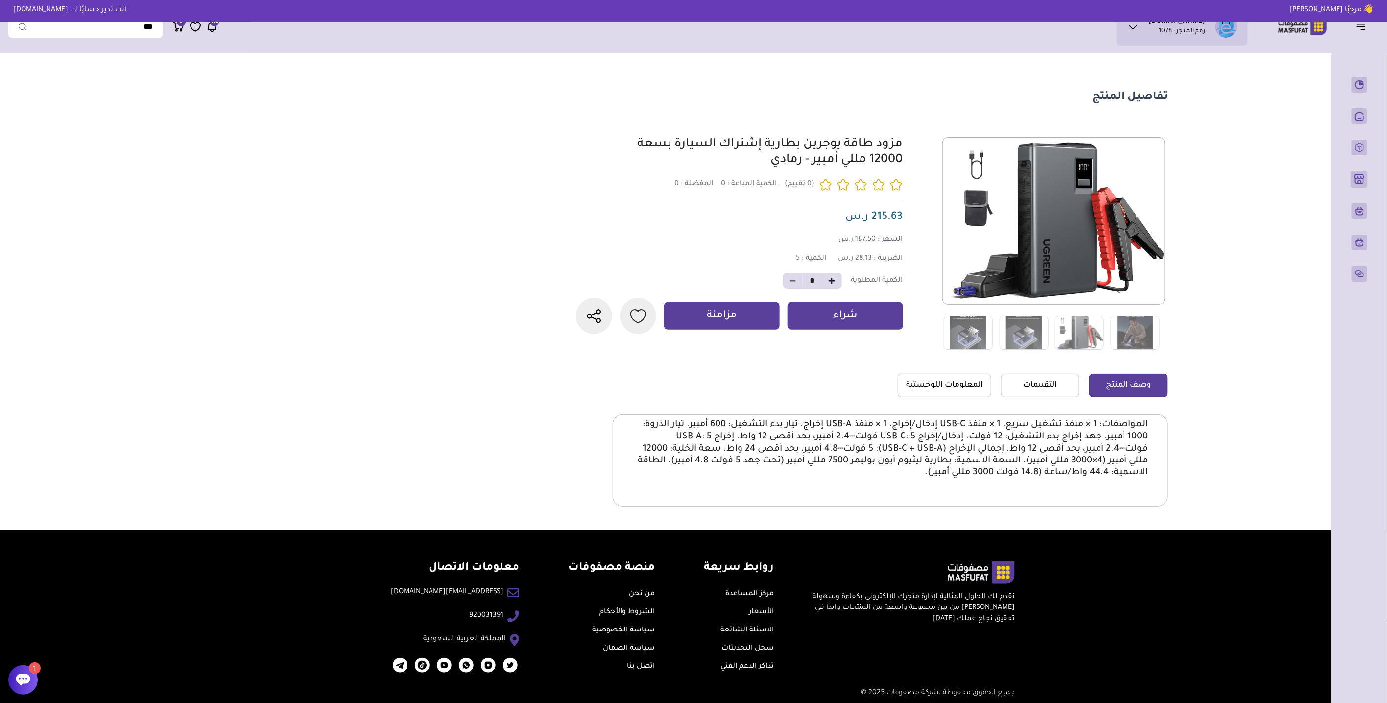
drag, startPoint x: 753, startPoint y: 163, endPoint x: 902, endPoint y: 147, distance: 150.2
click at [902, 147] on div "مزود طاقة يوجرين بطارية إشتراك السيارة بسعة 12000 مللي أمبير - رمادي" at bounding box center [756, 152] width 294 height 31
copy link "مزود طاقة يوجرين بطارية إشتراك السيارة بسعة 12000 مللي أمبير - رمادي"
click at [797, 93] on section "تفاصيل المنتج" at bounding box center [820, 98] width 693 height 14
click at [708, 324] on p "مزامنة" at bounding box center [722, 315] width 33 height 15
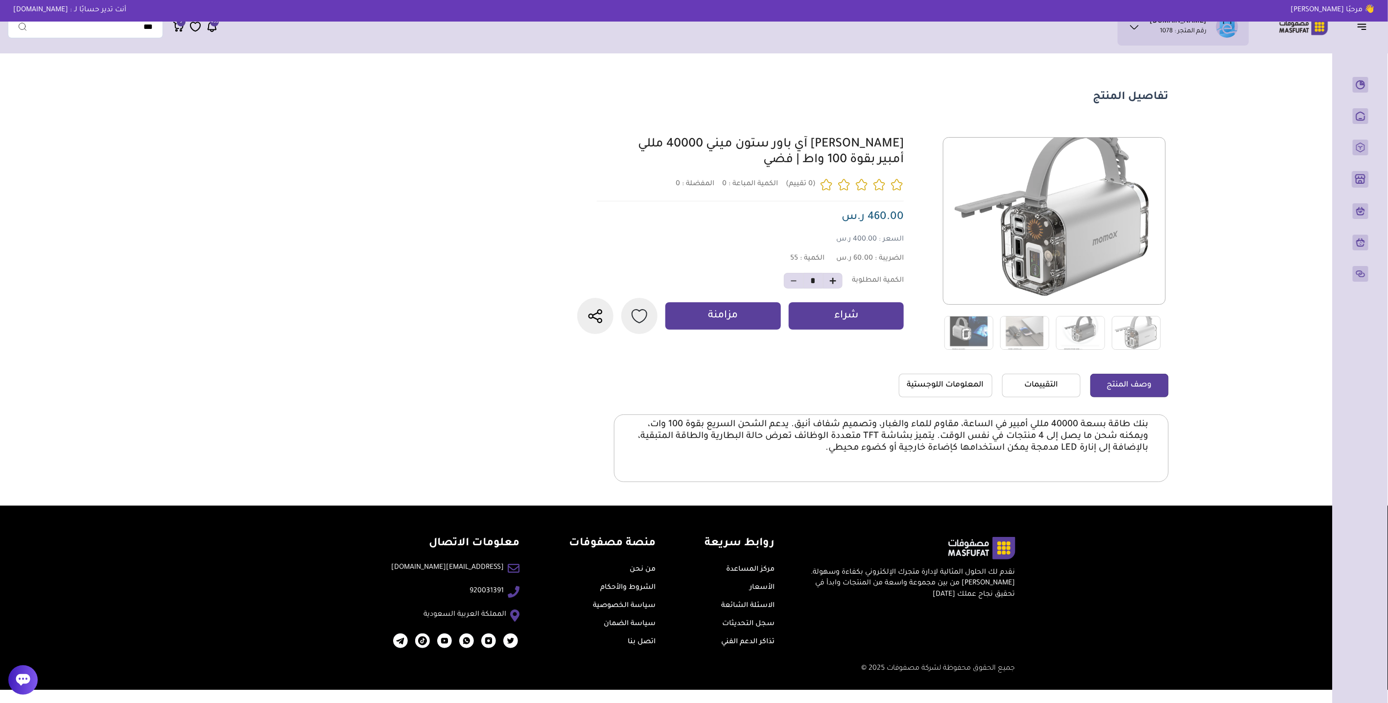
drag, startPoint x: 777, startPoint y: 162, endPoint x: 890, endPoint y: 140, distance: 114.8
click at [905, 147] on div "0 0 55 *" at bounding box center [872, 243] width 594 height 213
copy link "[PERSON_NAME] آي باور ستون ميني 40000 مللي أمبير بقوة 100 واط | فضي"
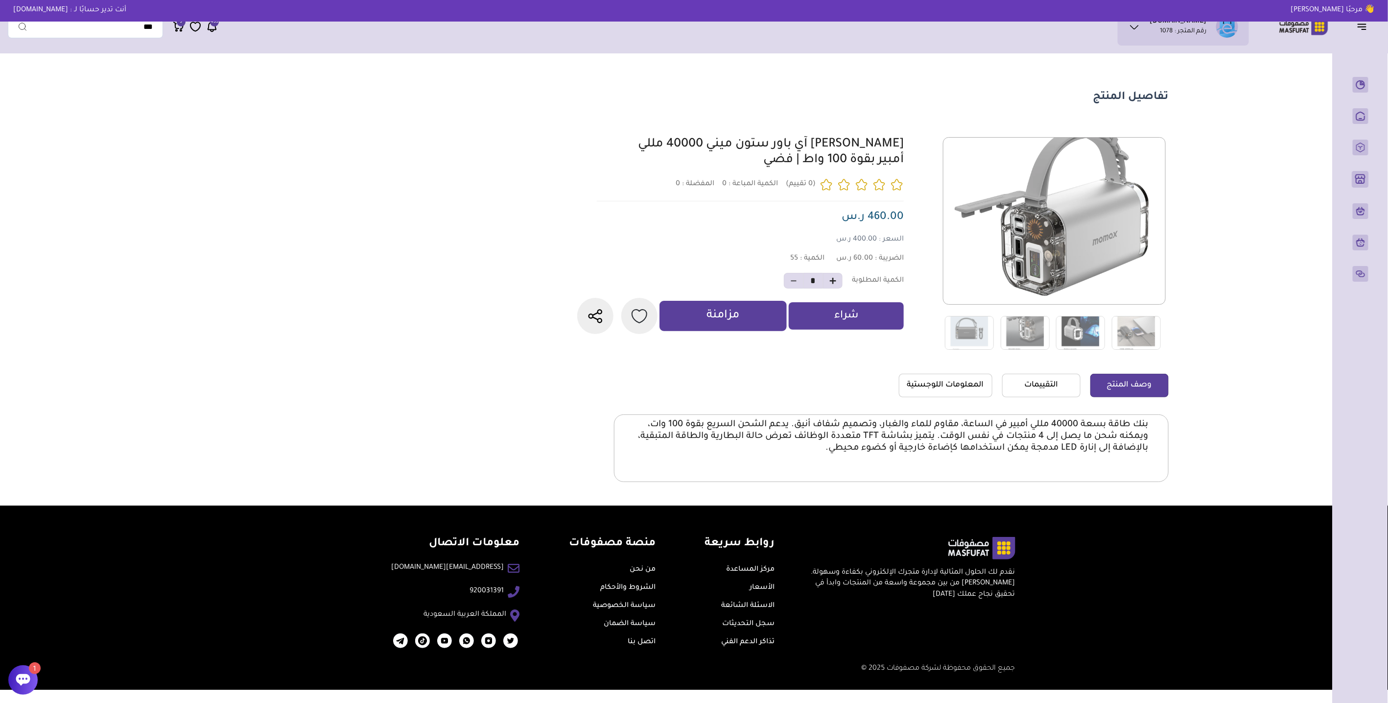
click at [724, 324] on p "مزامنة" at bounding box center [723, 315] width 33 height 15
click at [732, 87] on section "تفاصيل المنتج 0 المفضلة : 0" at bounding box center [822, 281] width 705 height 447
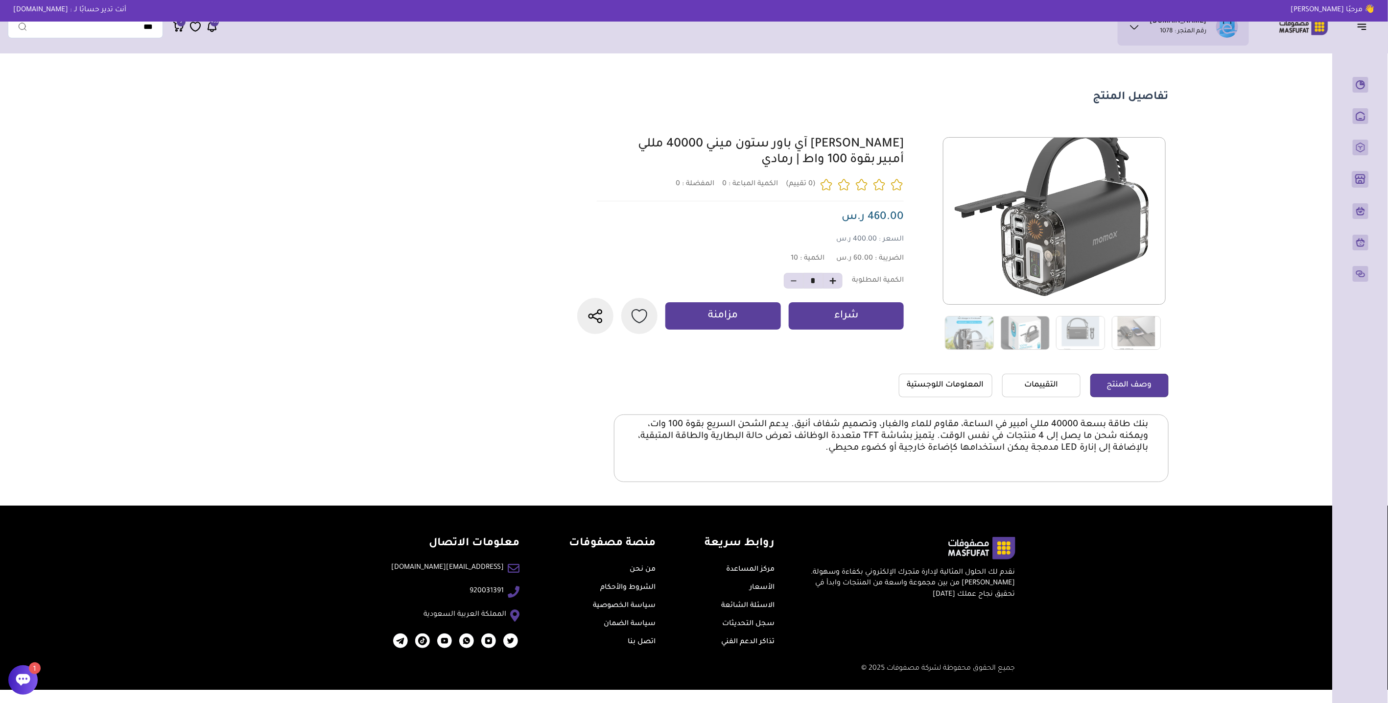
click at [764, 154] on link "موماكس بطارية آي باور ستون ميني 40000 مللي أمبير بقوة 100 واط | رمادي" at bounding box center [771, 152] width 266 height 29
drag, startPoint x: 776, startPoint y: 163, endPoint x: 903, endPoint y: 147, distance: 128.3
click at [904, 145] on div "0 0 10 *" at bounding box center [872, 243] width 594 height 213
click at [405, 205] on main "تفاصيل المنتج 0 0 10 *" at bounding box center [694, 281] width 1372 height 447
click at [714, 324] on p "مزامنة" at bounding box center [723, 315] width 33 height 15
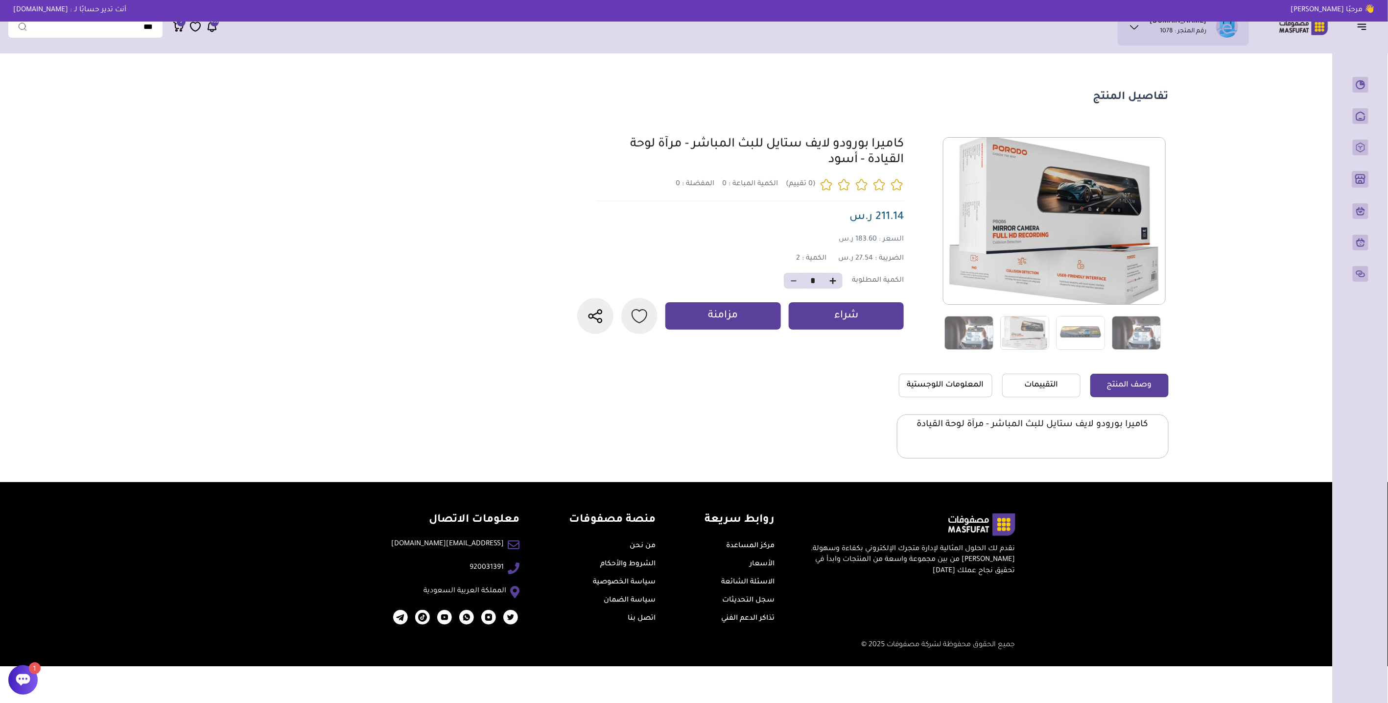
click at [966, 338] on img at bounding box center [968, 333] width 49 height 34
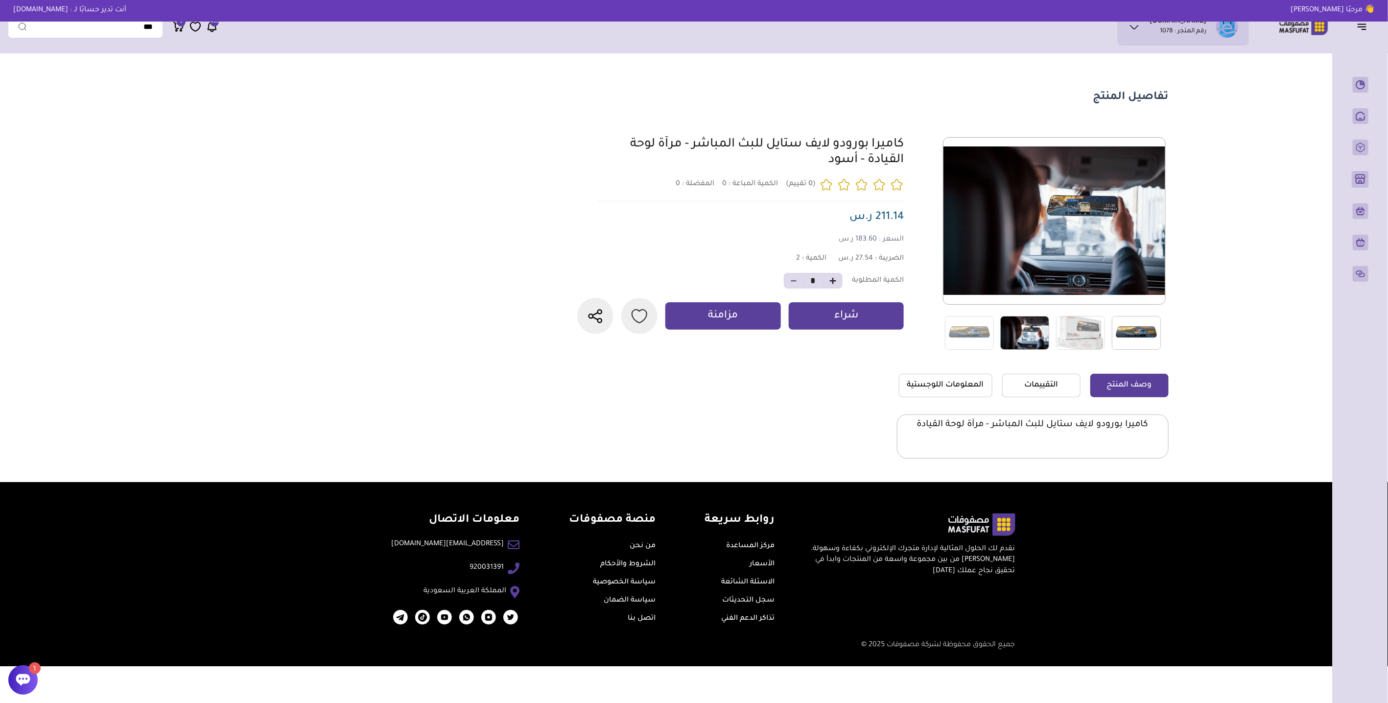
click at [1144, 338] on img at bounding box center [1136, 333] width 49 height 34
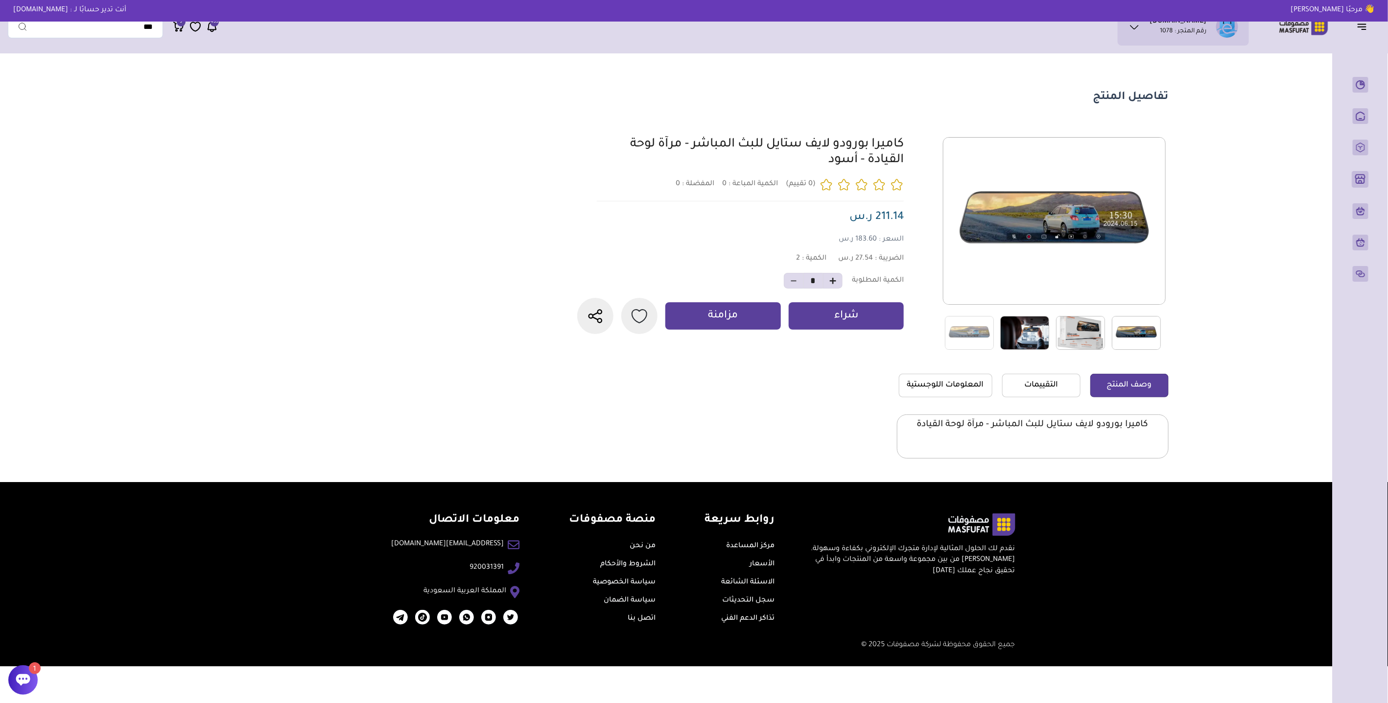
click at [1080, 341] on img at bounding box center [1080, 333] width 49 height 34
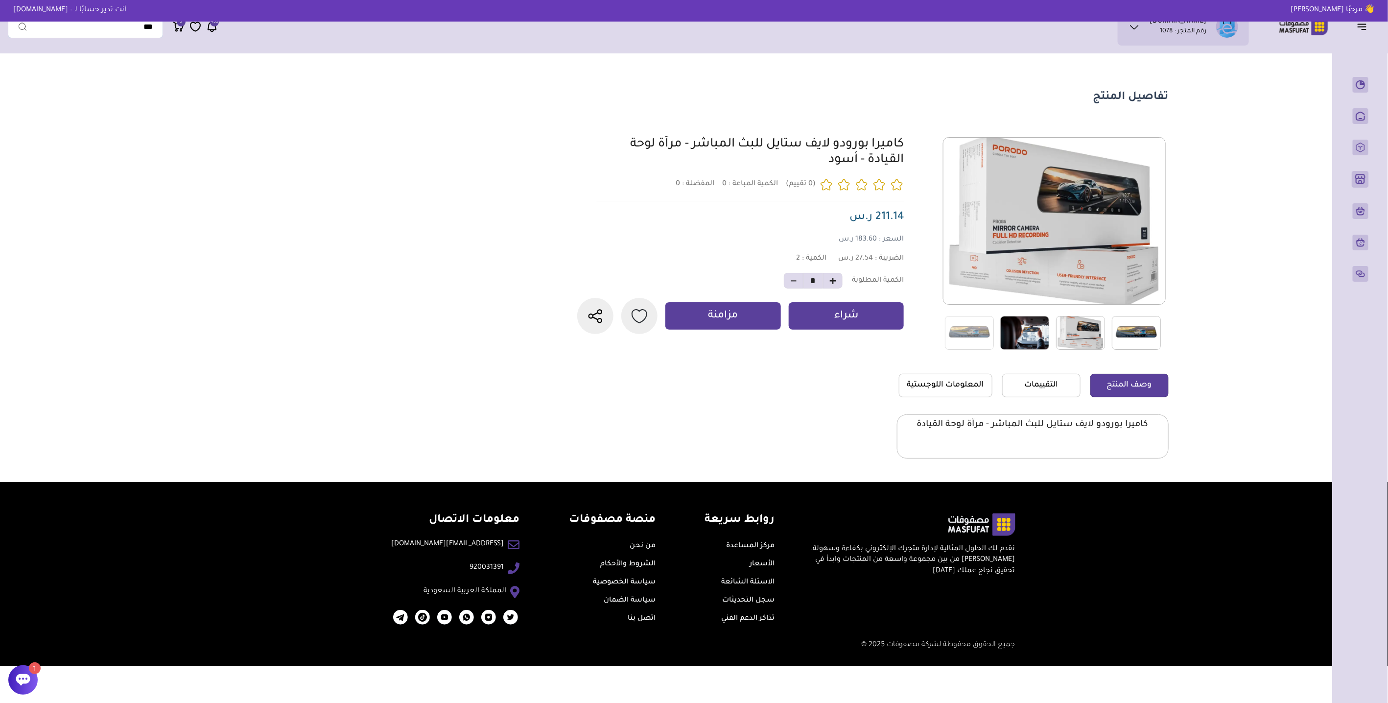
click at [1043, 345] on img at bounding box center [1024, 333] width 49 height 34
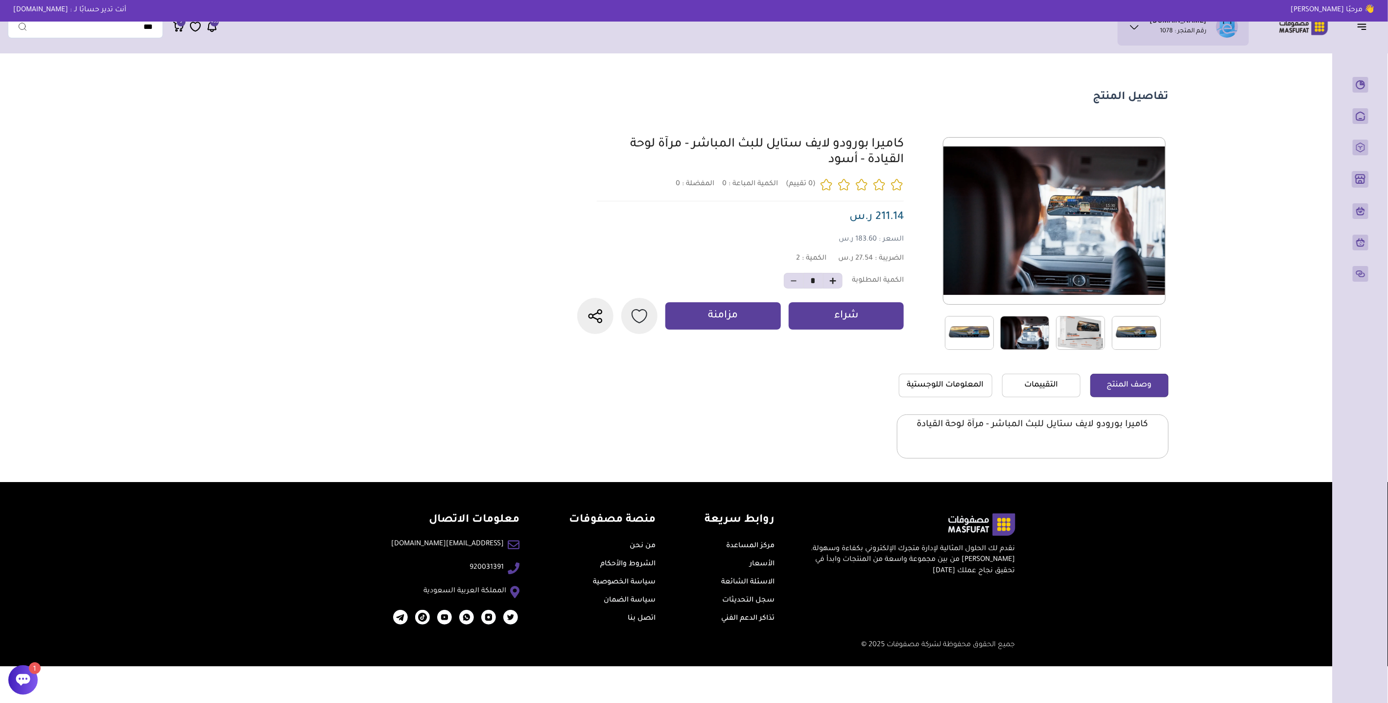
click at [979, 338] on img at bounding box center [969, 333] width 49 height 34
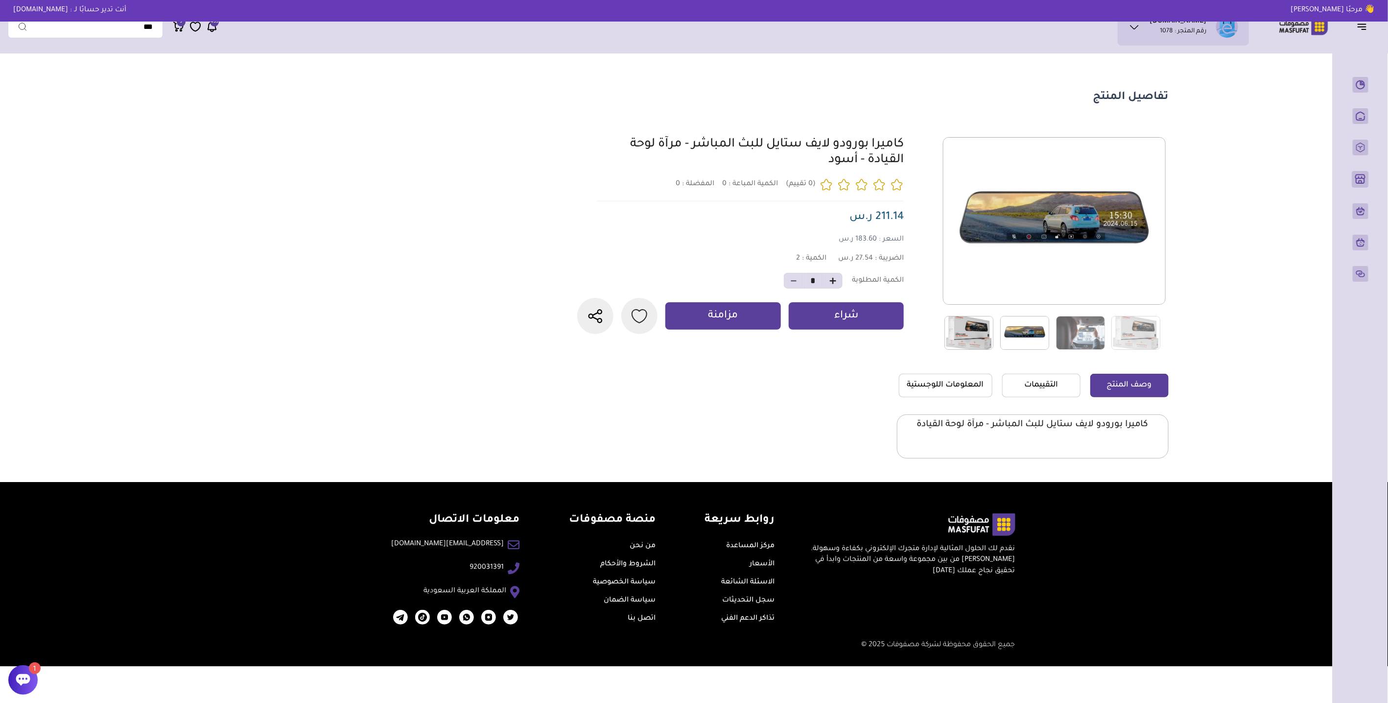
drag, startPoint x: 786, startPoint y: 165, endPoint x: 921, endPoint y: 145, distance: 136.1
click at [921, 145] on div at bounding box center [872, 243] width 594 height 213
copy link "كاميرا بورودو لايف ستايل للبث المباشر - مرآة لوحة القيادة - أسود"
